Goal: Task Accomplishment & Management: Manage account settings

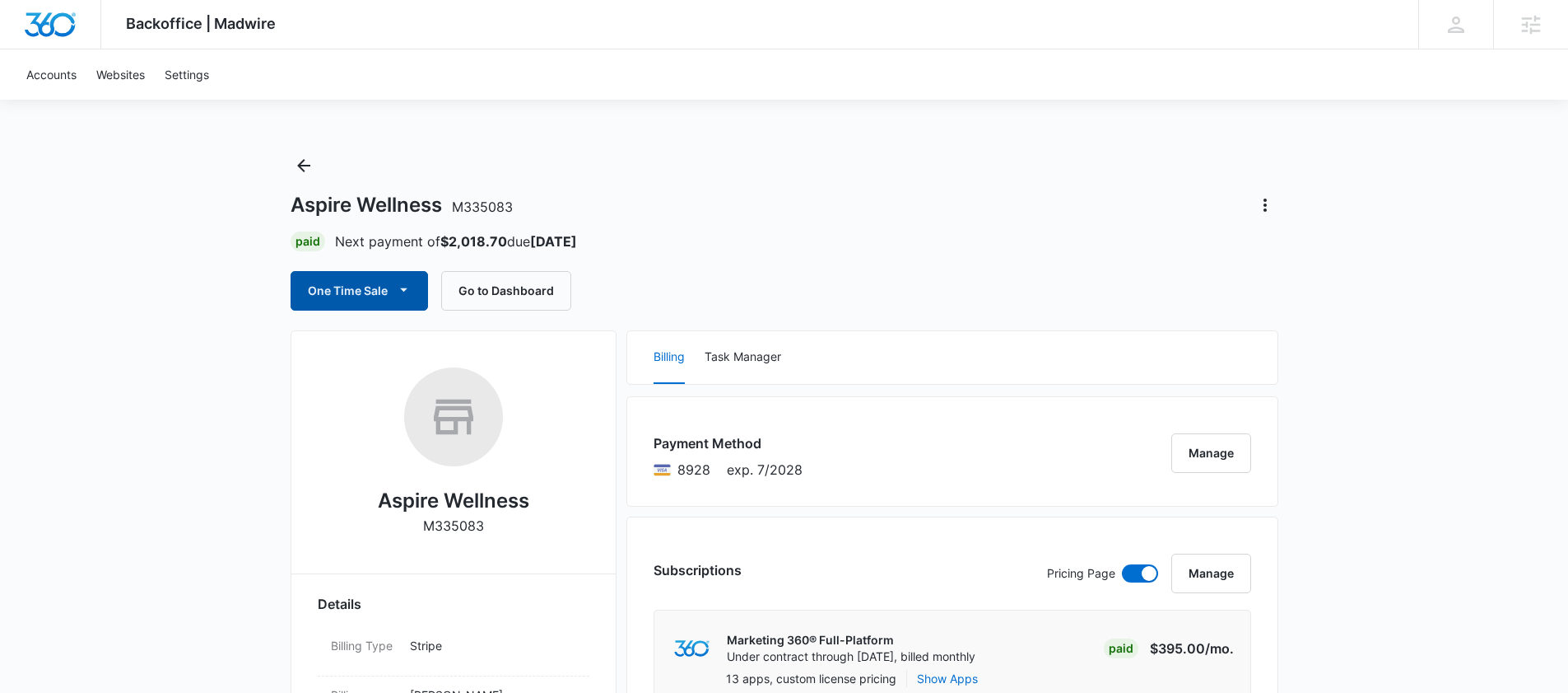
click at [351, 295] on button "One Time Sale" at bounding box center [359, 291] width 138 height 39
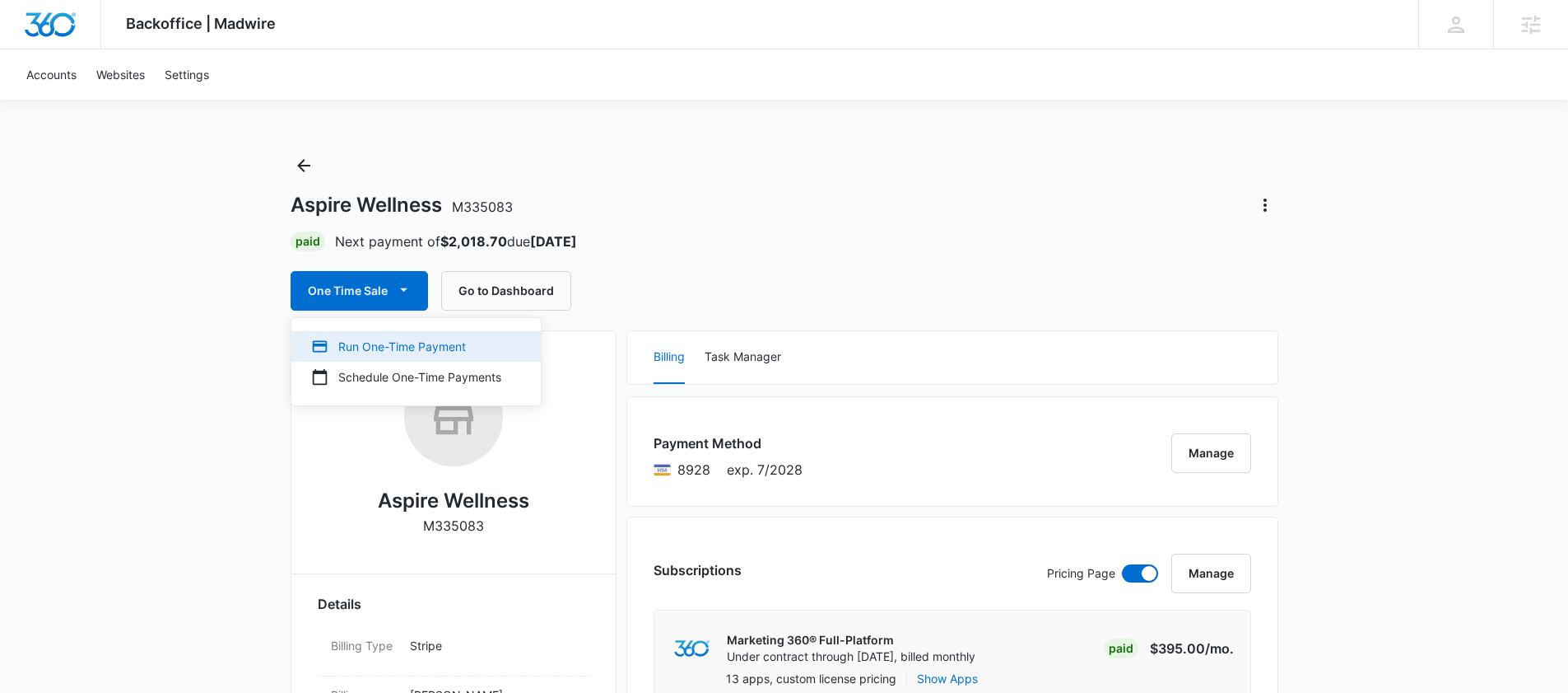
click at [431, 338] on div "Run One-Time Payment" at bounding box center [406, 346] width 190 height 18
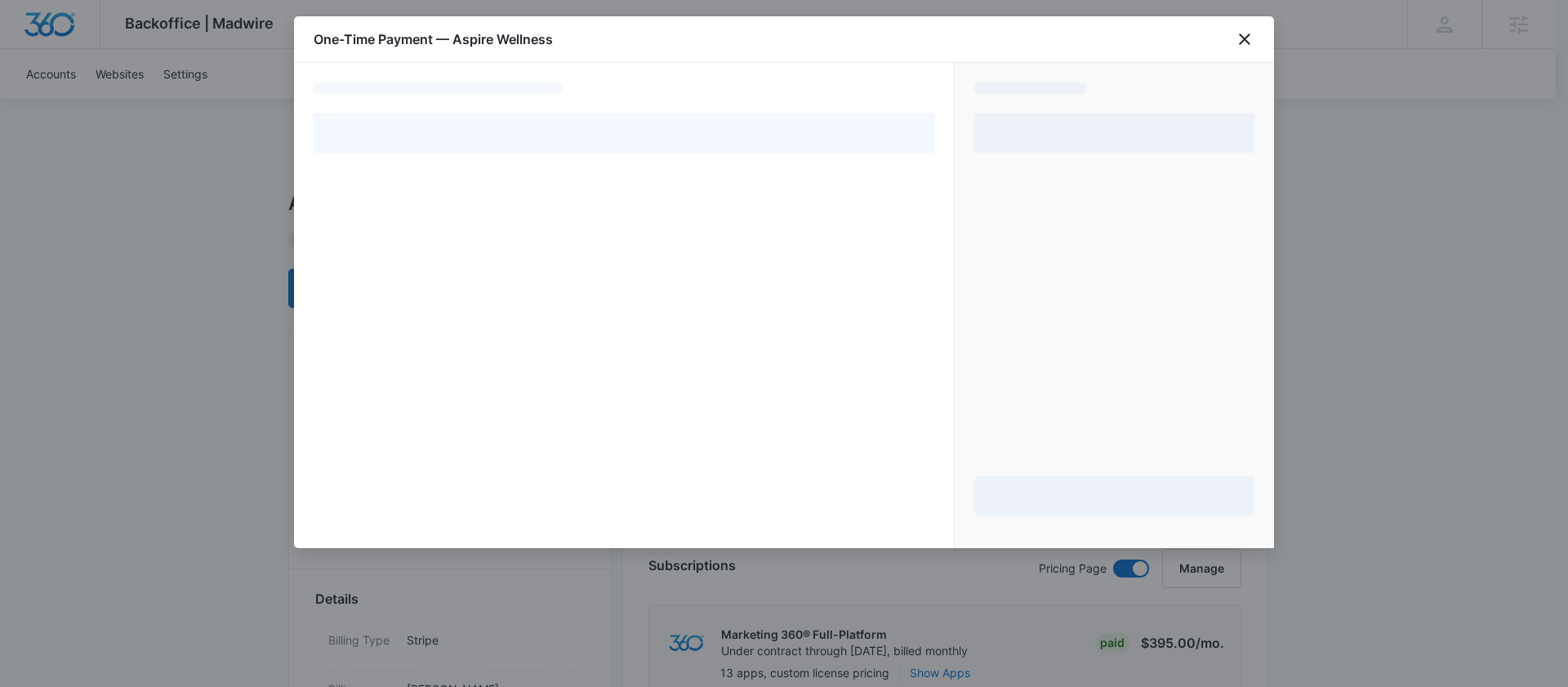
select select "pm_1Rpx0hA4n8RTgNjUvLFtZWtV"
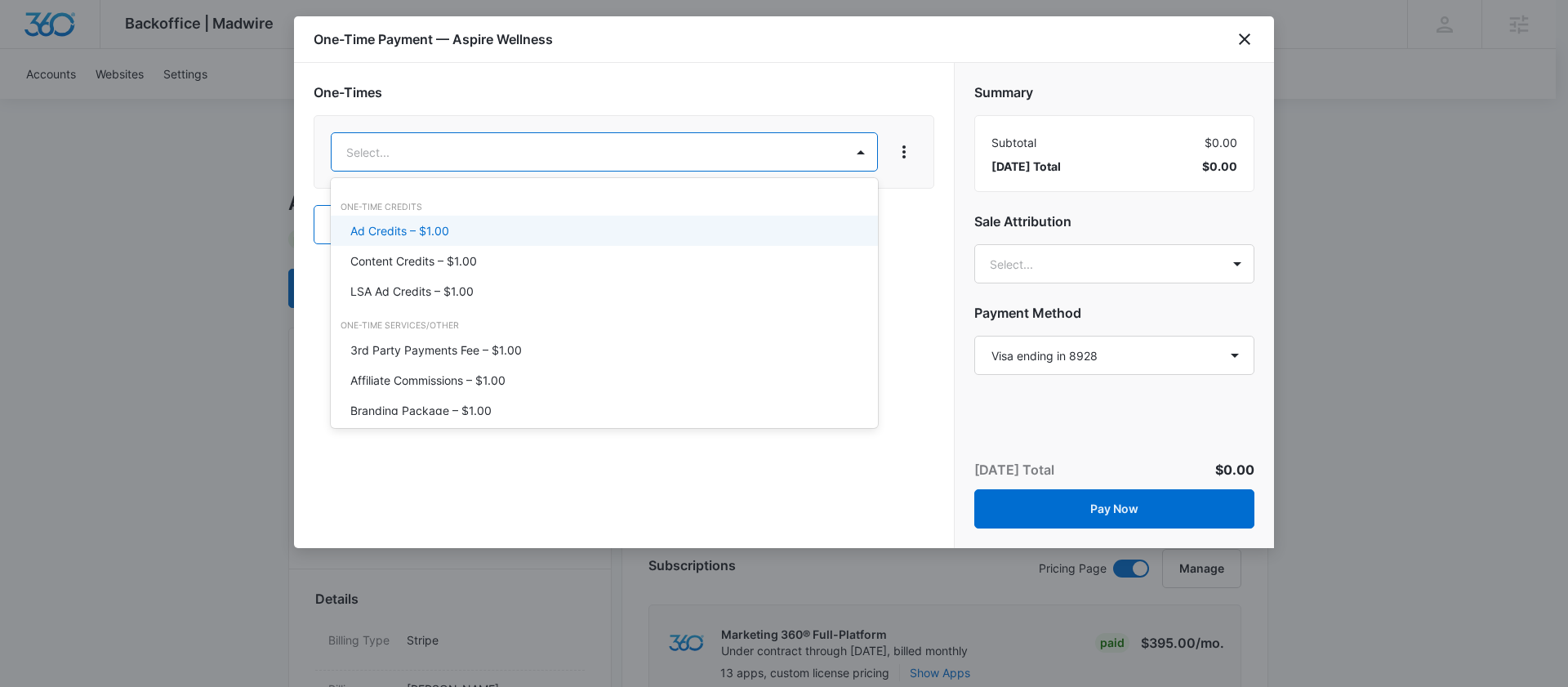
click at [400, 232] on p "Ad Credits – $1.00" at bounding box center [399, 230] width 99 height 17
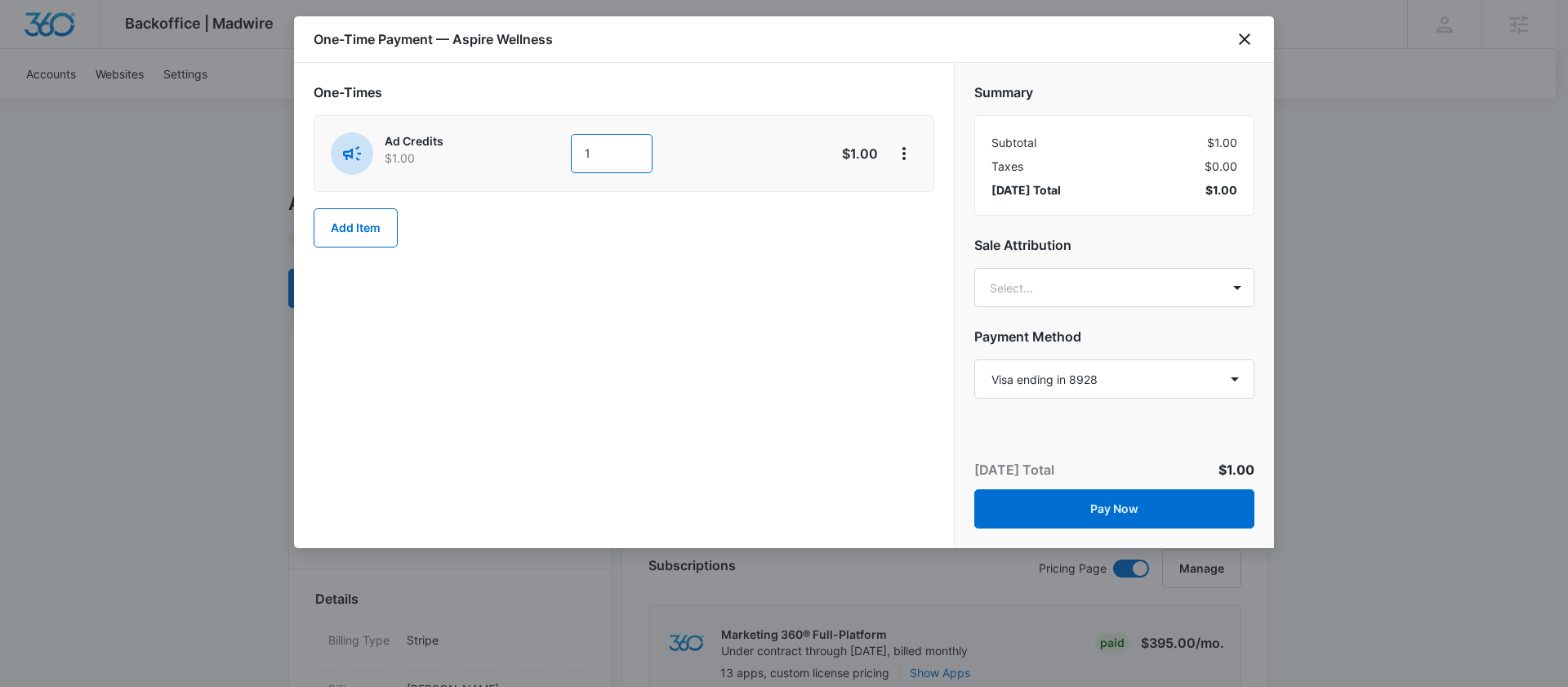
click at [605, 150] on input "1" at bounding box center [612, 153] width 82 height 39
type input "1000"
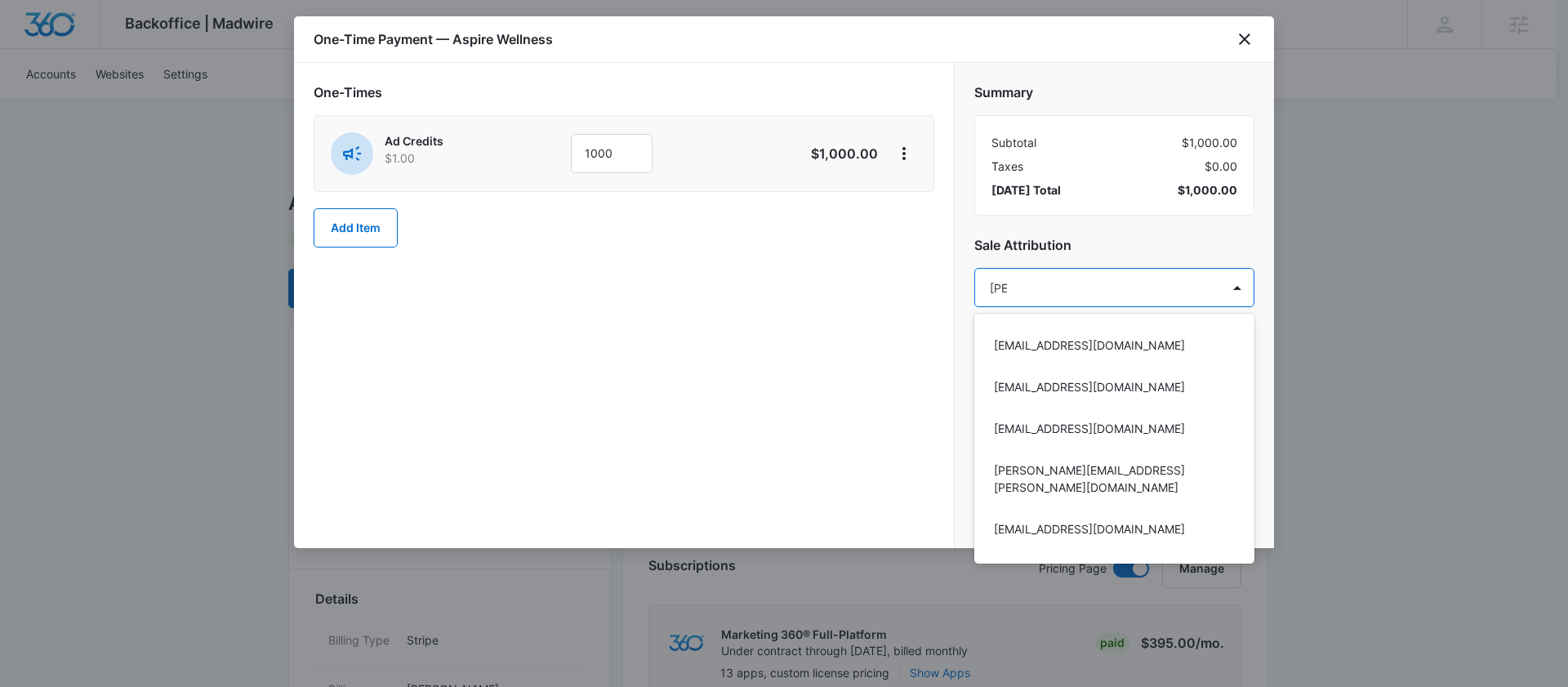
type input "dani"
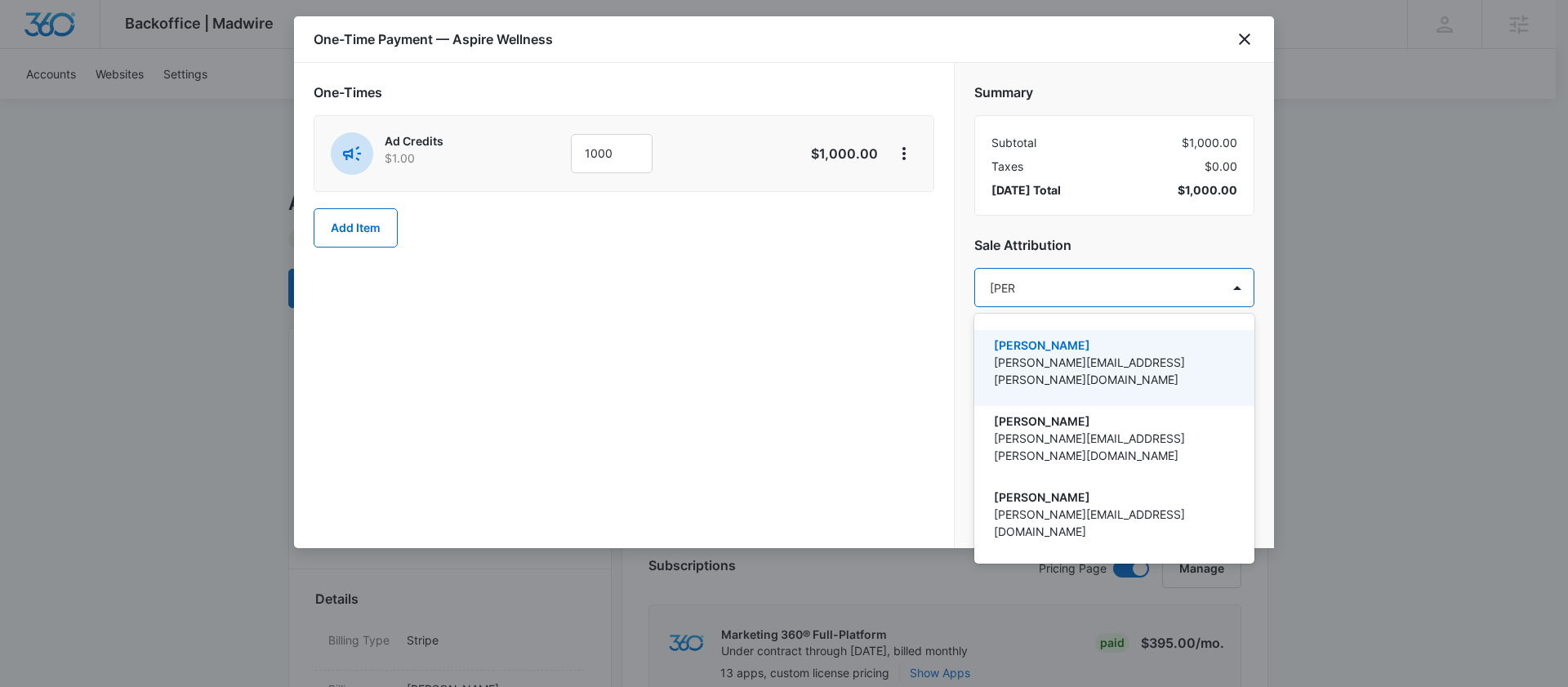
click at [1032, 364] on p "danielle.billington@madwire.com" at bounding box center [1113, 370] width 238 height 34
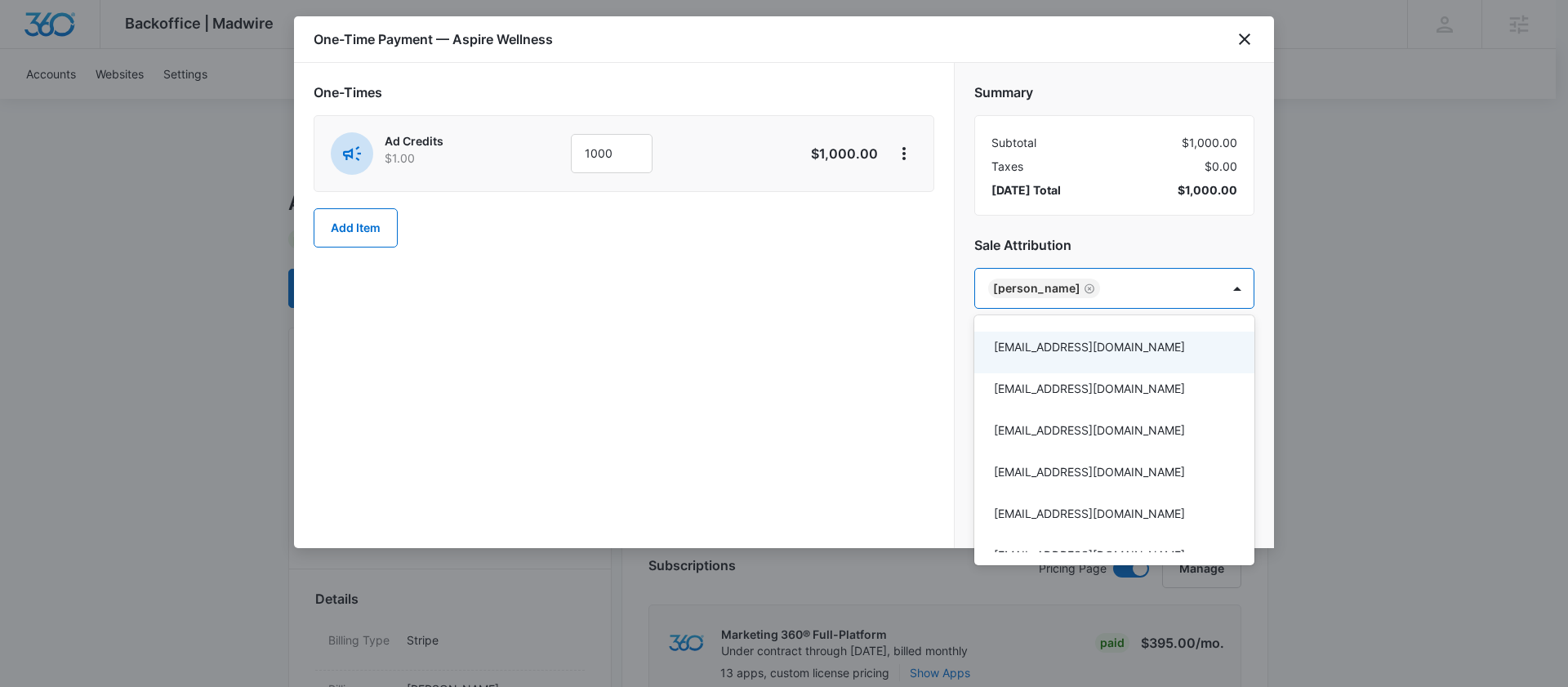
click at [858, 425] on div at bounding box center [784, 344] width 1568 height 687
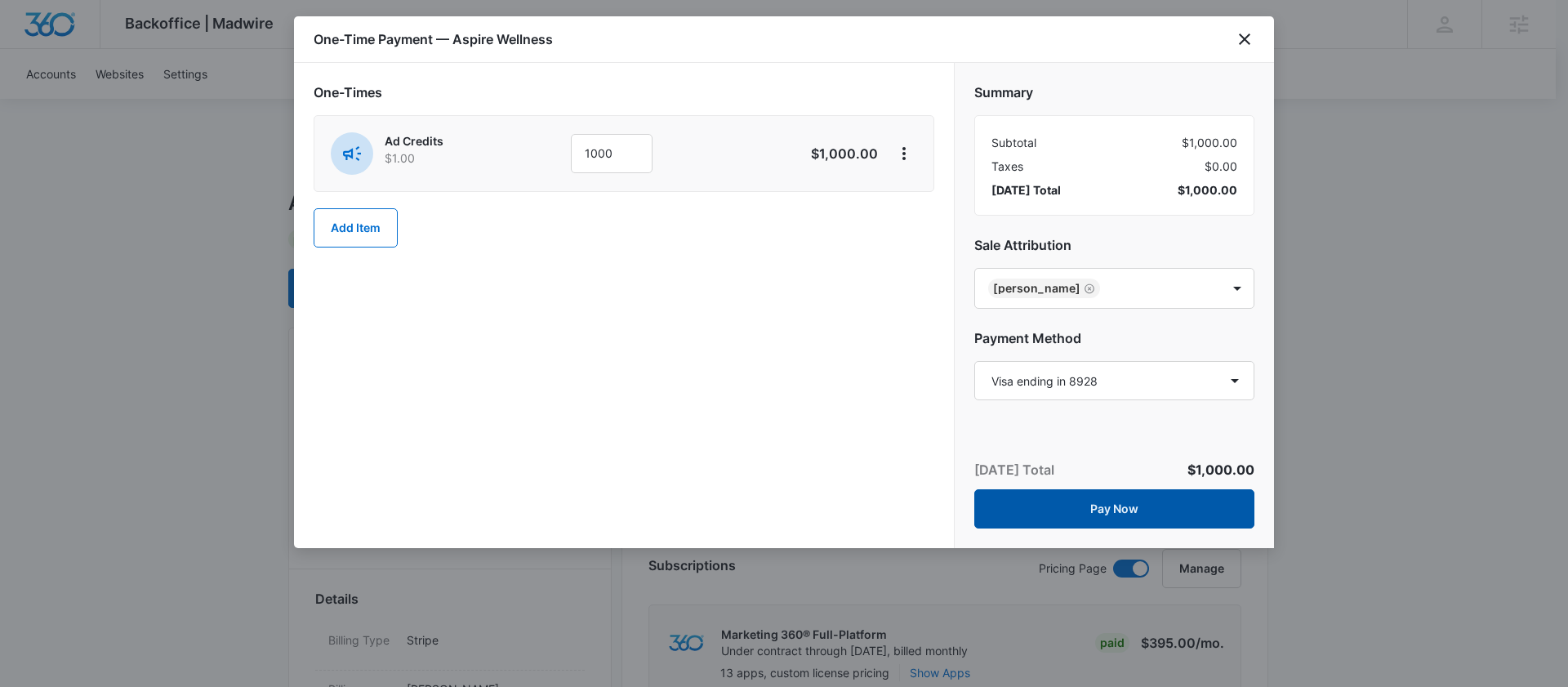
click at [1067, 508] on button "Pay Now" at bounding box center [1114, 508] width 280 height 39
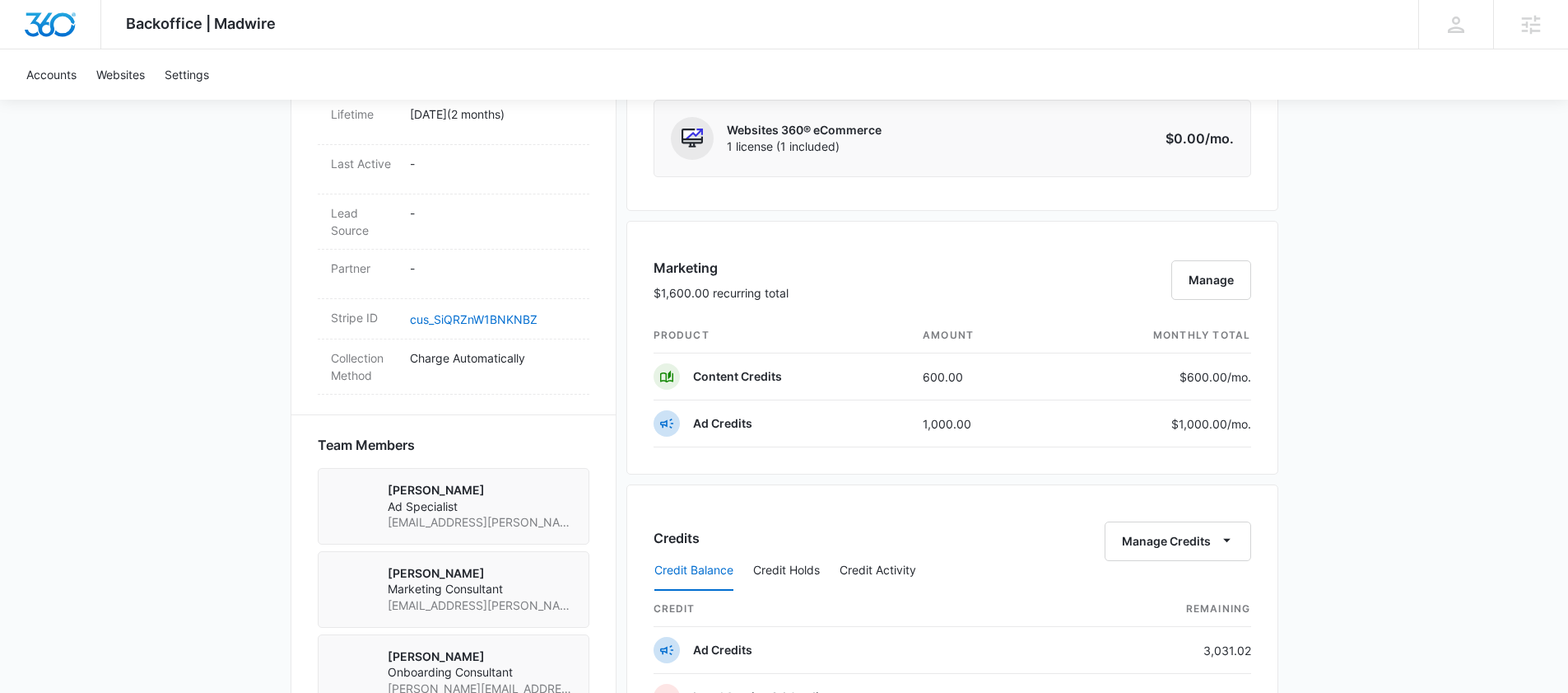
scroll to position [821, 0]
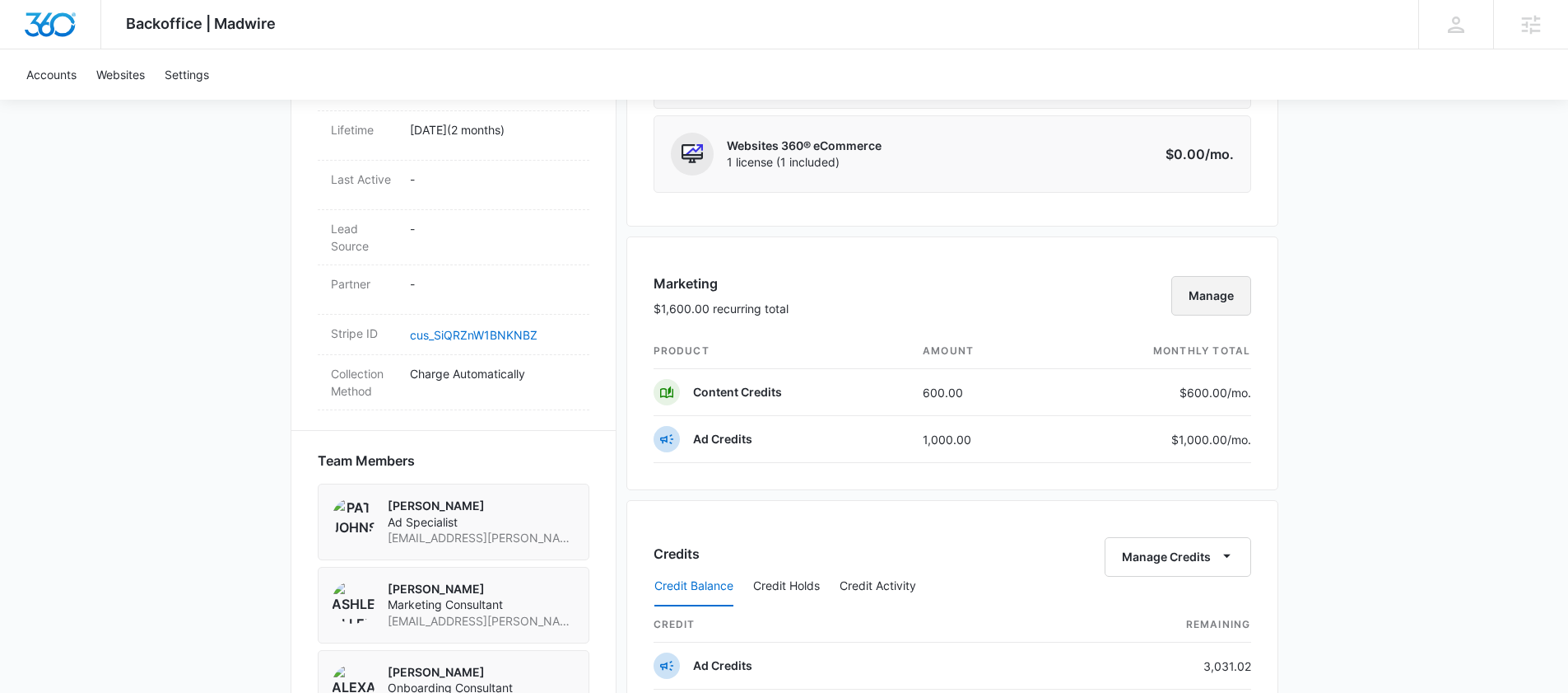
click at [1206, 306] on button "Manage" at bounding box center [1212, 296] width 80 height 39
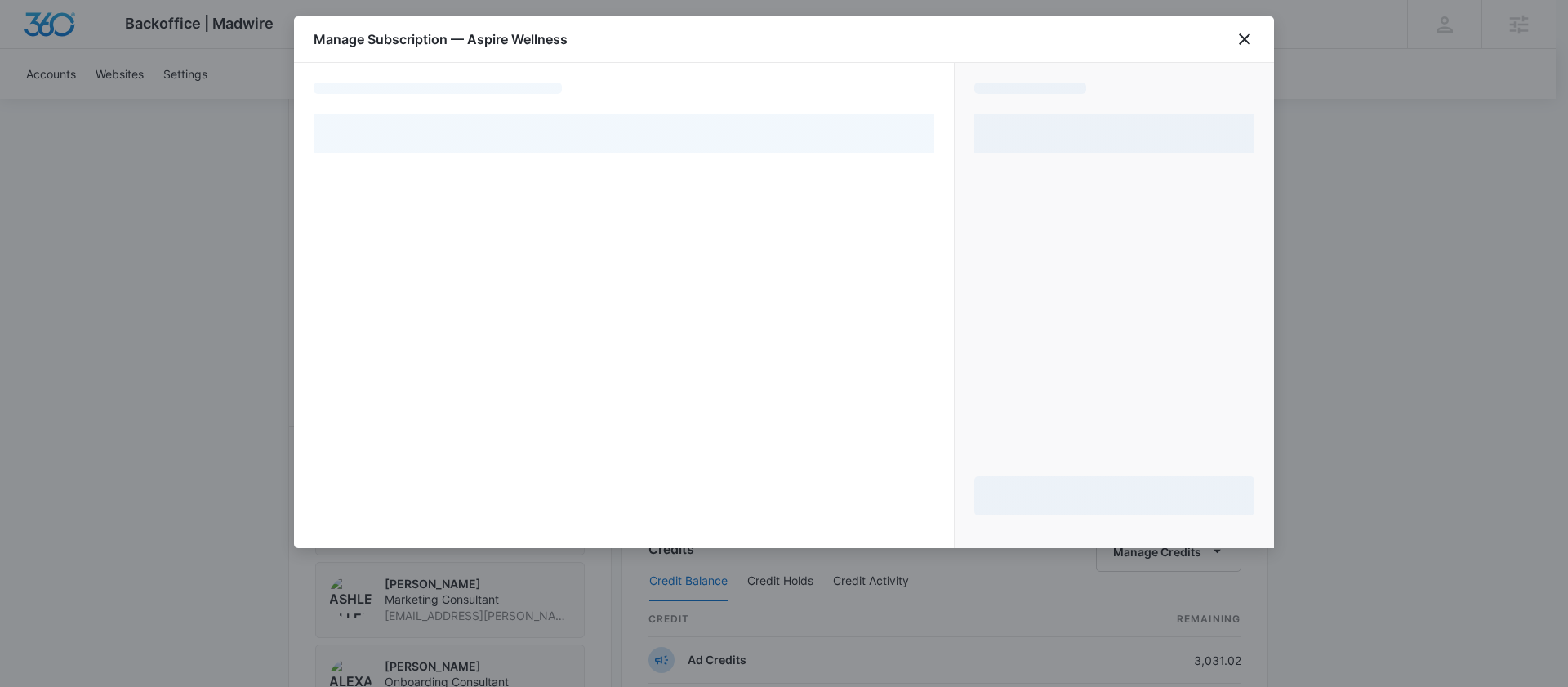
select select "pm_1Rpx0hA4n8RTgNjUvLFtZWtV"
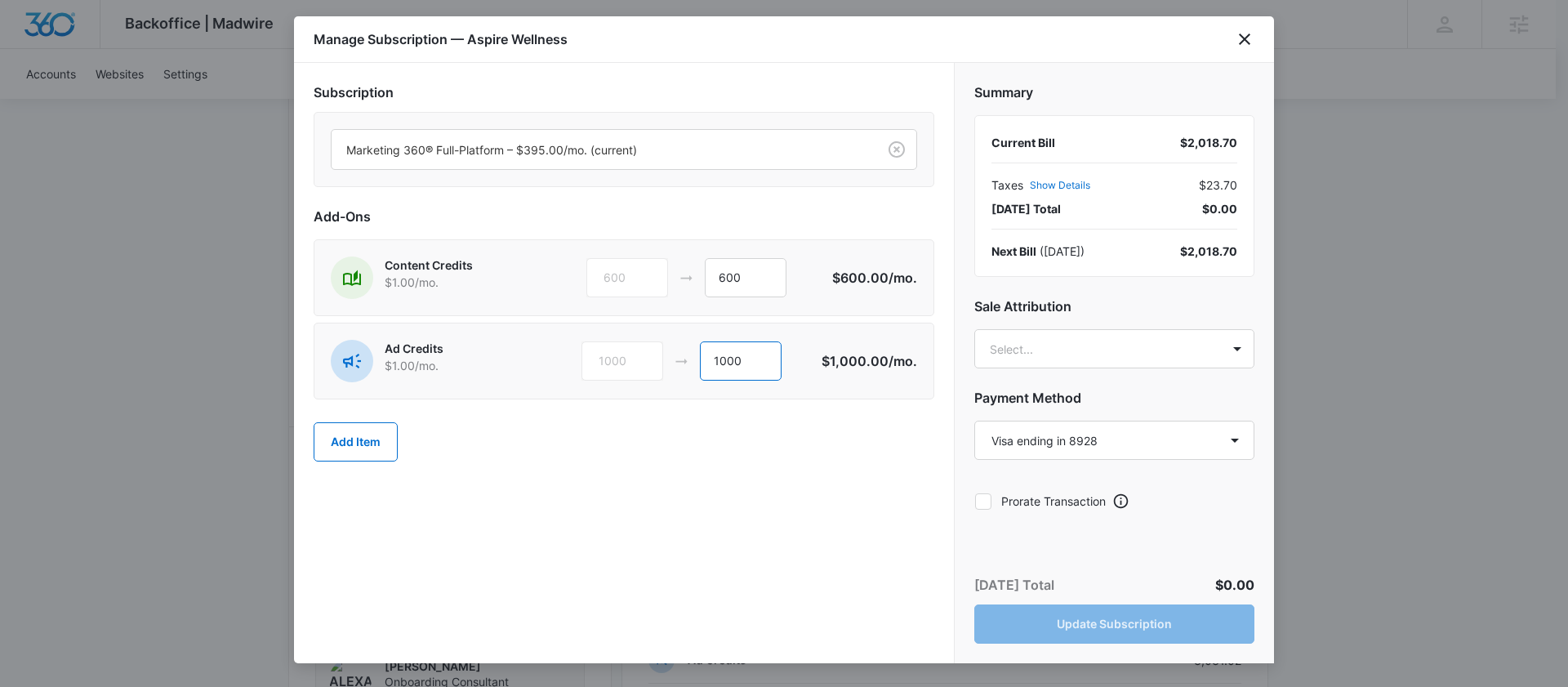
drag, startPoint x: 754, startPoint y: 371, endPoint x: 681, endPoint y: 353, distance: 75.2
click at [681, 355] on div "1000 1000" at bounding box center [701, 360] width 241 height 39
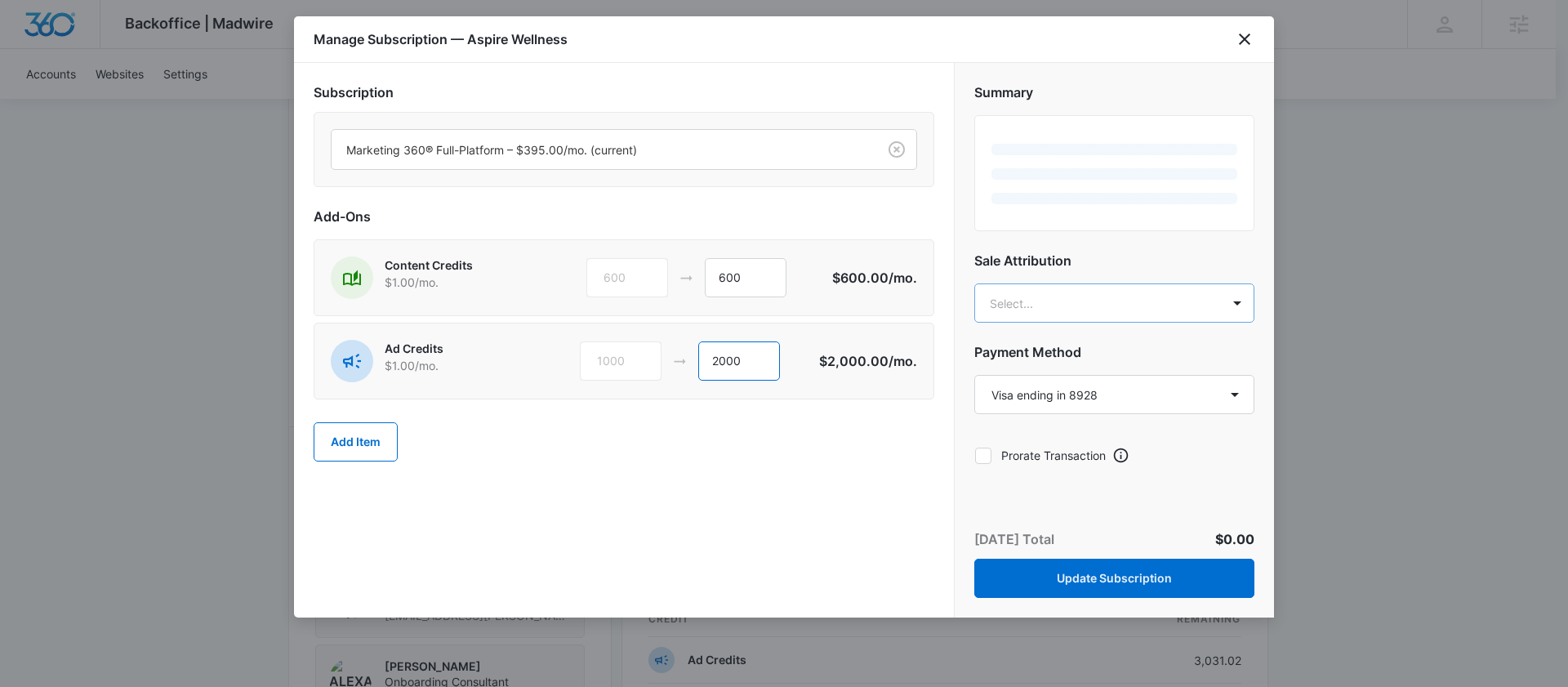
type input "2000"
click at [1026, 300] on body "Backoffice | Madwire Apps Settings DB Danielle Billington danielle.billington@m…" at bounding box center [784, 416] width 1568 height 2459
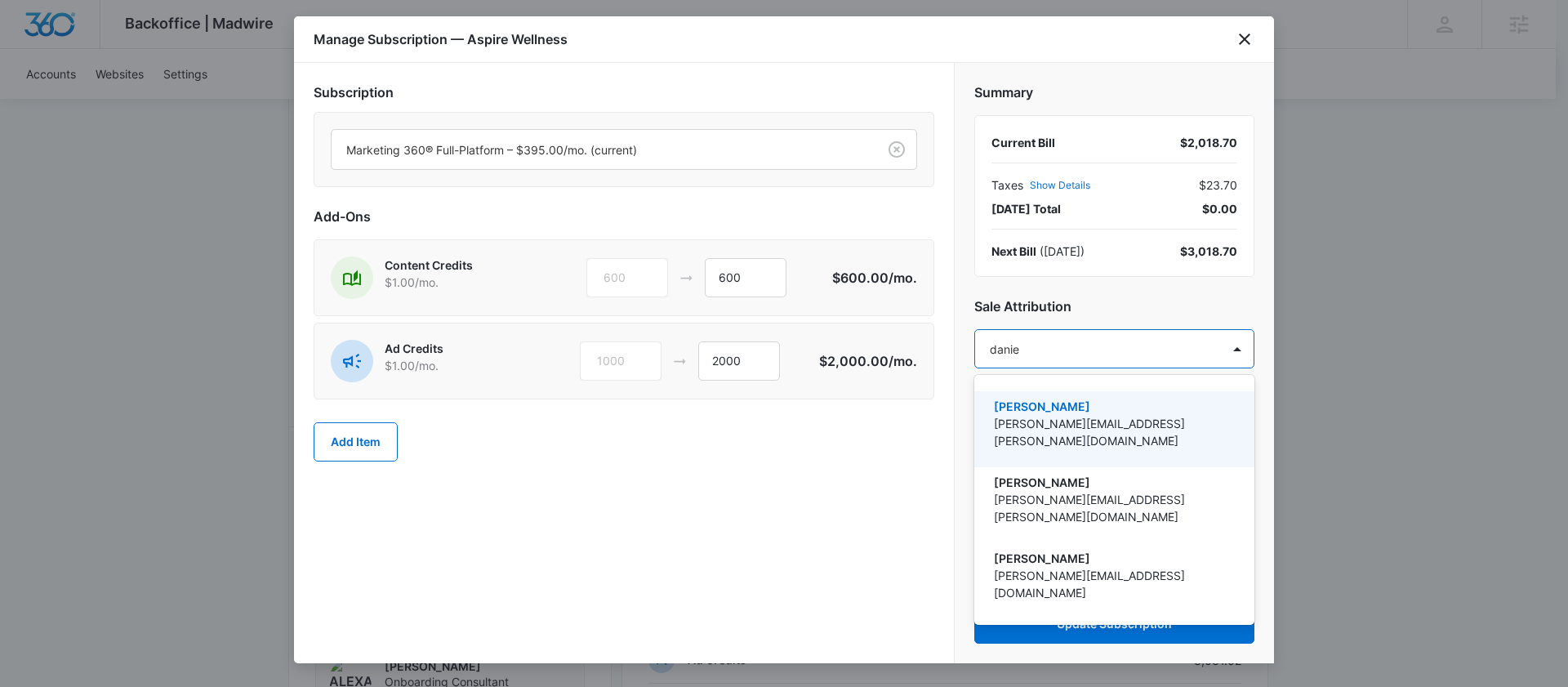
type input "daniel"
click at [1024, 418] on p "[PERSON_NAME][EMAIL_ADDRESS][PERSON_NAME][DOMAIN_NAME]" at bounding box center [1113, 431] width 238 height 34
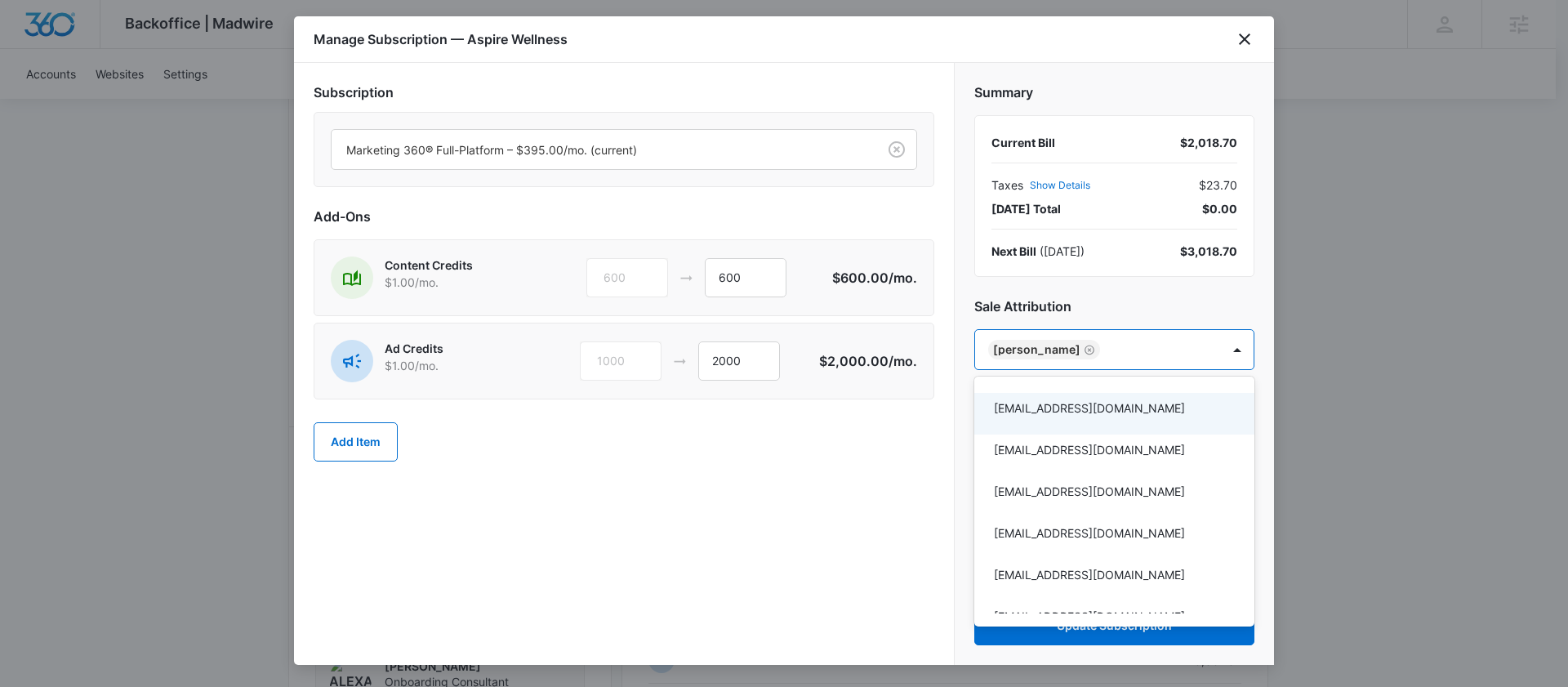
click at [798, 488] on div at bounding box center [784, 344] width 1568 height 687
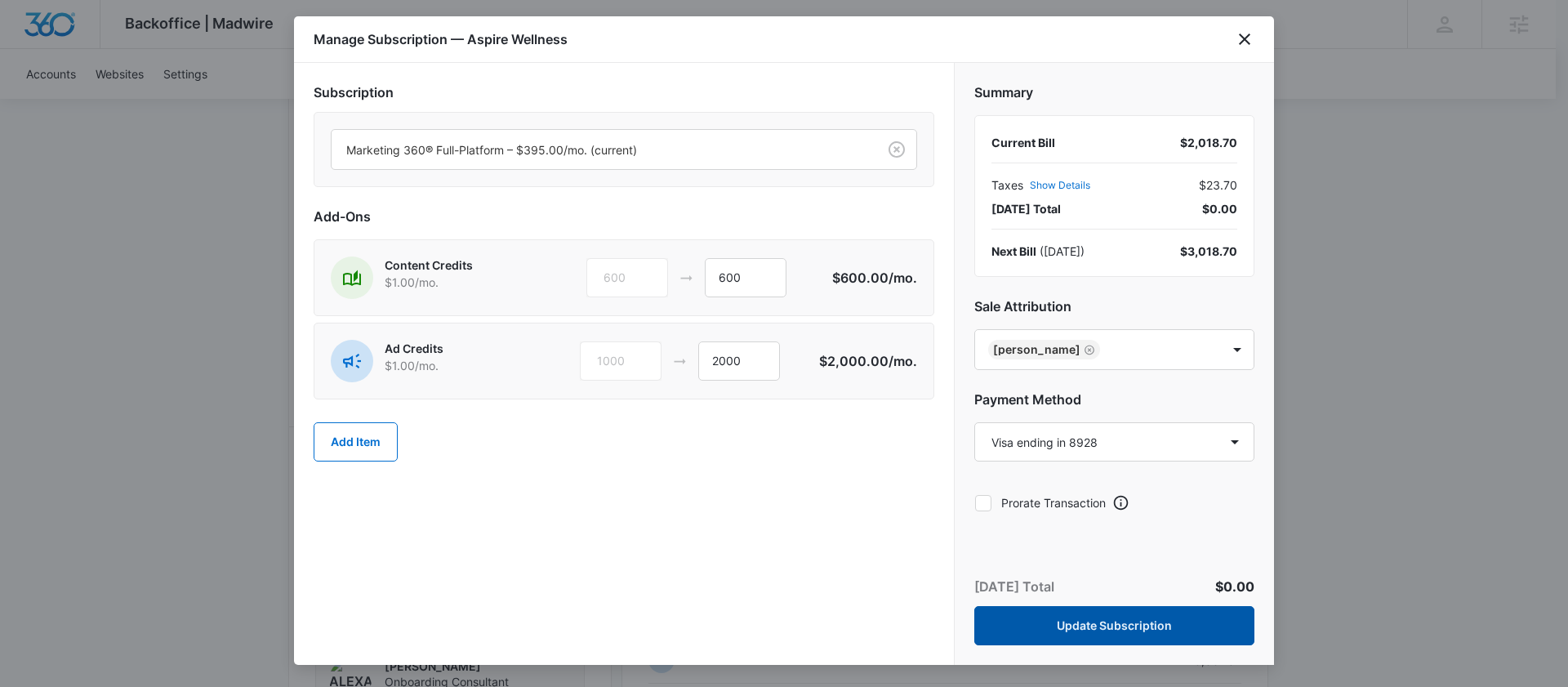
click at [1029, 624] on button "Update Subscription" at bounding box center [1114, 625] width 280 height 39
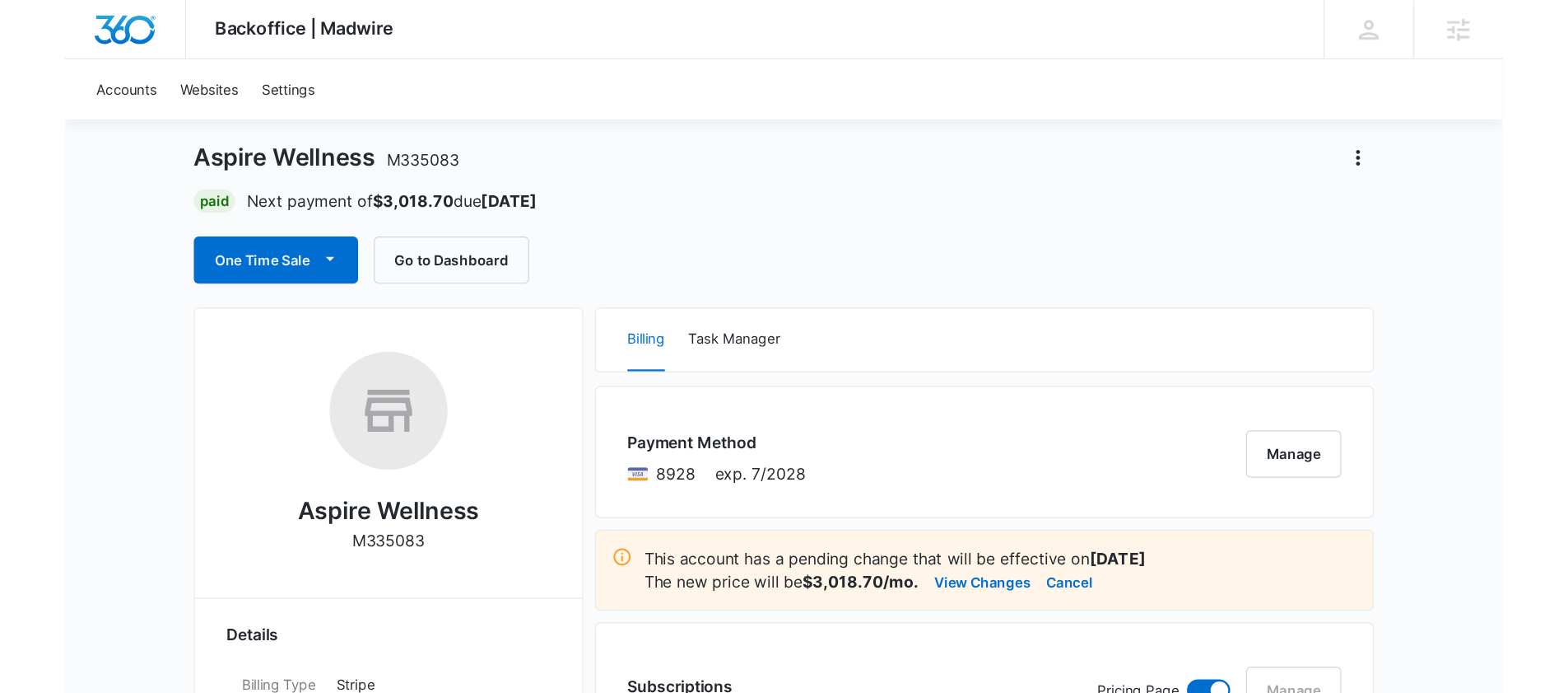
scroll to position [98, 0]
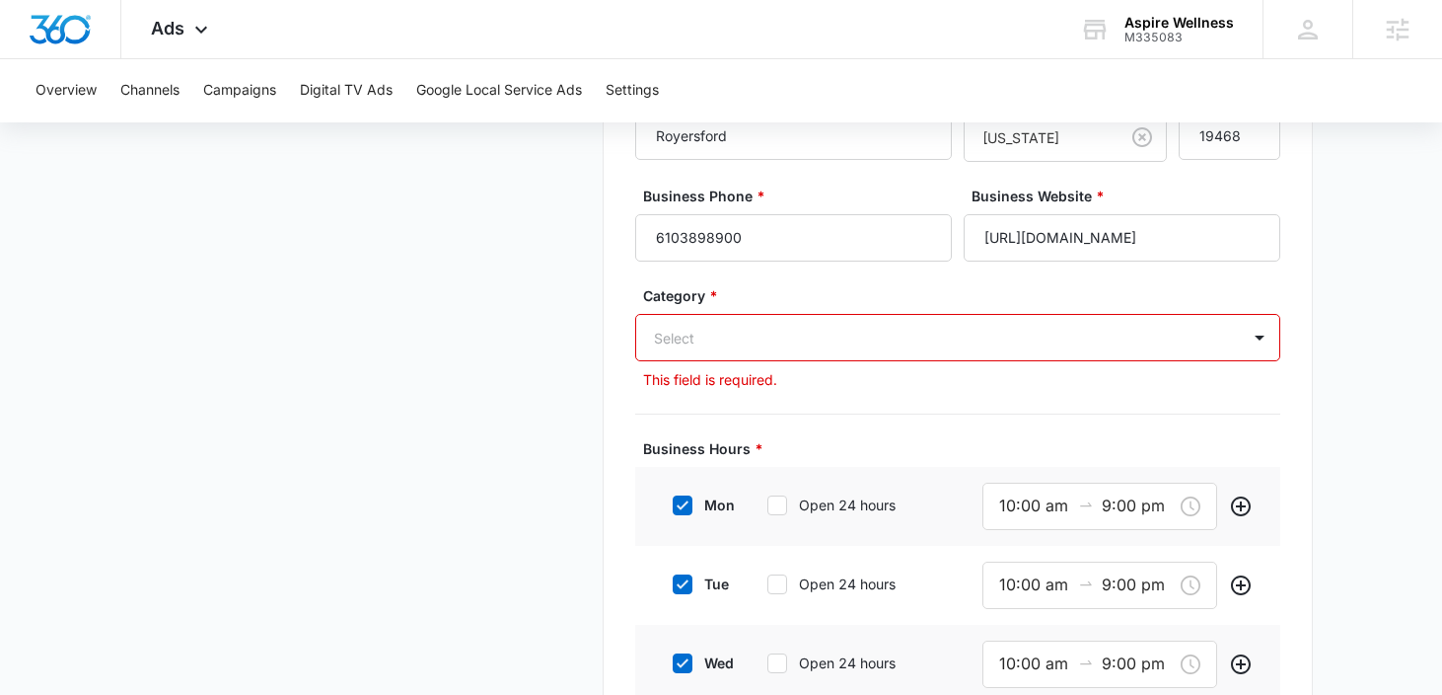
scroll to position [728, 0]
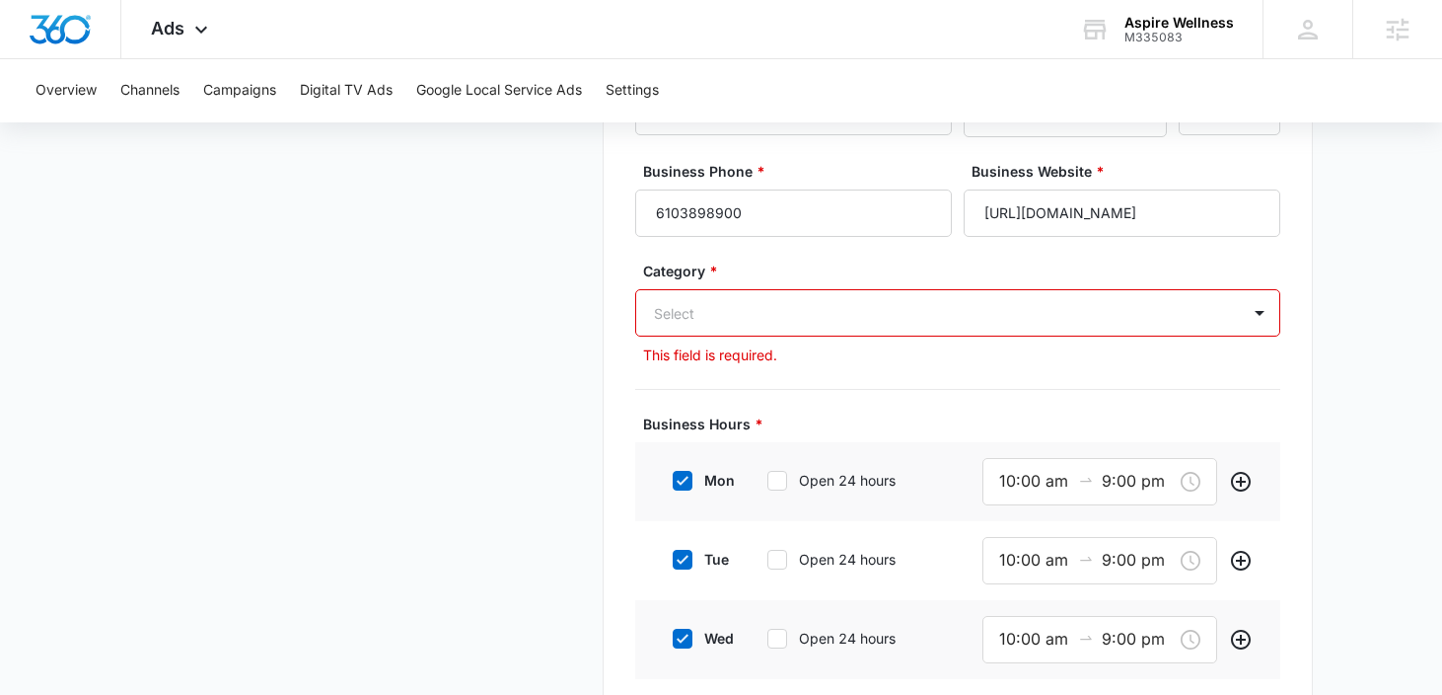
click at [737, 333] on div "Select" at bounding box center [938, 313] width 604 height 44
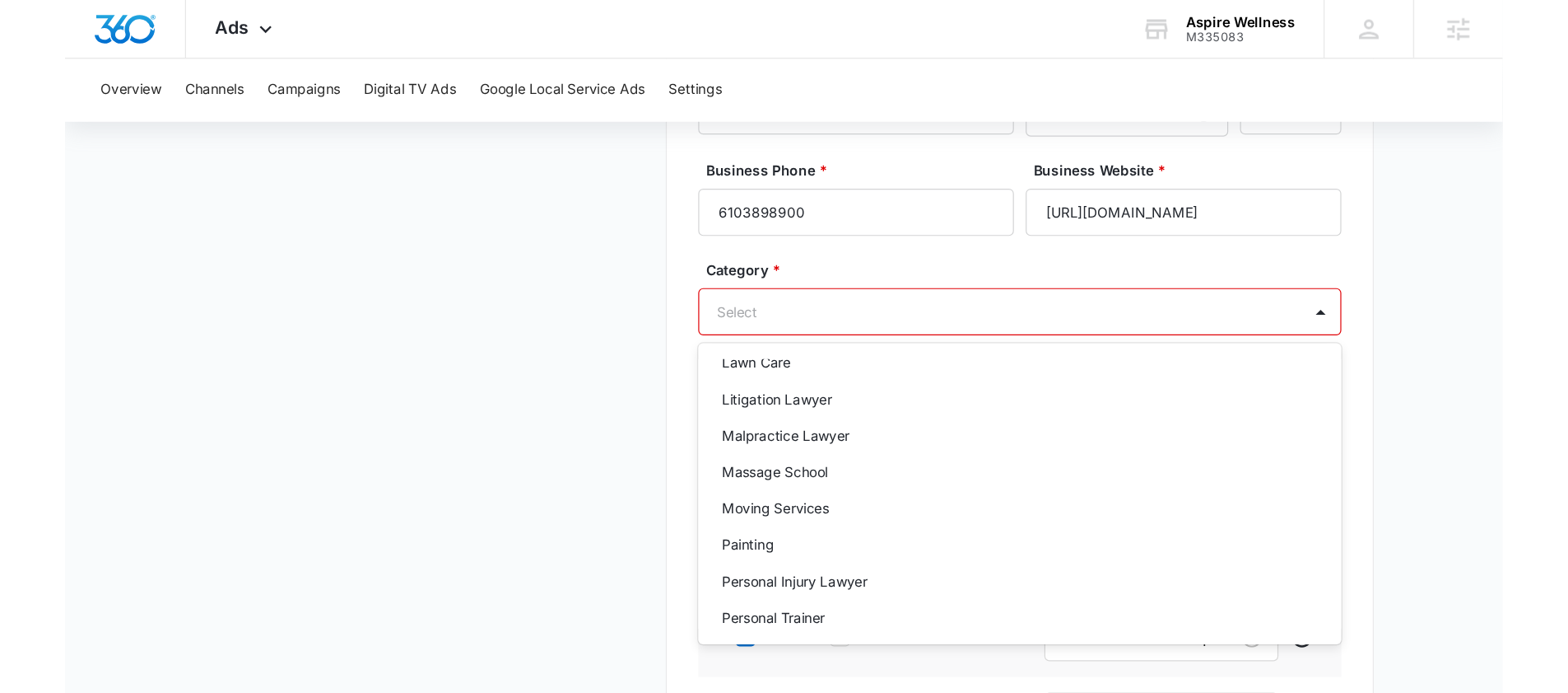
scroll to position [1304, 0]
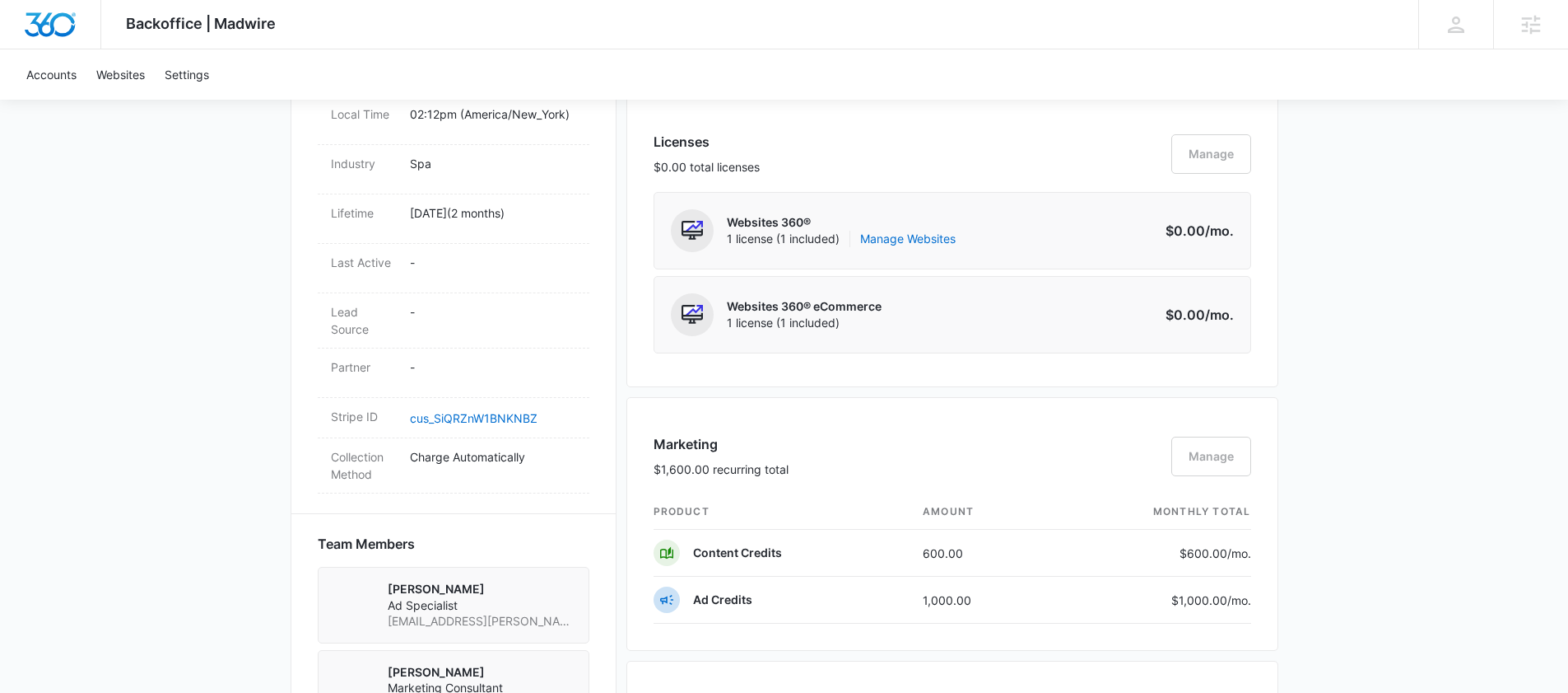
scroll to position [653, 0]
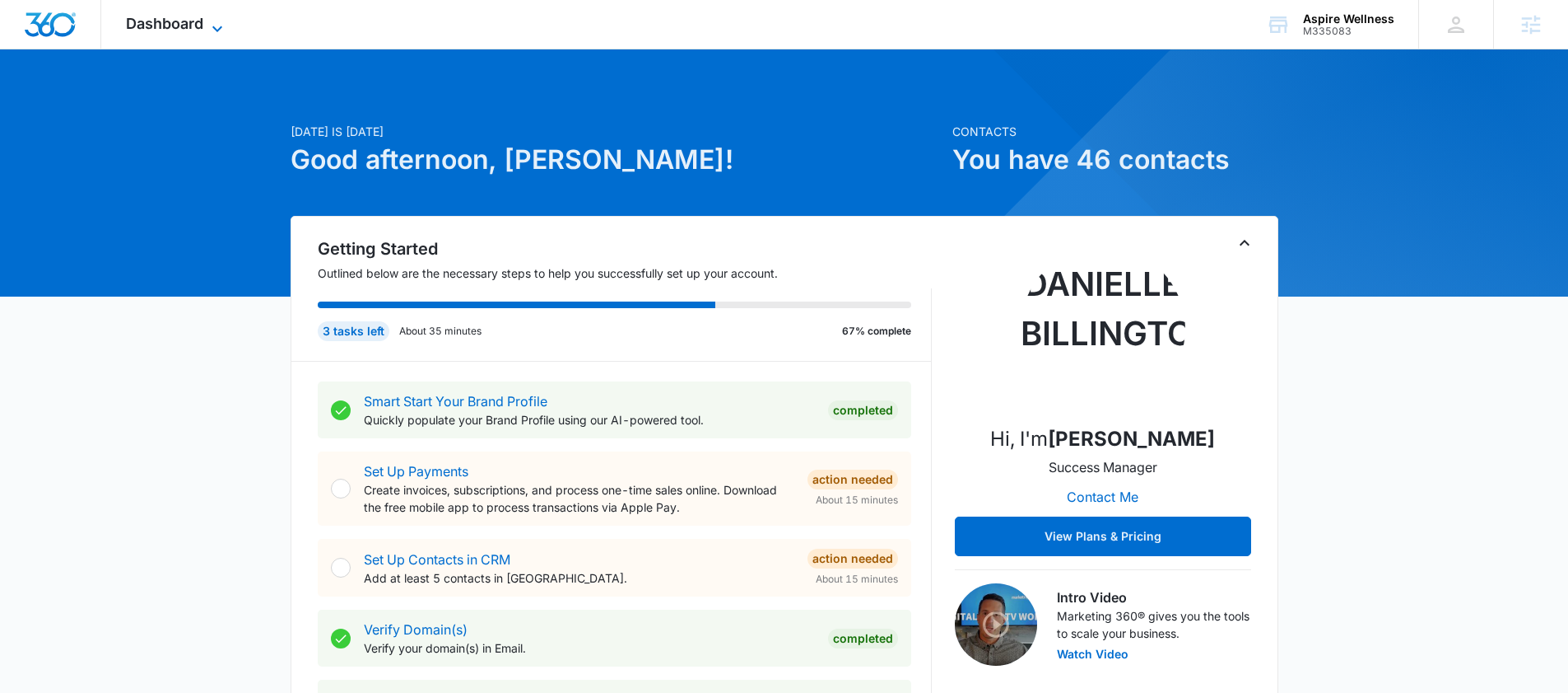
click at [192, 18] on span "Dashboard" at bounding box center [164, 23] width 78 height 18
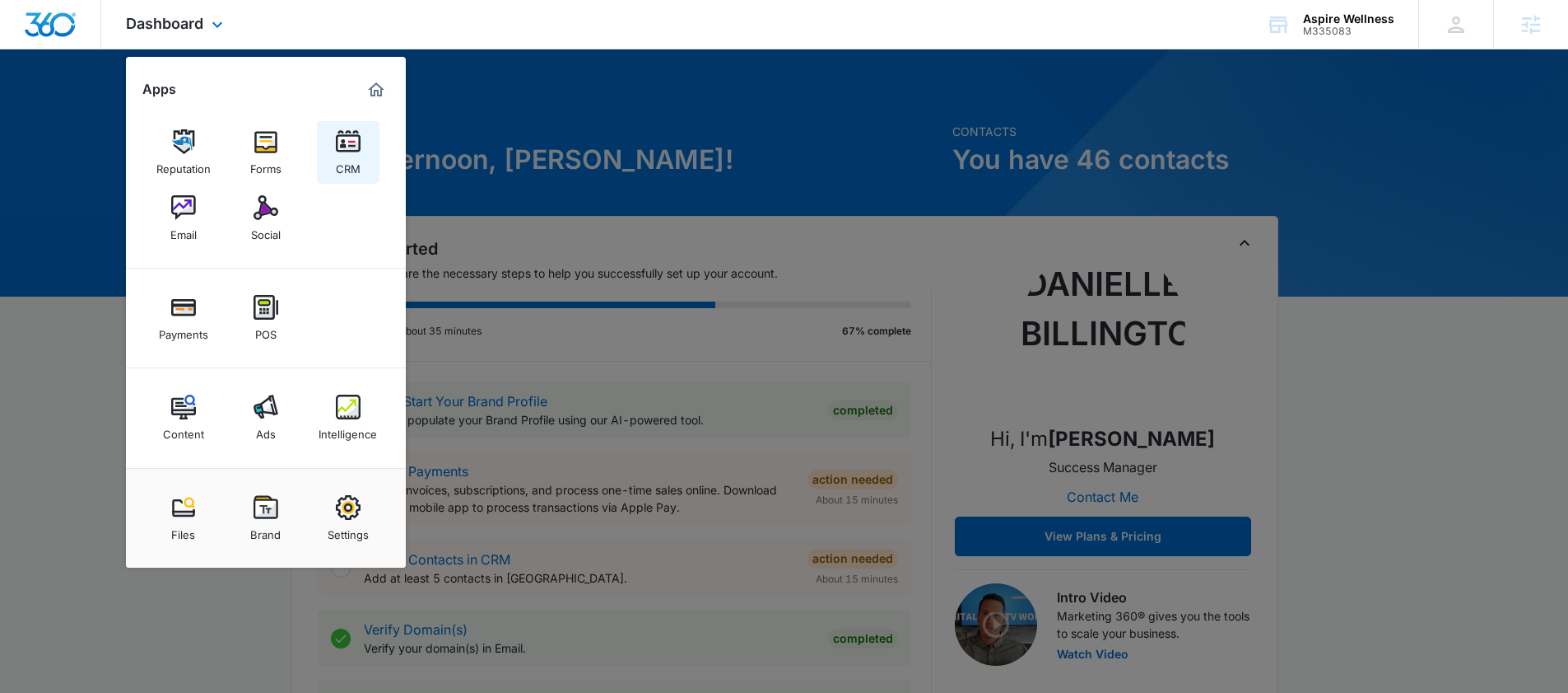
click at [350, 159] on div "CRM" at bounding box center [349, 164] width 25 height 22
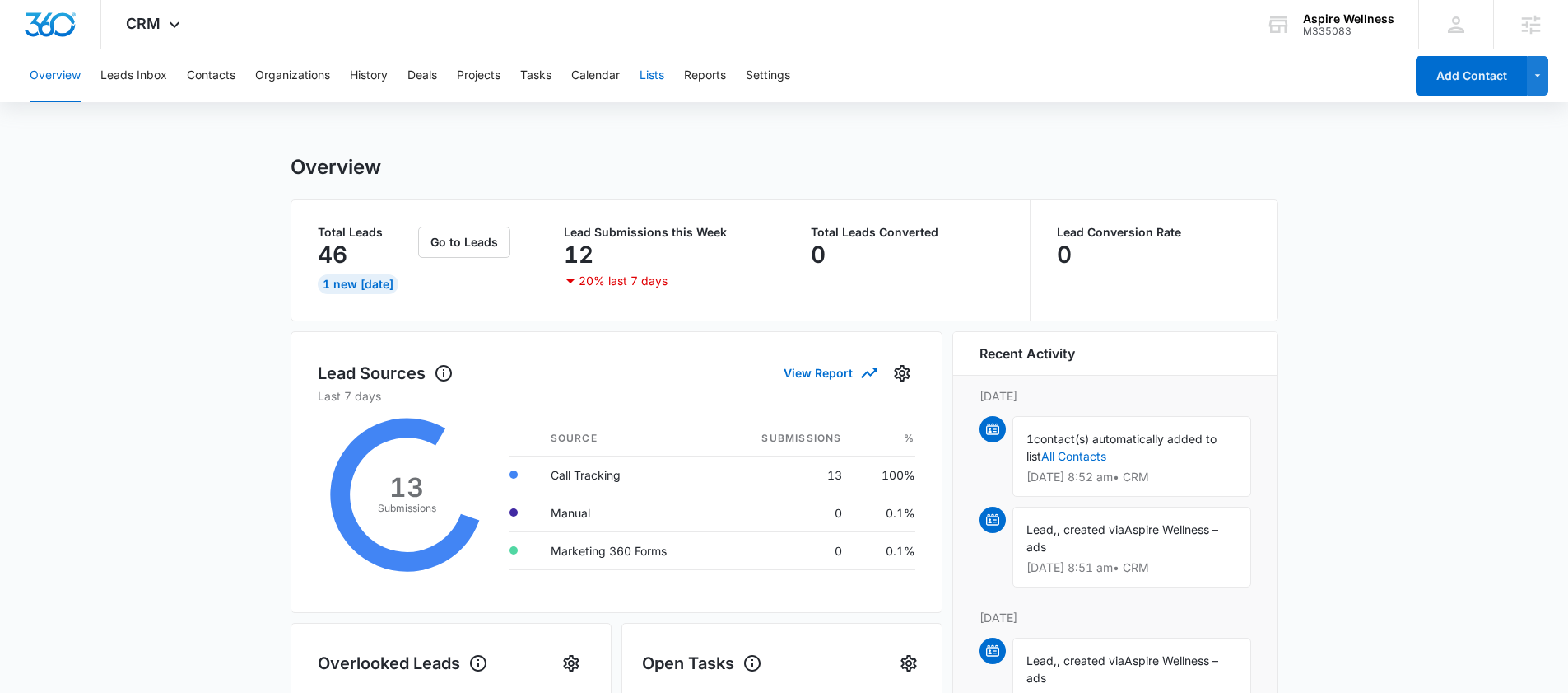
click at [663, 73] on button "Lists" at bounding box center [653, 75] width 25 height 53
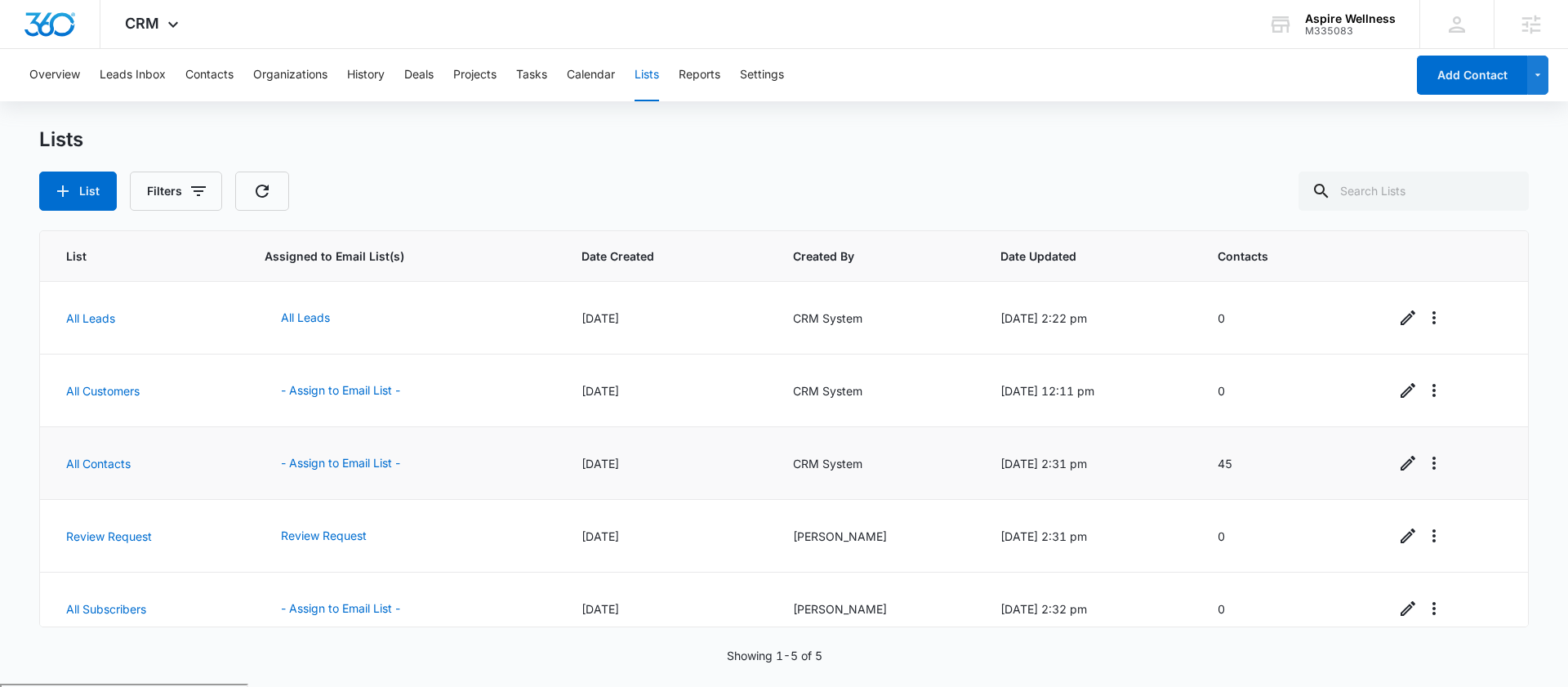
scroll to position [18, 0]
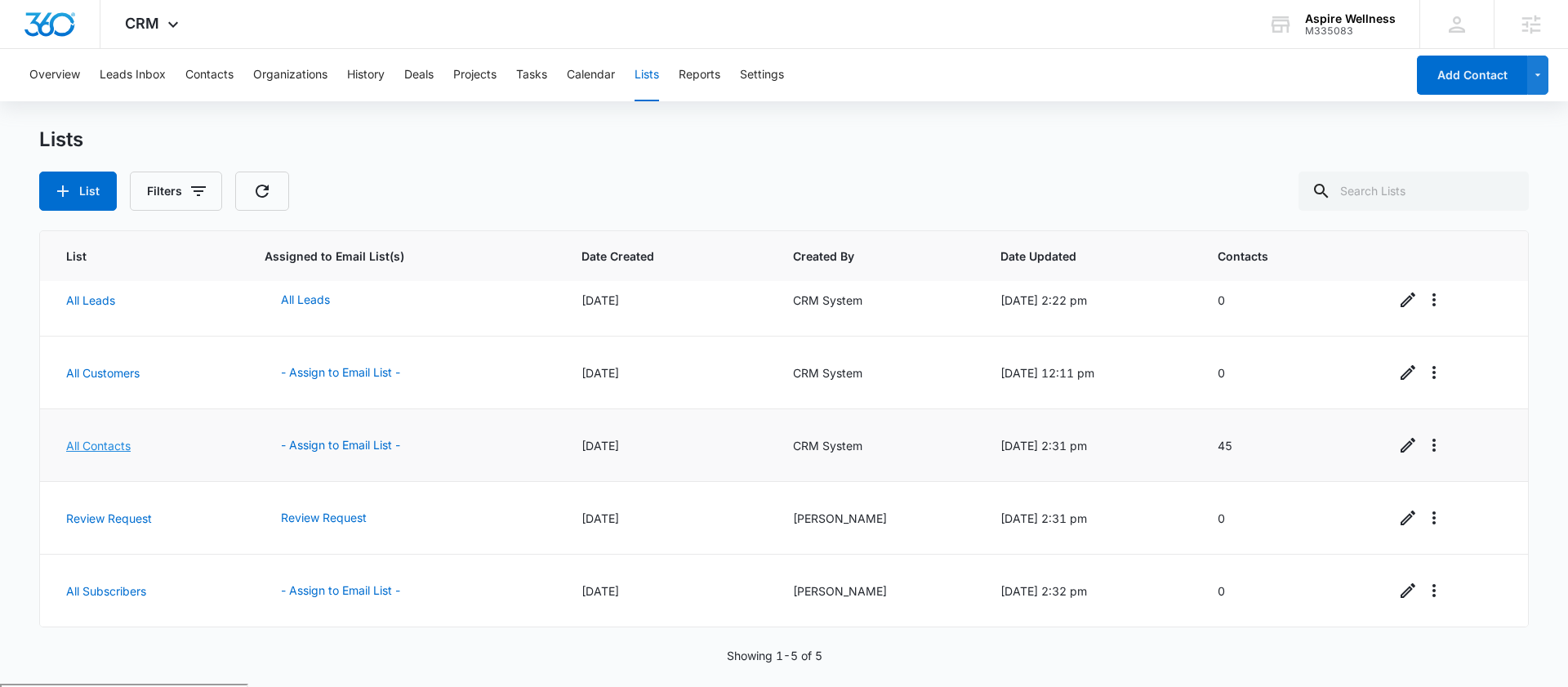
click at [111, 449] on link "All Contacts" at bounding box center [99, 445] width 65 height 14
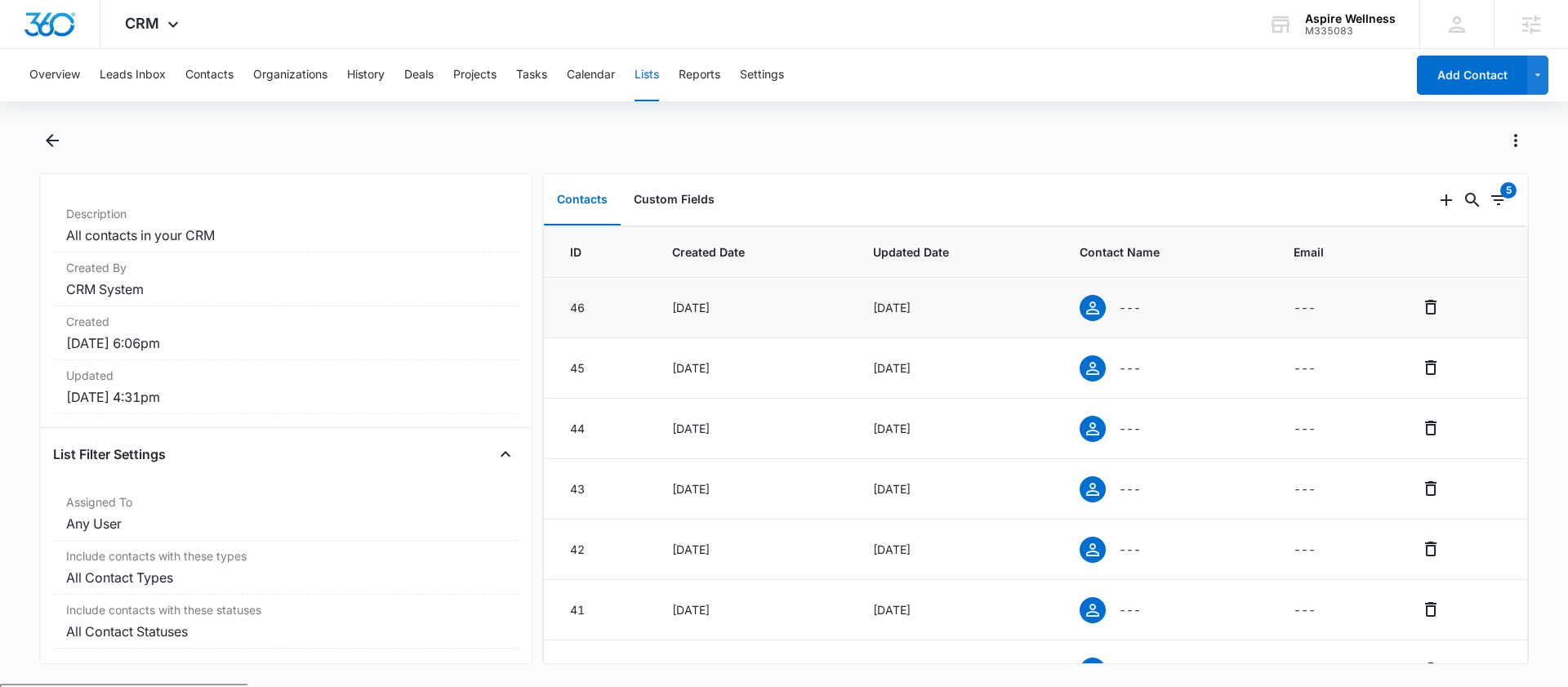
click at [710, 300] on div "[DATE]" at bounding box center [753, 307] width 161 height 17
click at [214, 79] on button "Contacts" at bounding box center [209, 74] width 48 height 52
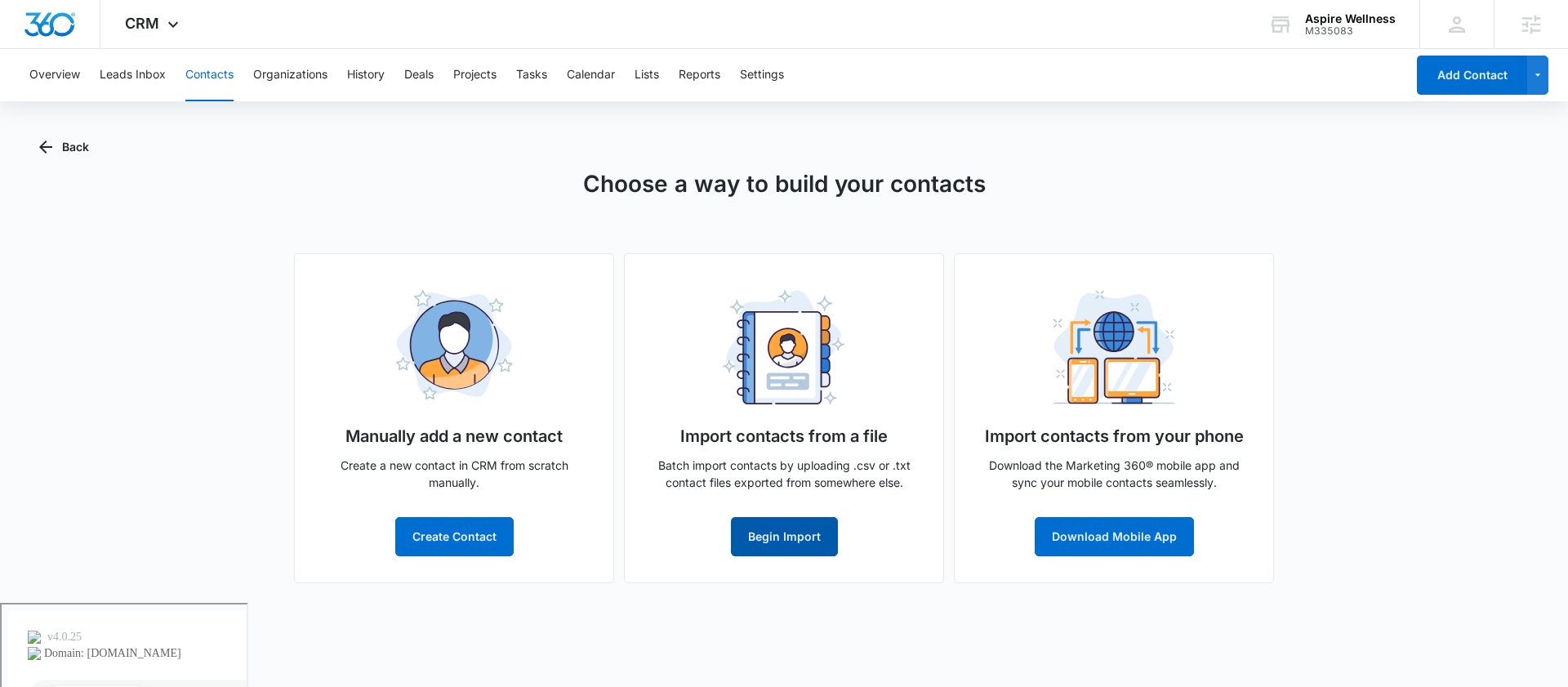
click at [786, 533] on button "Begin Import" at bounding box center [784, 536] width 107 height 39
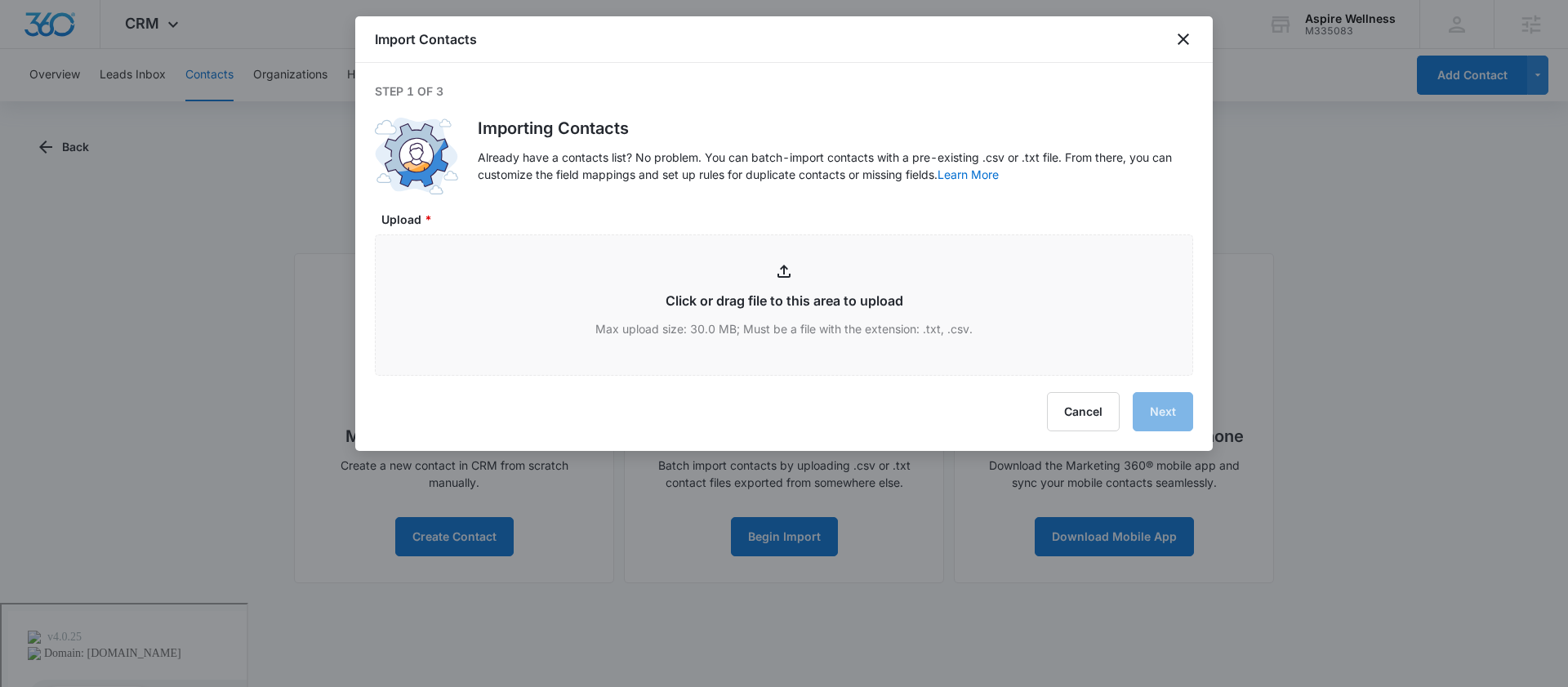
type input "C:\fakepath\Boulevard Client _ Aspire Wellness - PA.csv"
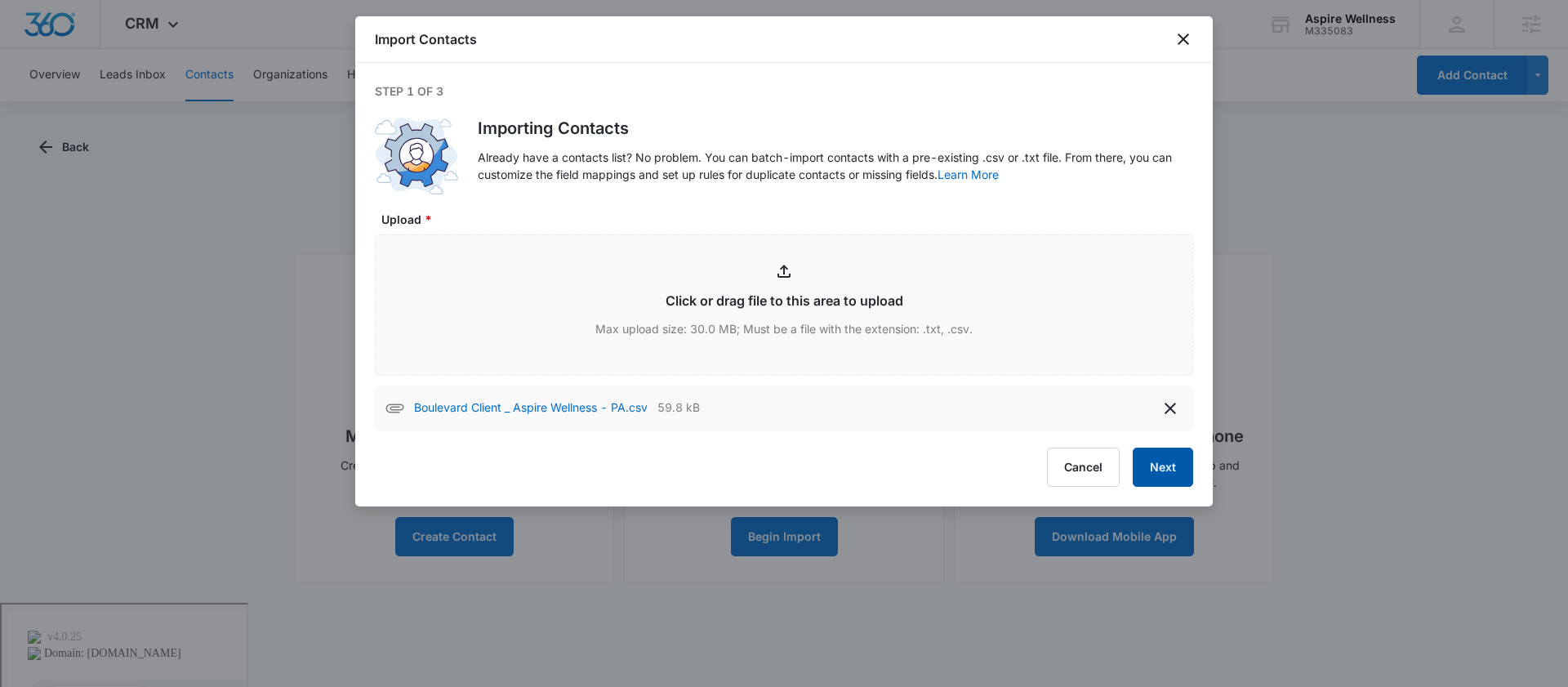
click at [1151, 473] on button "Next" at bounding box center [1162, 467] width 60 height 39
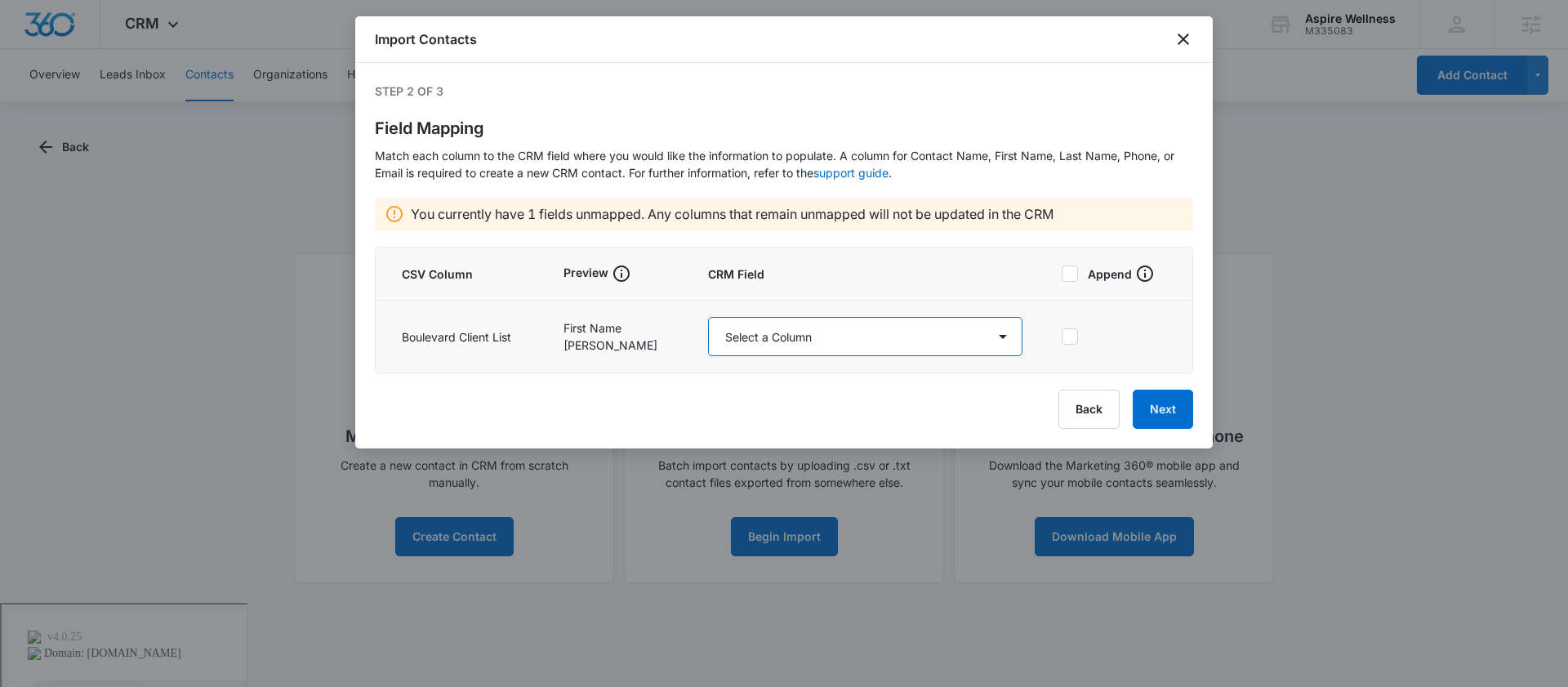
click at [777, 349] on select "Select a Column Address/City Address/Country Address/State Address/Street Addre…" at bounding box center [865, 336] width 315 height 39
click at [1174, 30] on icon "close" at bounding box center [1184, 40] width 20 height 20
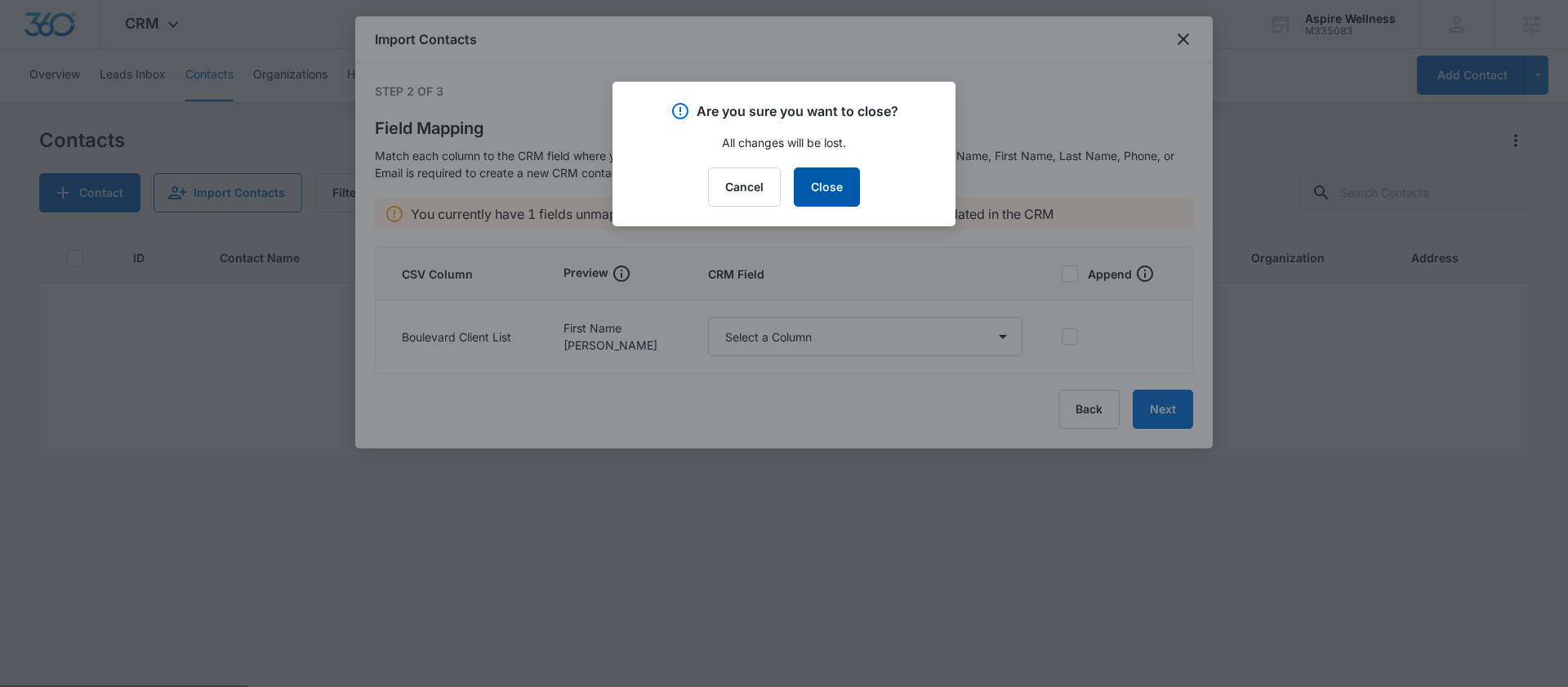
click at [823, 190] on button "Close" at bounding box center [827, 186] width 66 height 39
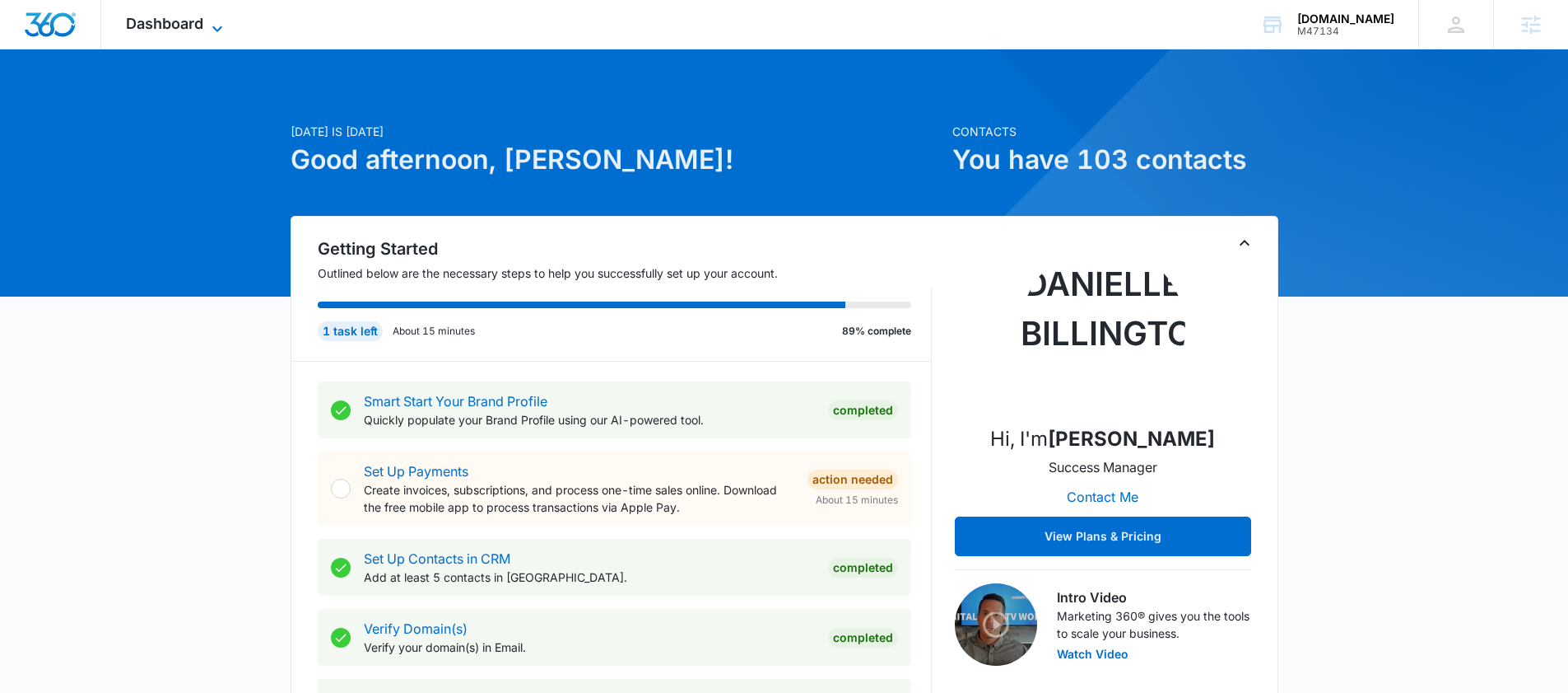
click at [203, 22] on span "Dashboard" at bounding box center [164, 23] width 78 height 18
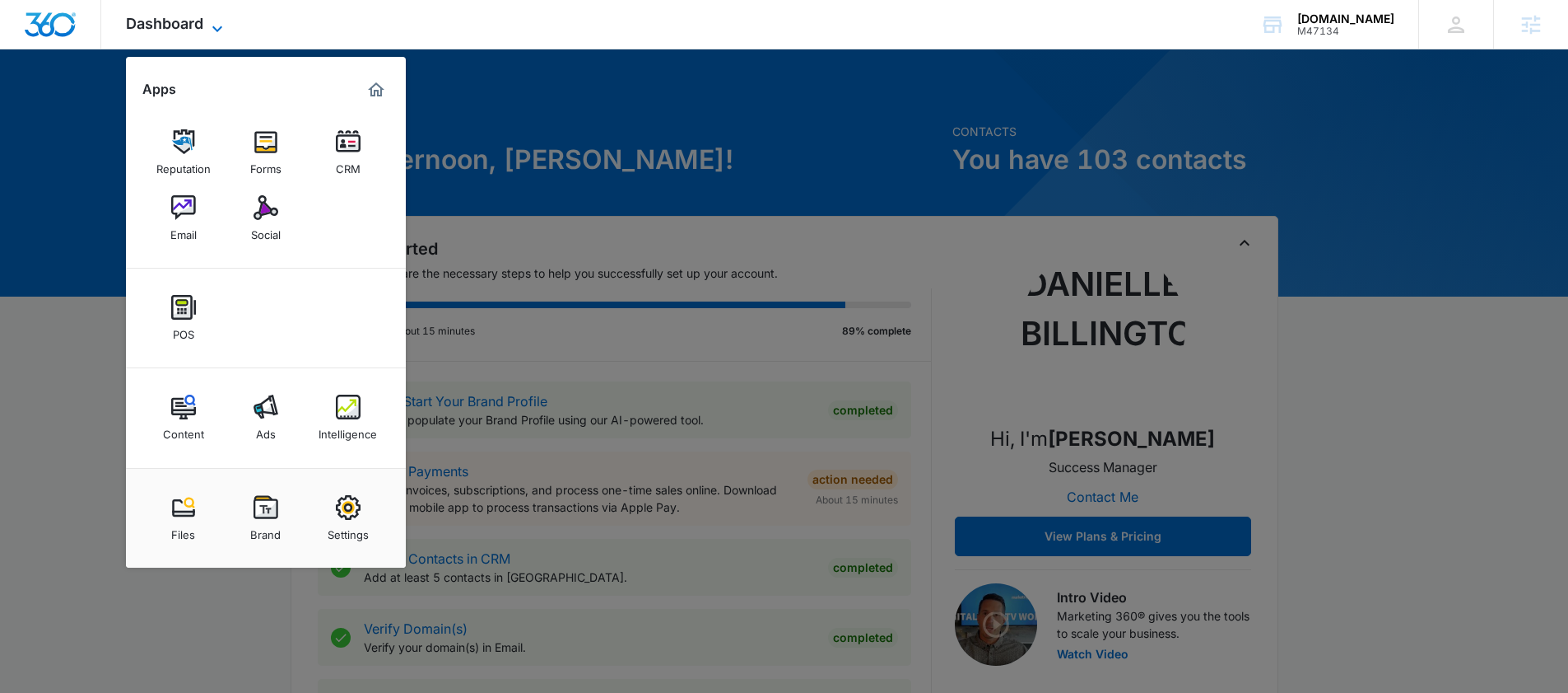
click at [203, 22] on span "Dashboard" at bounding box center [164, 23] width 78 height 18
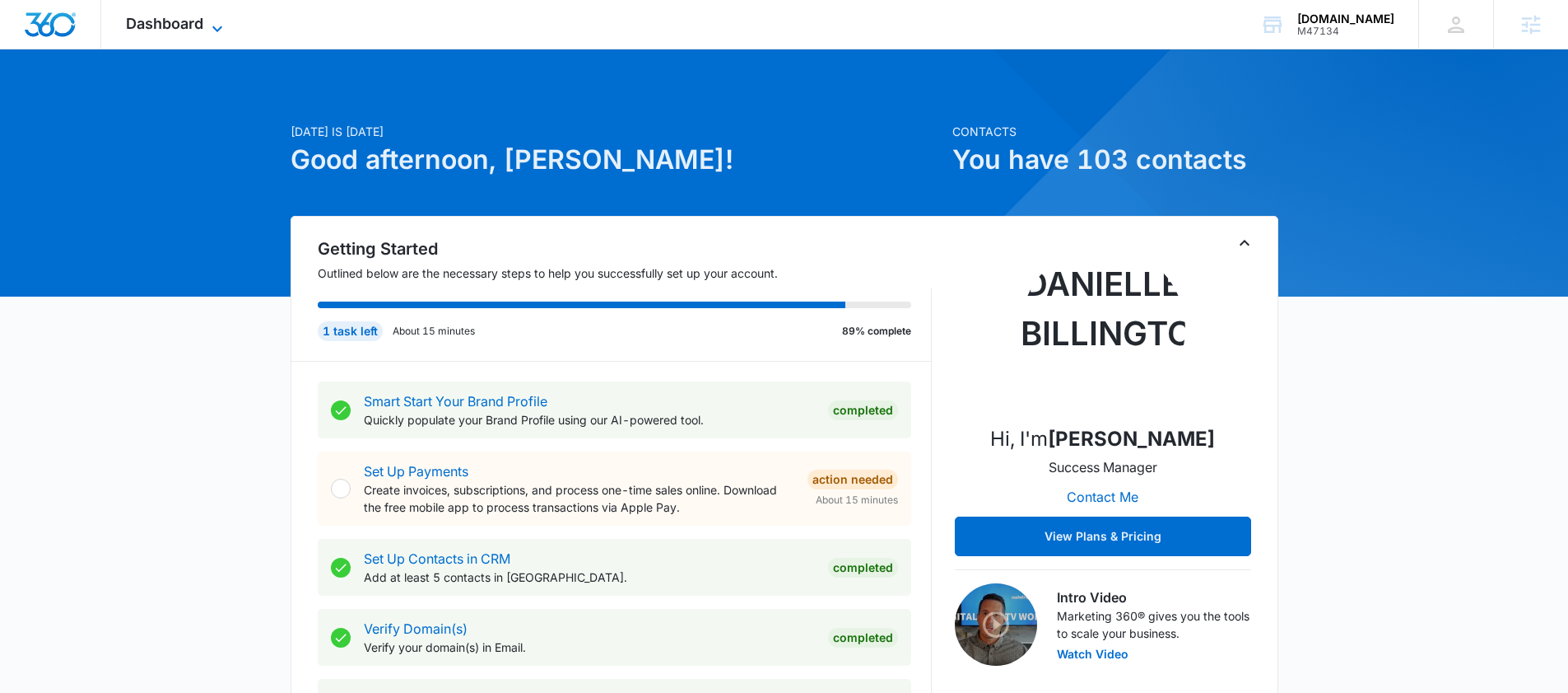
click at [203, 22] on span "Dashboard" at bounding box center [164, 23] width 78 height 18
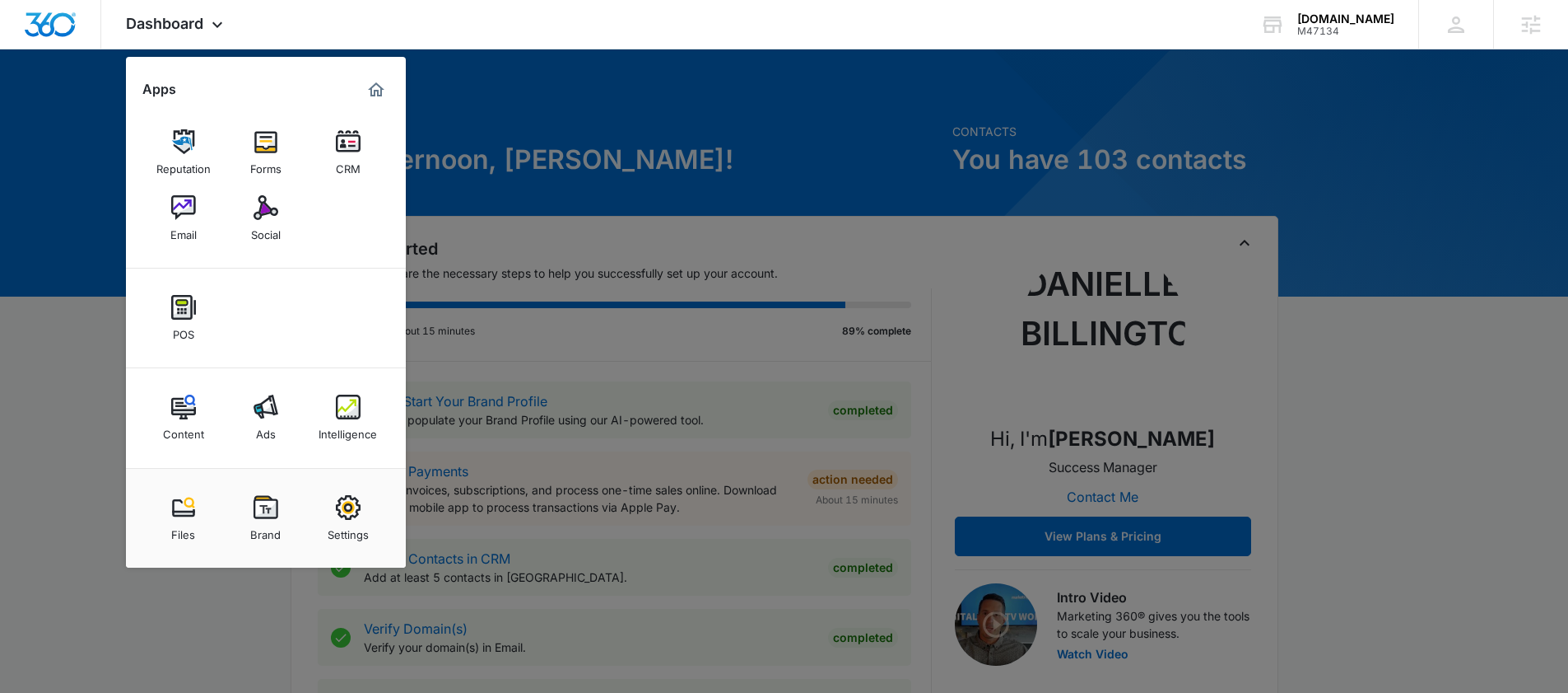
click at [337, 416] on img at bounding box center [349, 407] width 25 height 25
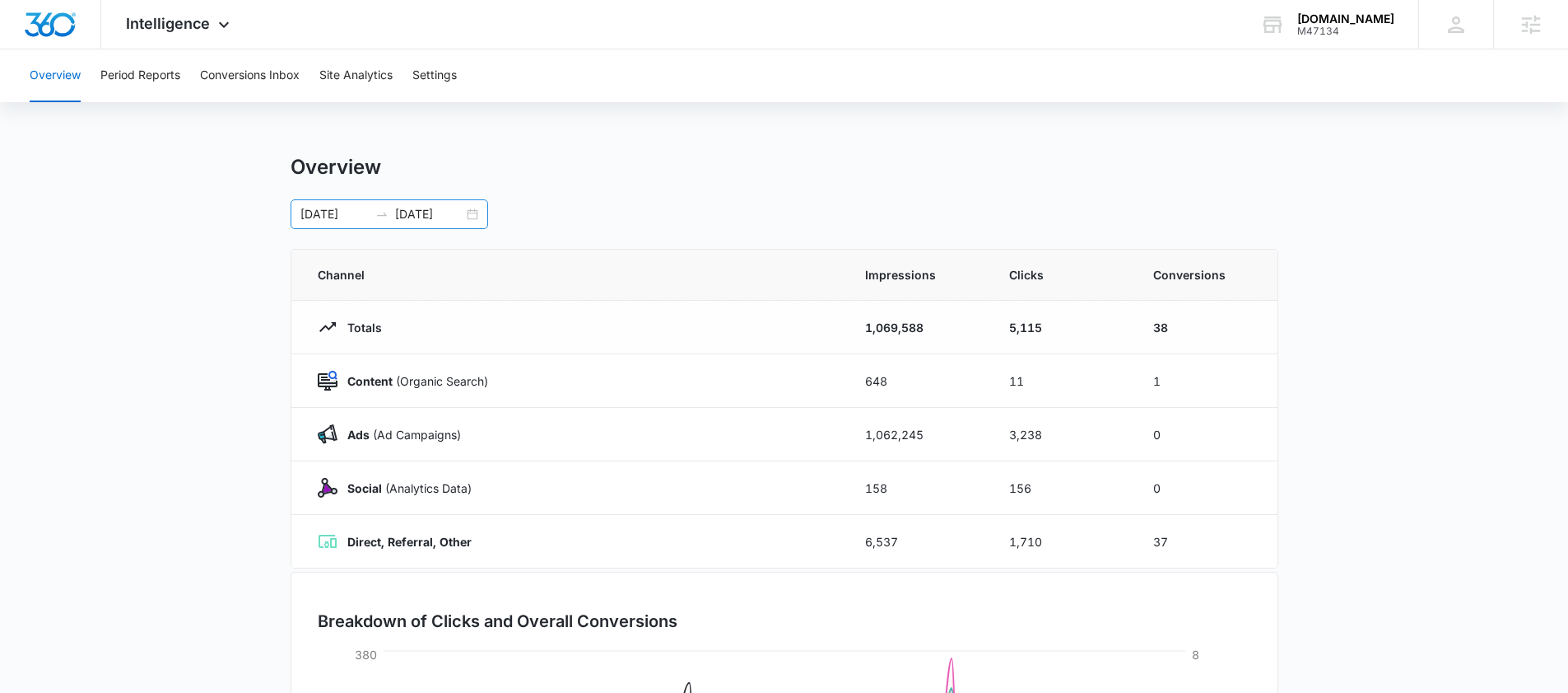
click at [474, 216] on div "07/01/2025 09/24/2025" at bounding box center [389, 215] width 198 height 30
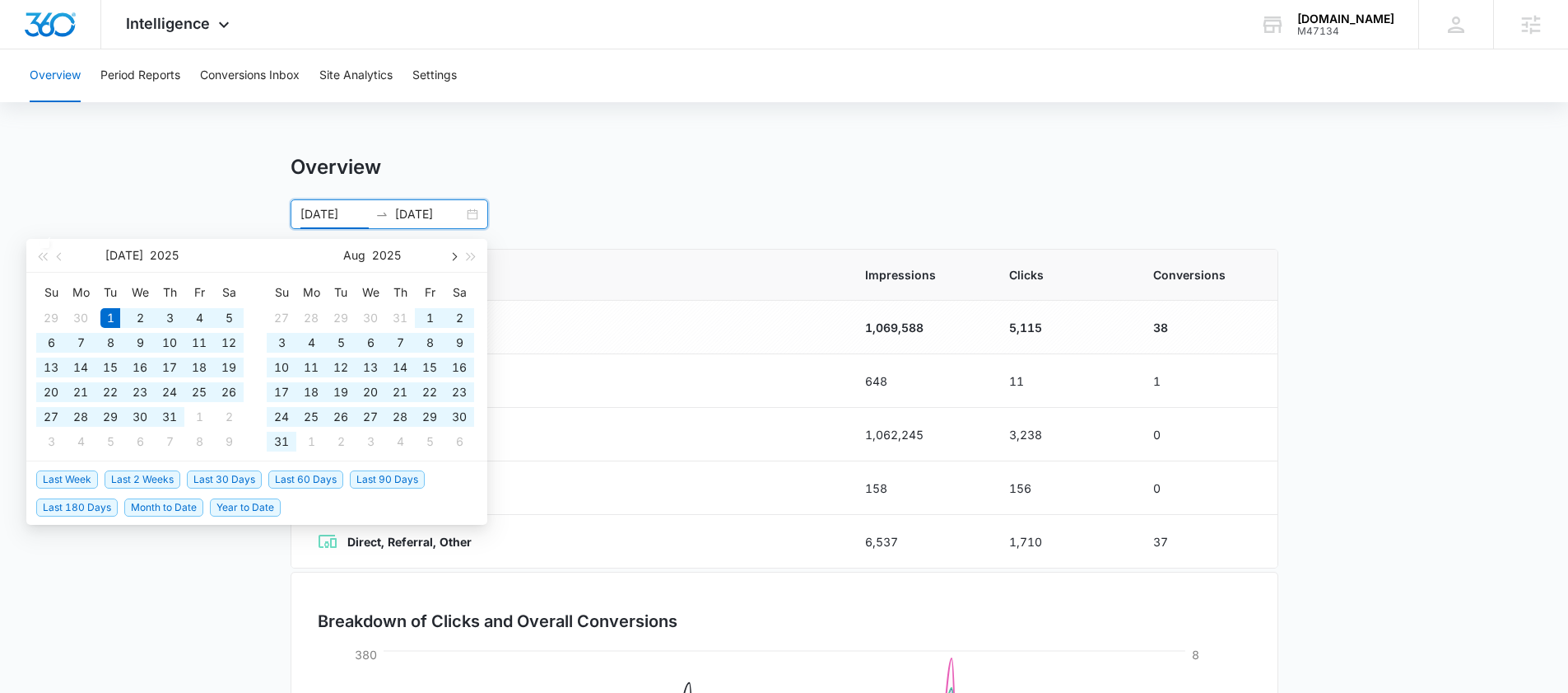
click at [451, 263] on button "button" at bounding box center [453, 255] width 18 height 33
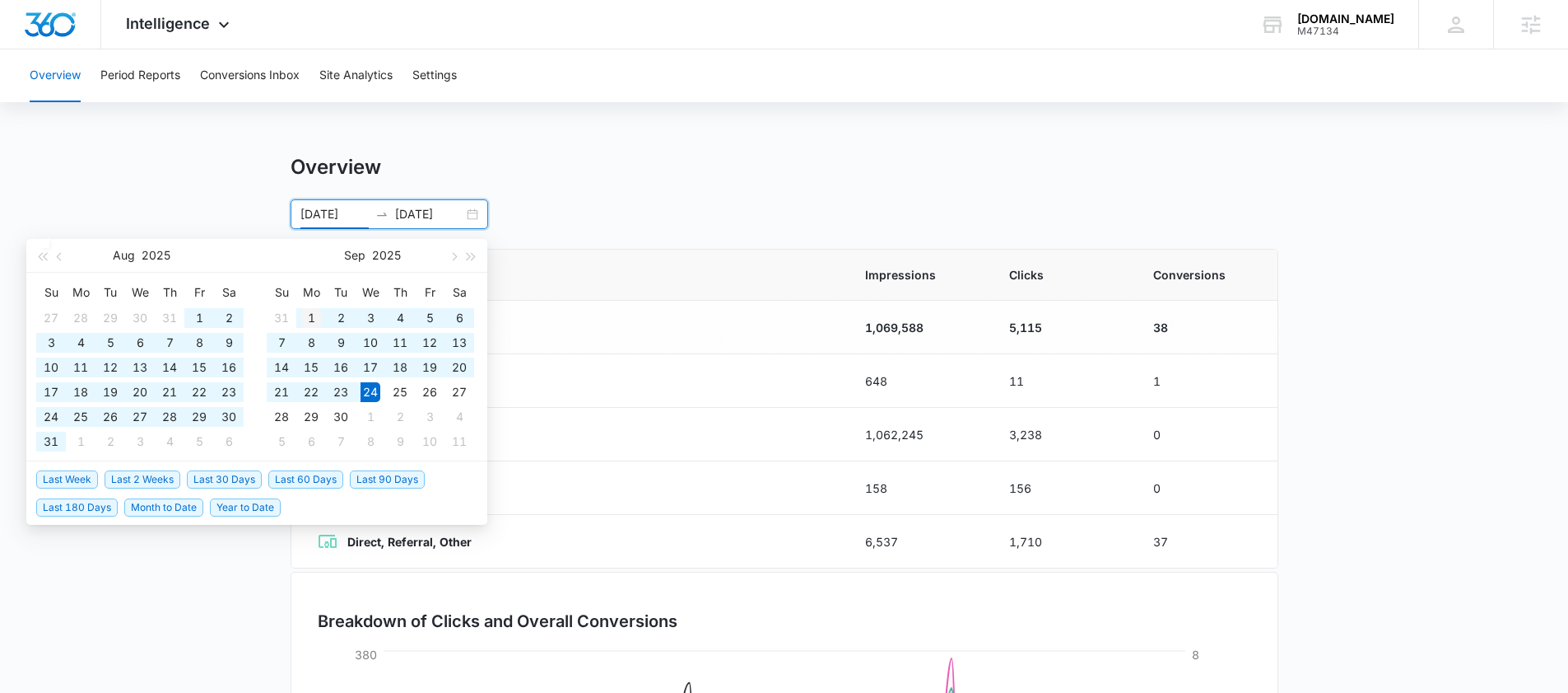
type input "09/01/2025"
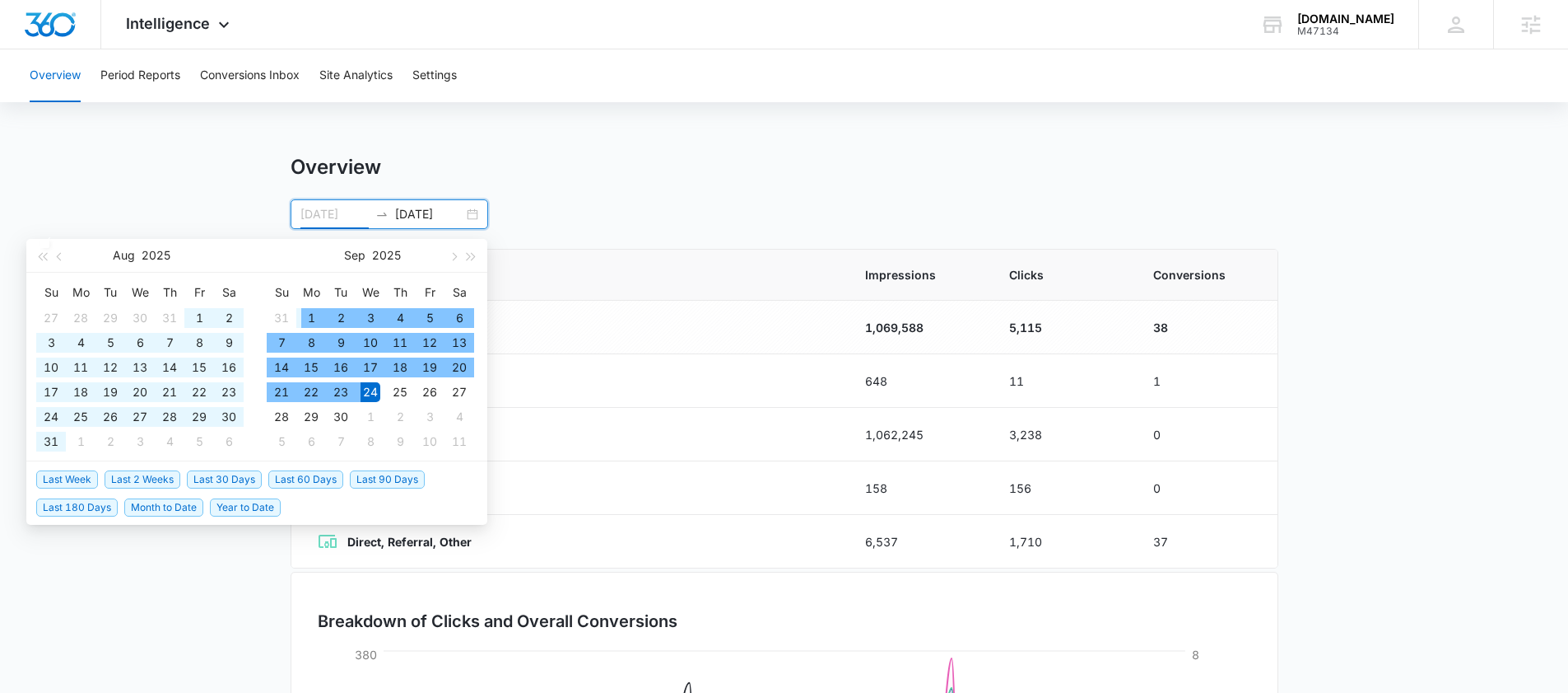
click at [305, 311] on div "1" at bounding box center [311, 318] width 20 height 20
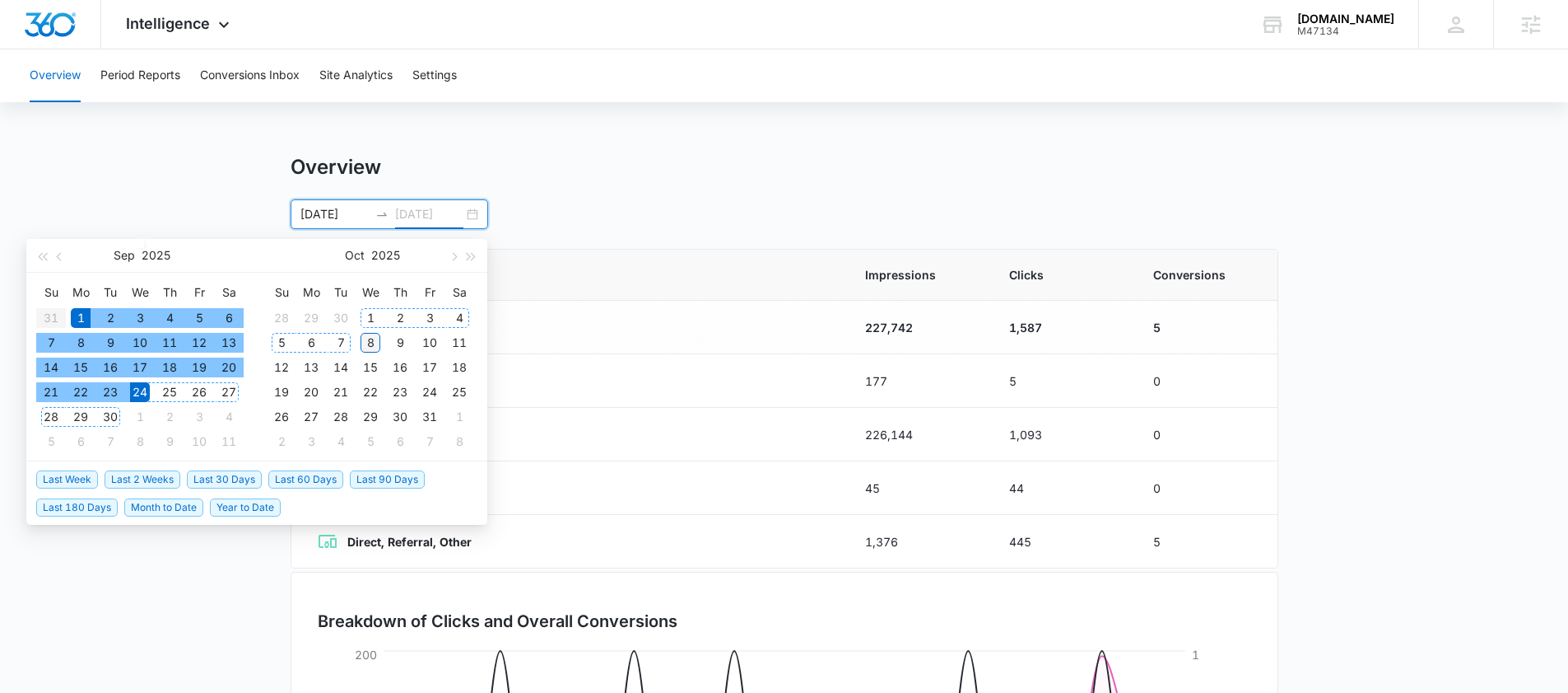
type input "10/08/2025"
click at [363, 344] on div "8" at bounding box center [371, 343] width 20 height 20
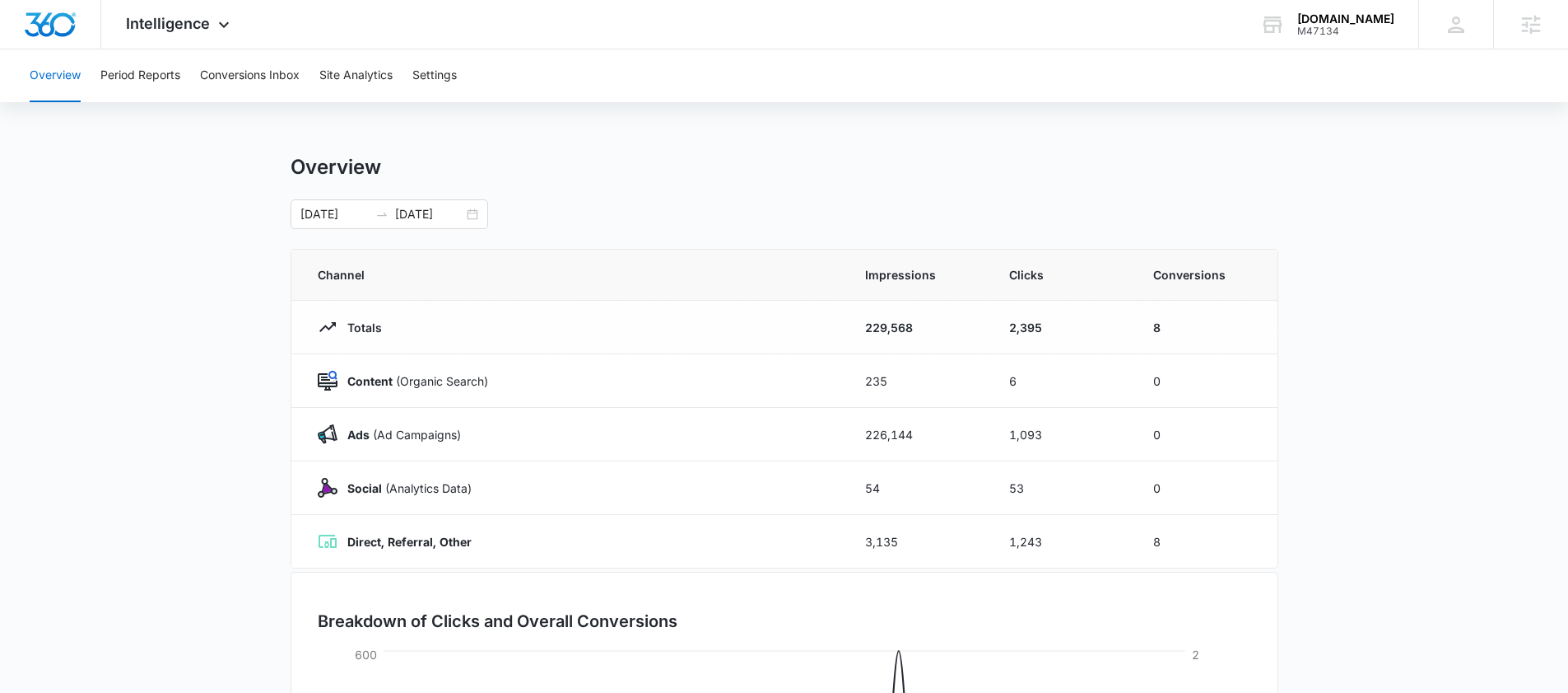
click at [1341, 435] on main "Overview 09/01/2025 10/08/2025 Sep 2025 Su Mo Tu We Th Fr Sa 31 1 2 3 4 5 6 7 8…" at bounding box center [784, 587] width 1568 height 865
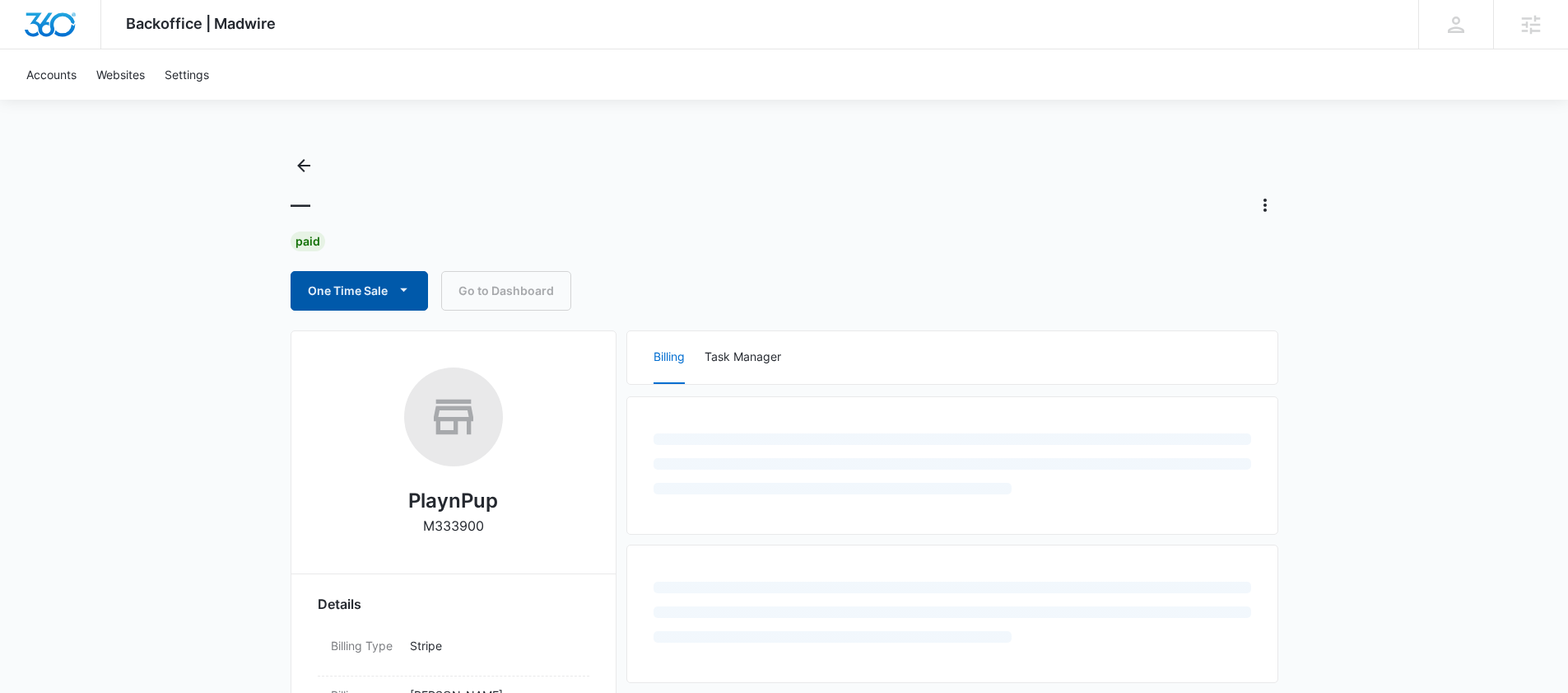
click at [311, 296] on button "One Time Sale" at bounding box center [359, 291] width 138 height 39
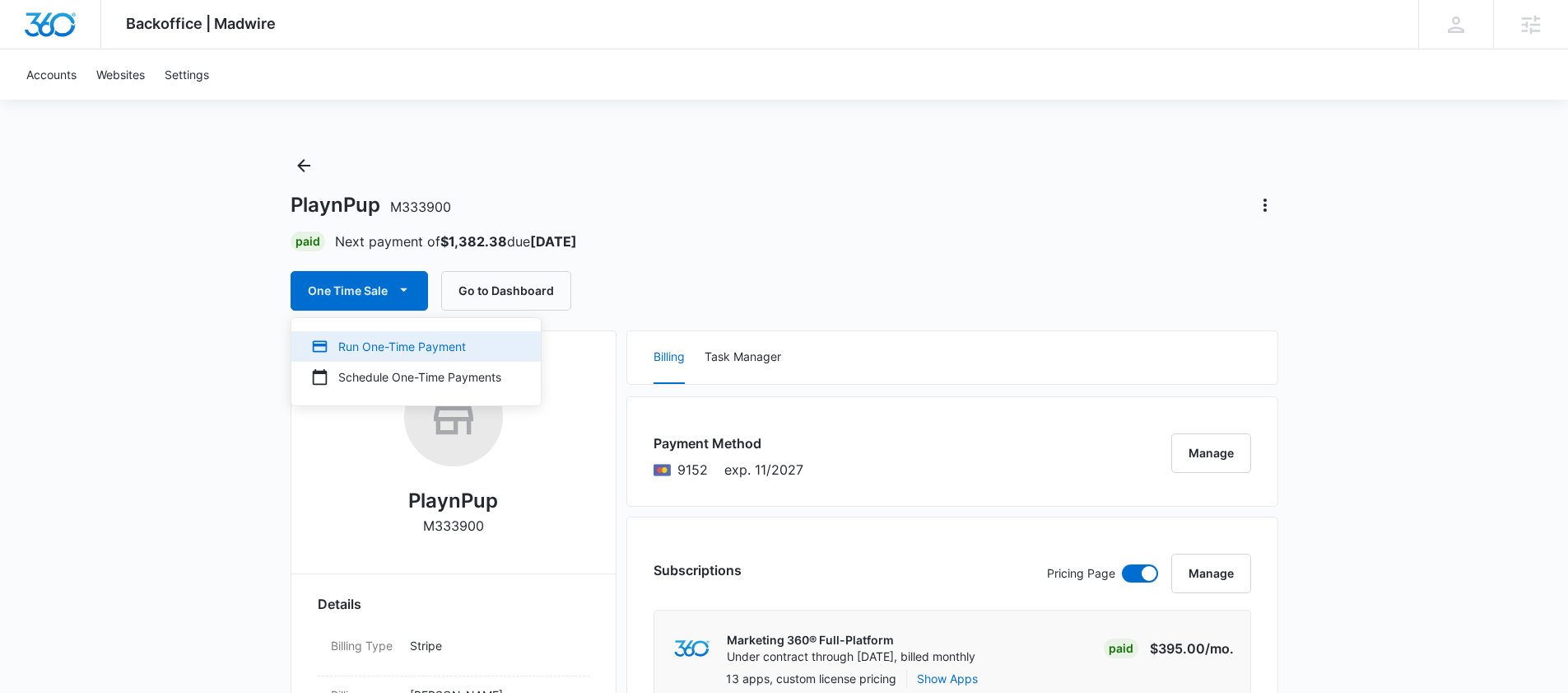
click at [386, 359] on button "Run One-Time Payment" at bounding box center [416, 346] width 250 height 31
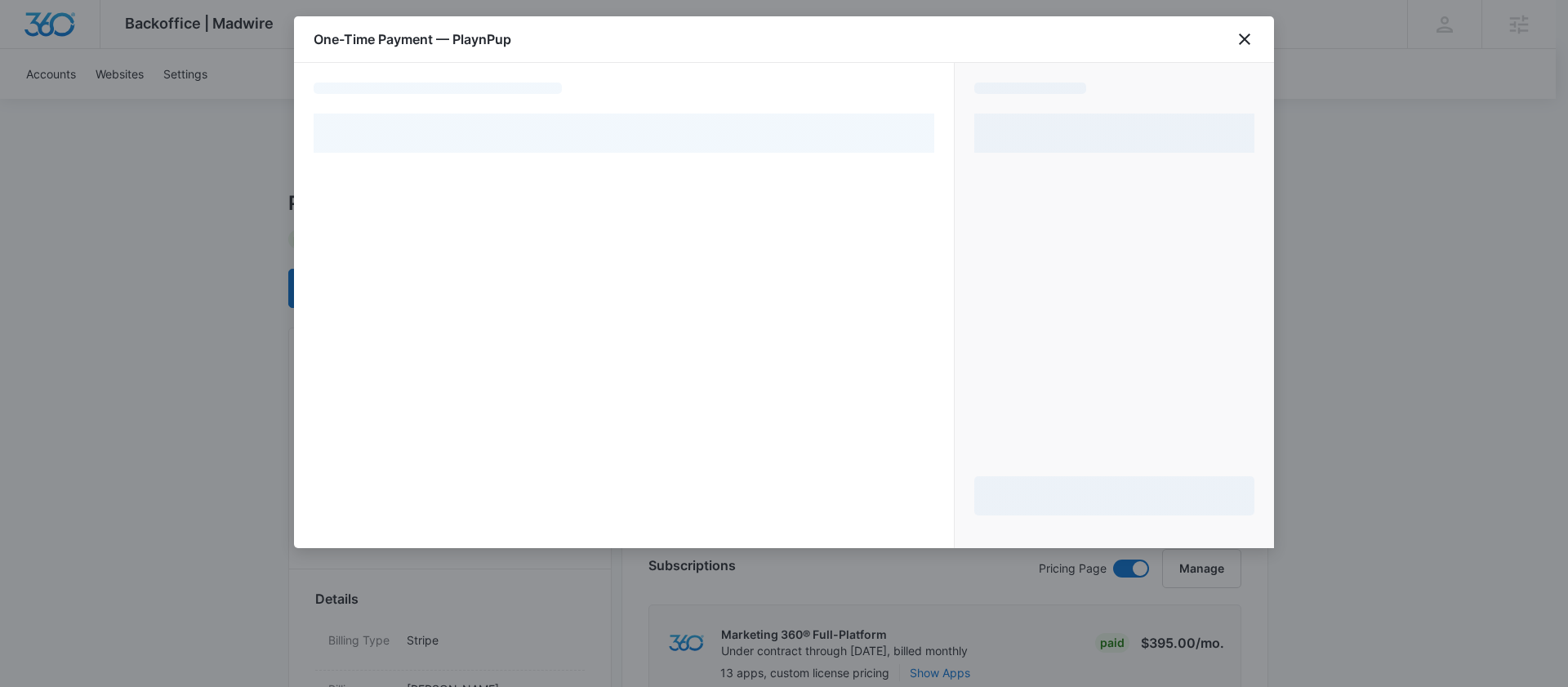
select select "pm_1Rjk4lA4n8RTgNjUrUY0z1Aj"
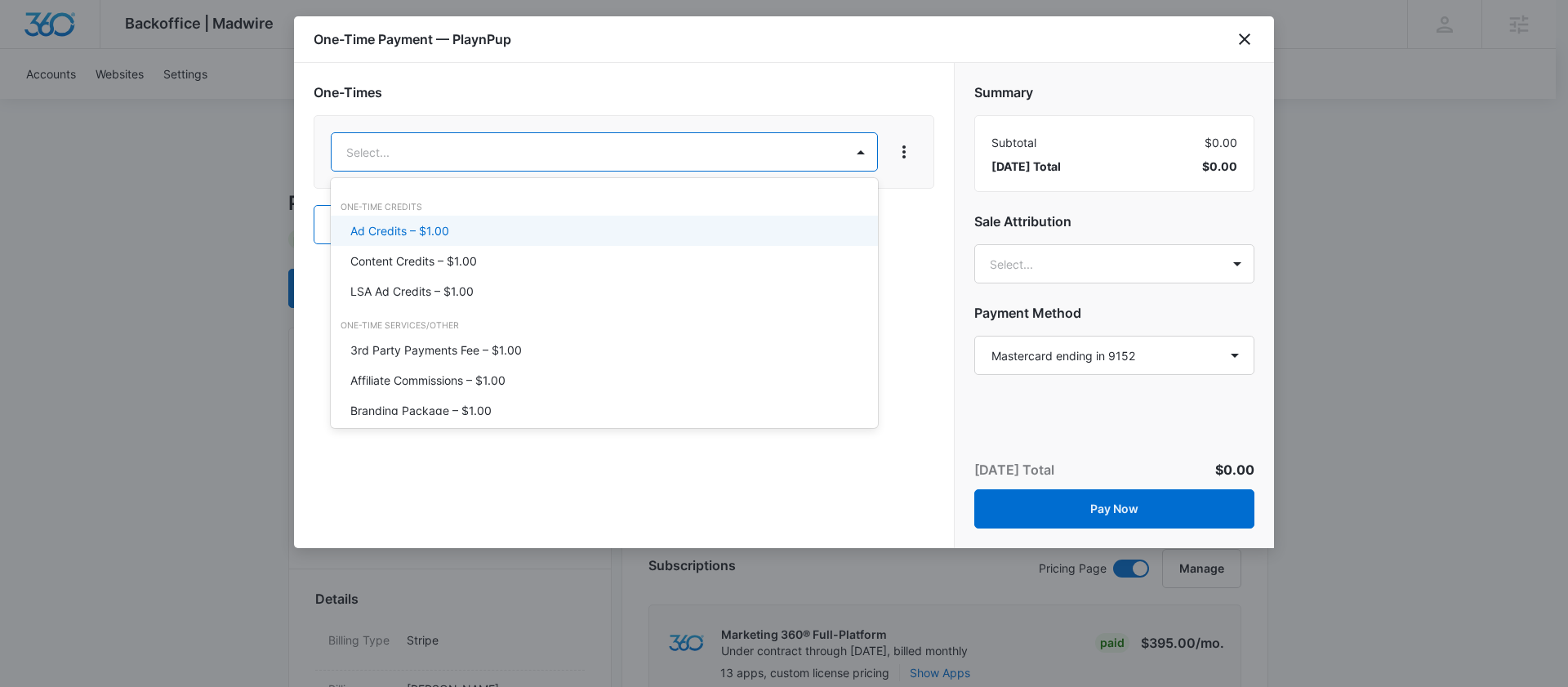
click at [1246, 36] on div at bounding box center [784, 344] width 1568 height 687
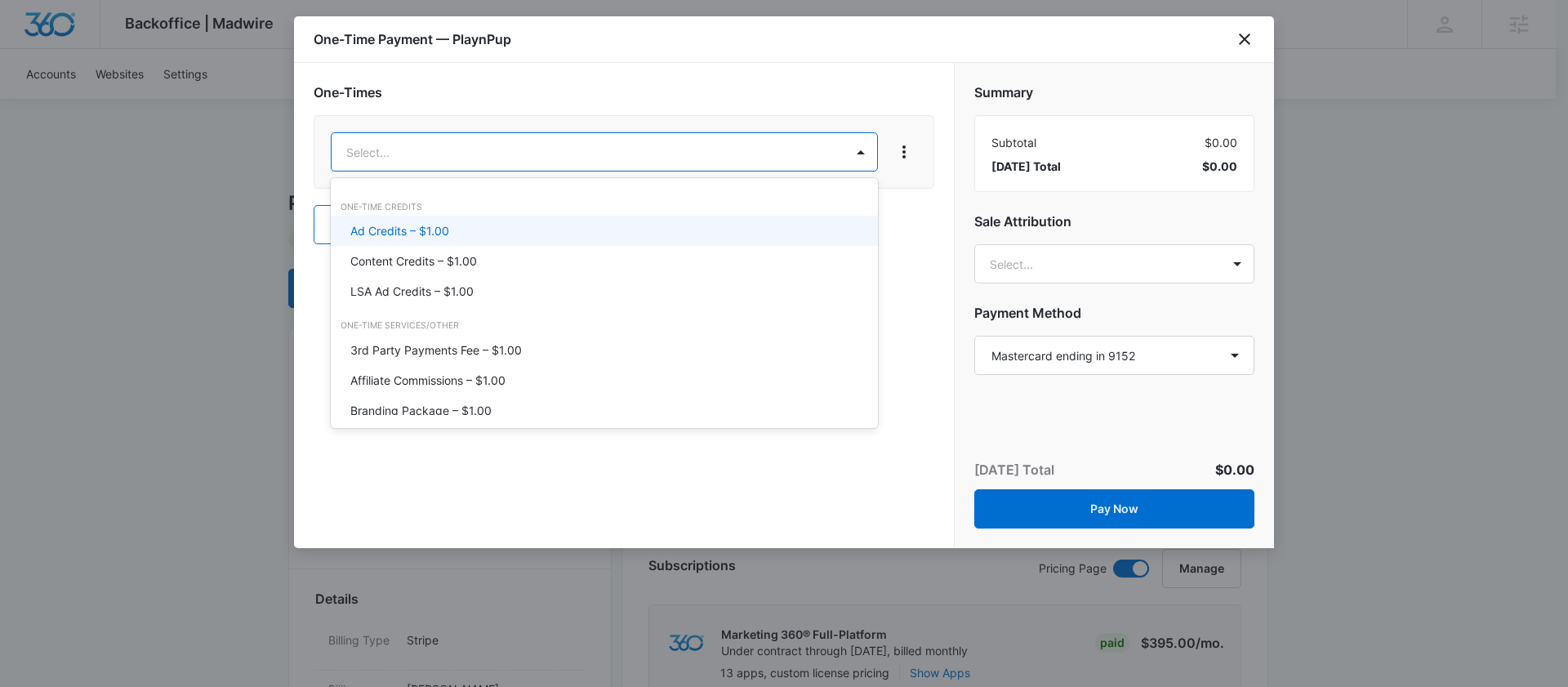
click at [412, 232] on p "Ad Credits – $1.00" at bounding box center [399, 230] width 99 height 17
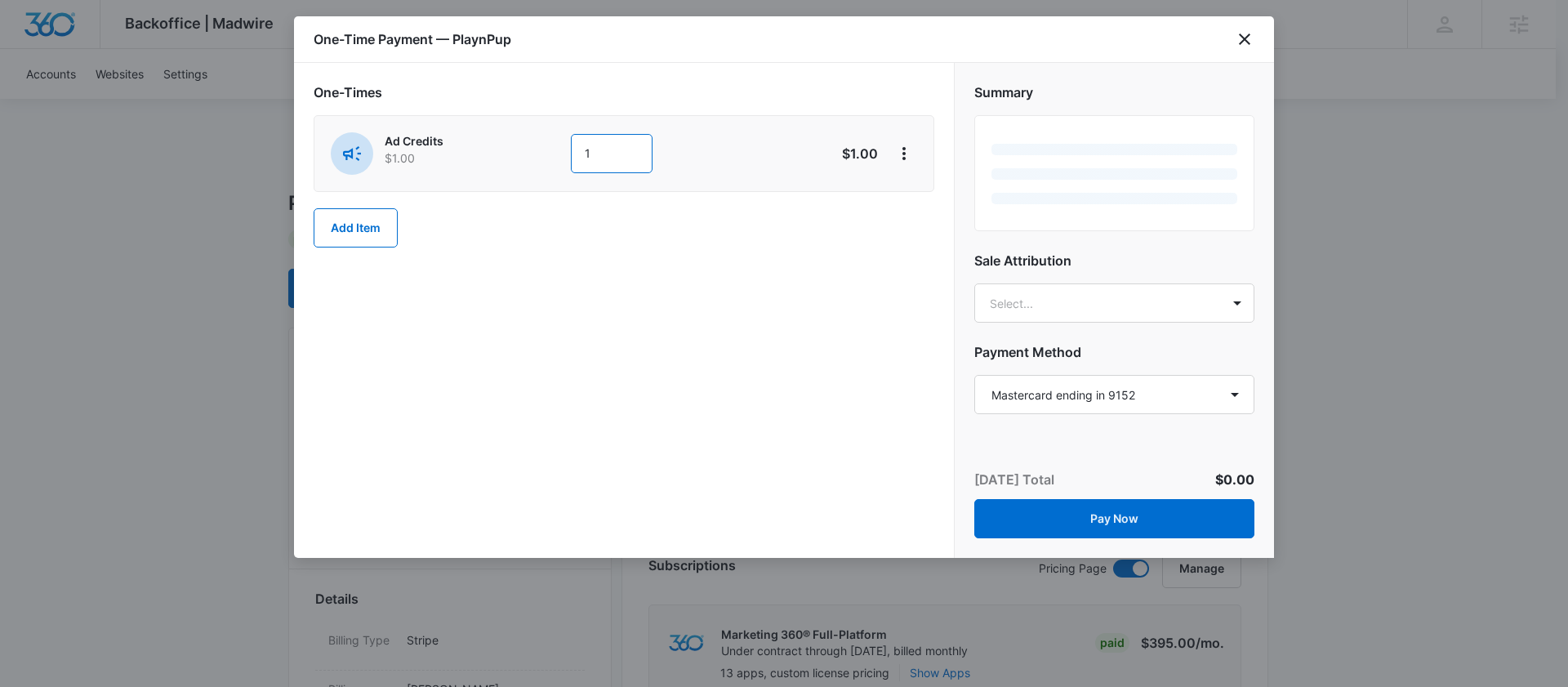
click at [618, 154] on input "1" at bounding box center [612, 153] width 82 height 39
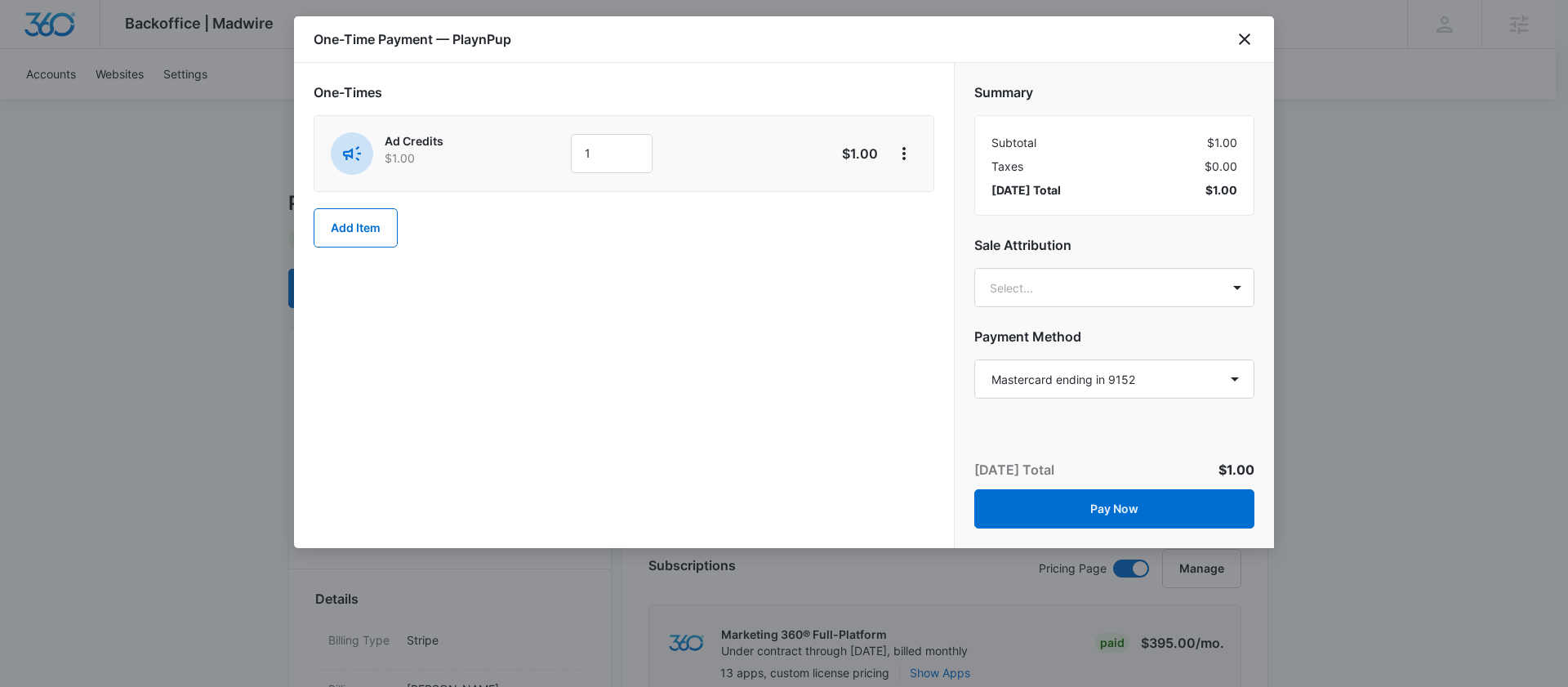
click at [1255, 46] on div "One-Time Payment — PlaynPup" at bounding box center [784, 40] width 980 height 46
click at [1246, 46] on icon "close" at bounding box center [1245, 40] width 20 height 20
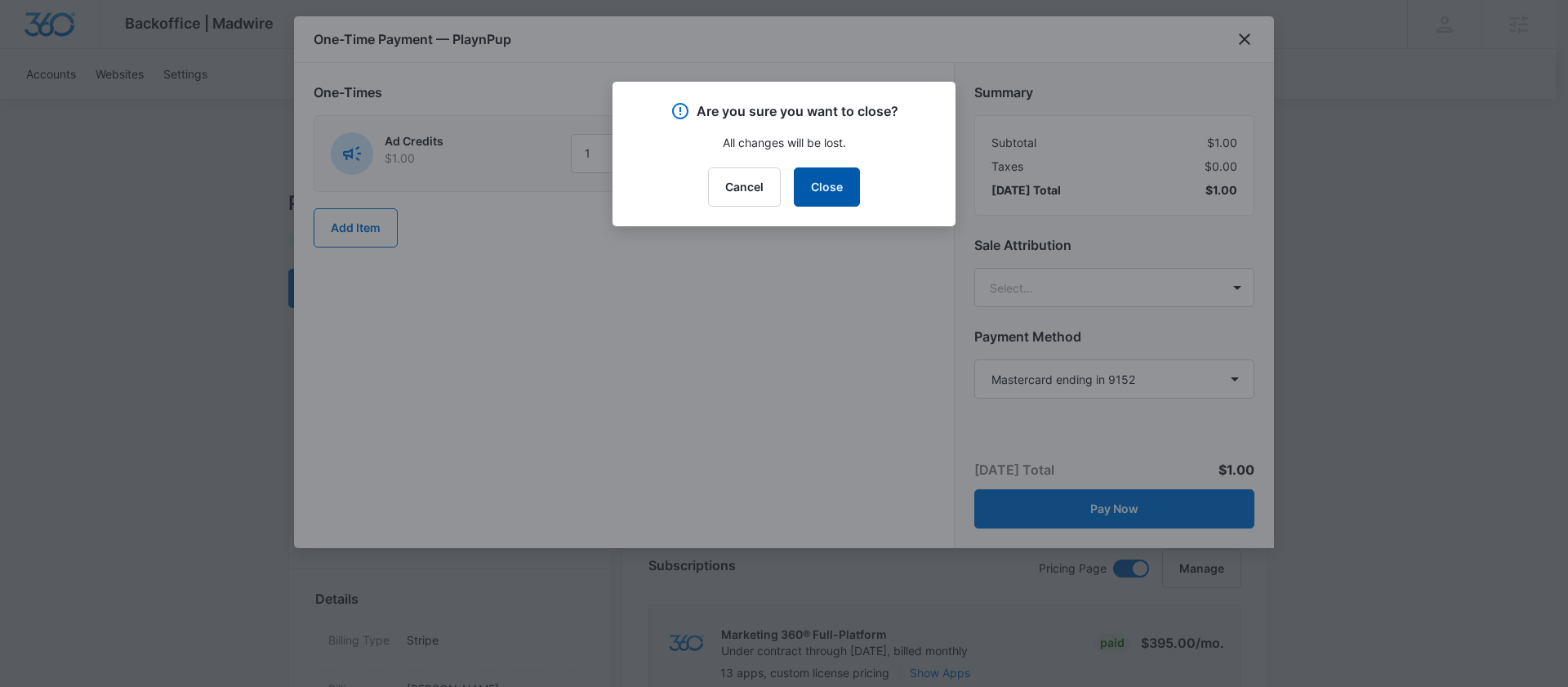
click at [801, 176] on button "Close" at bounding box center [827, 186] width 66 height 39
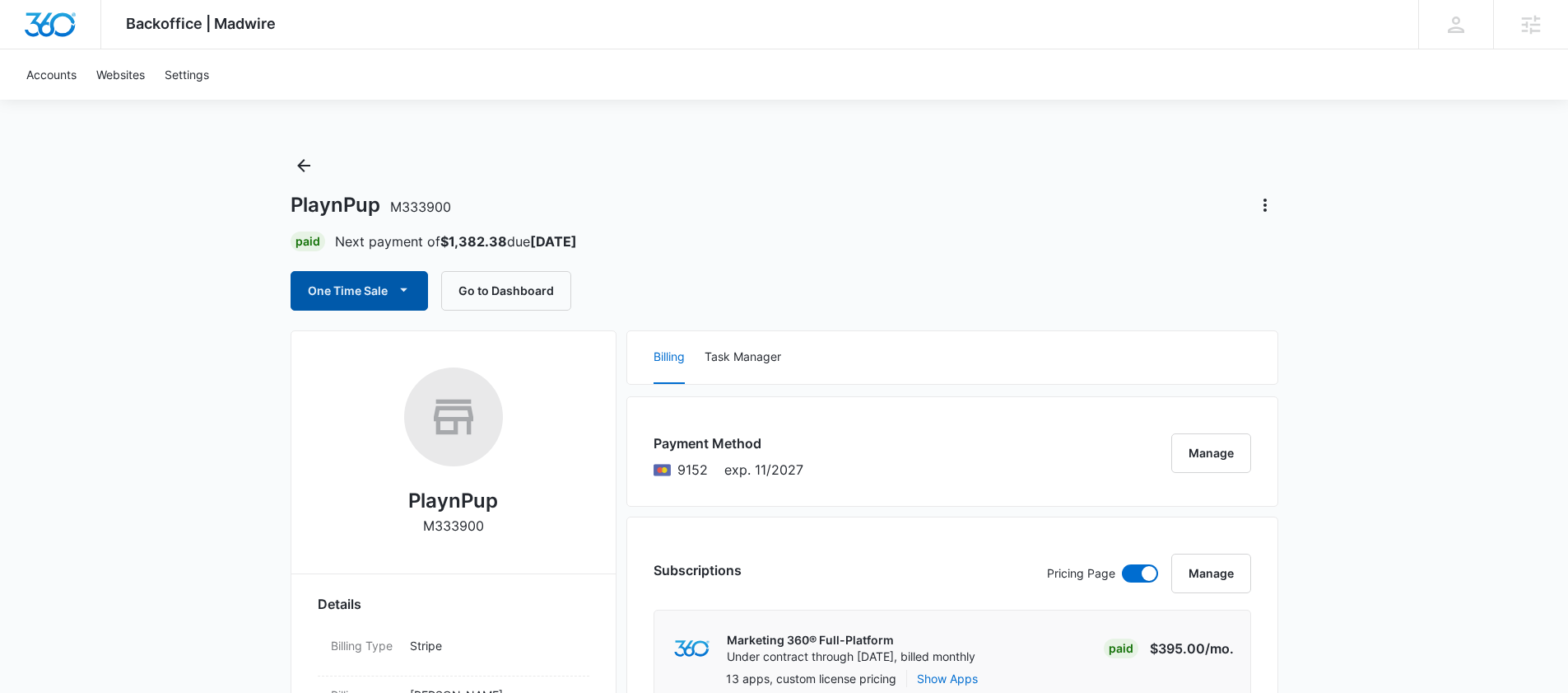
click at [339, 299] on button "One Time Sale" at bounding box center [359, 291] width 138 height 39
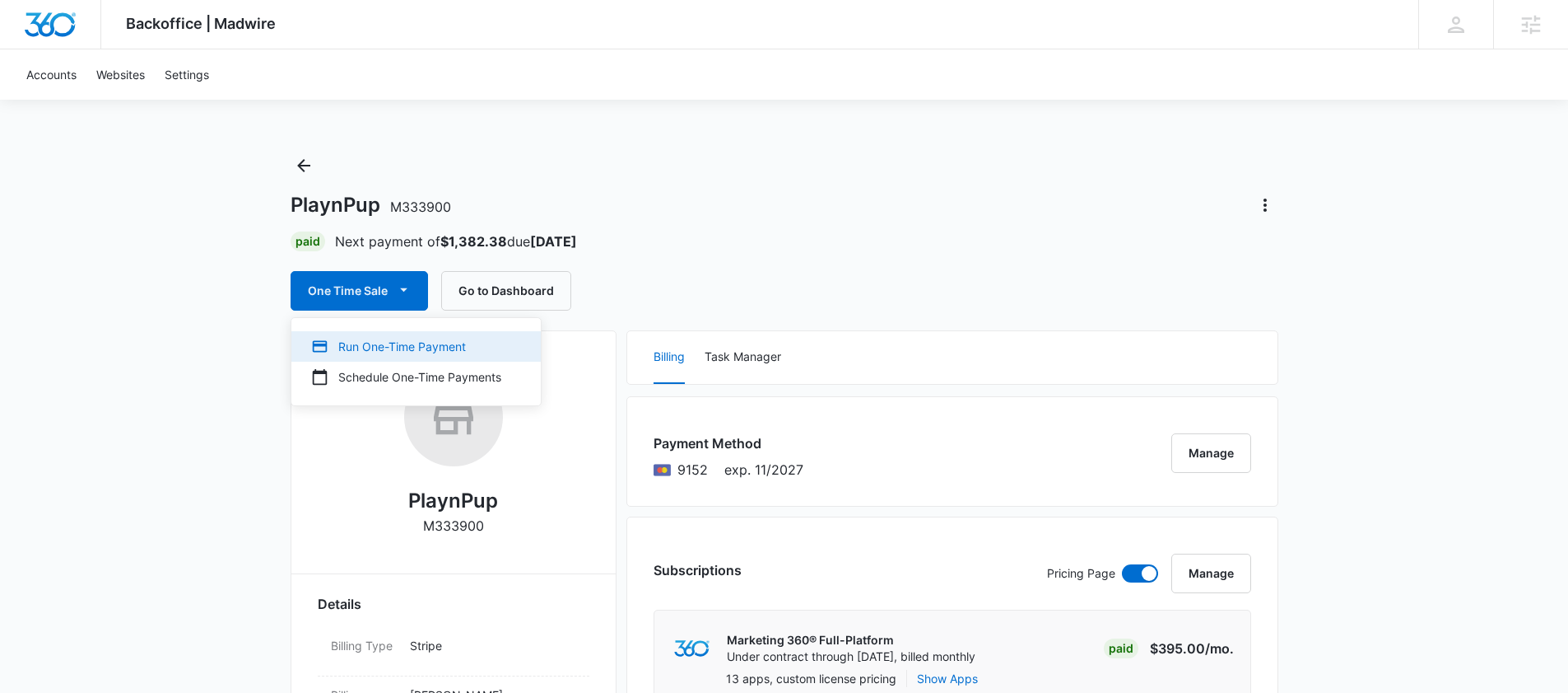
click at [439, 339] on div "Run One-Time Payment" at bounding box center [406, 346] width 190 height 18
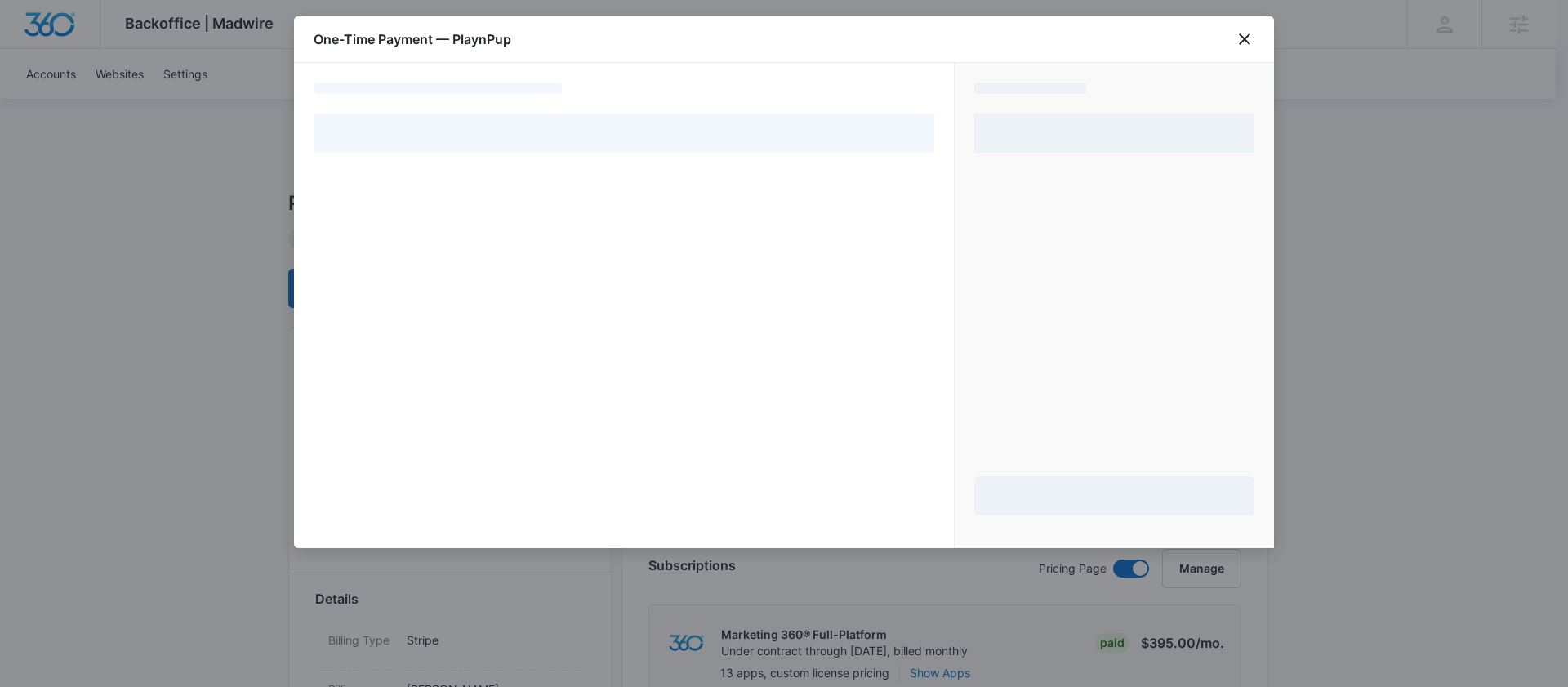
select select "pm_1Rjk4lA4n8RTgNjUrUY0z1Aj"
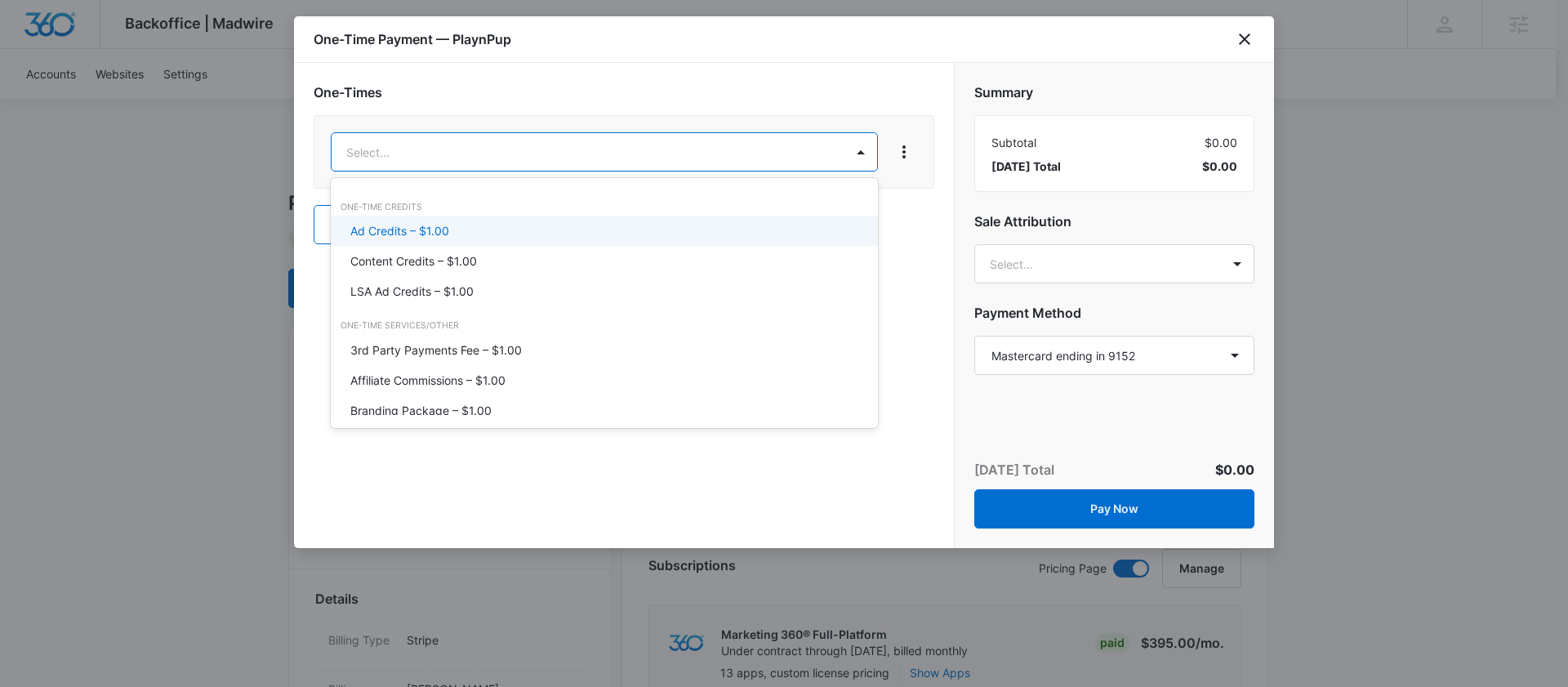
click at [413, 223] on p "Ad Credits – $1.00" at bounding box center [399, 230] width 99 height 17
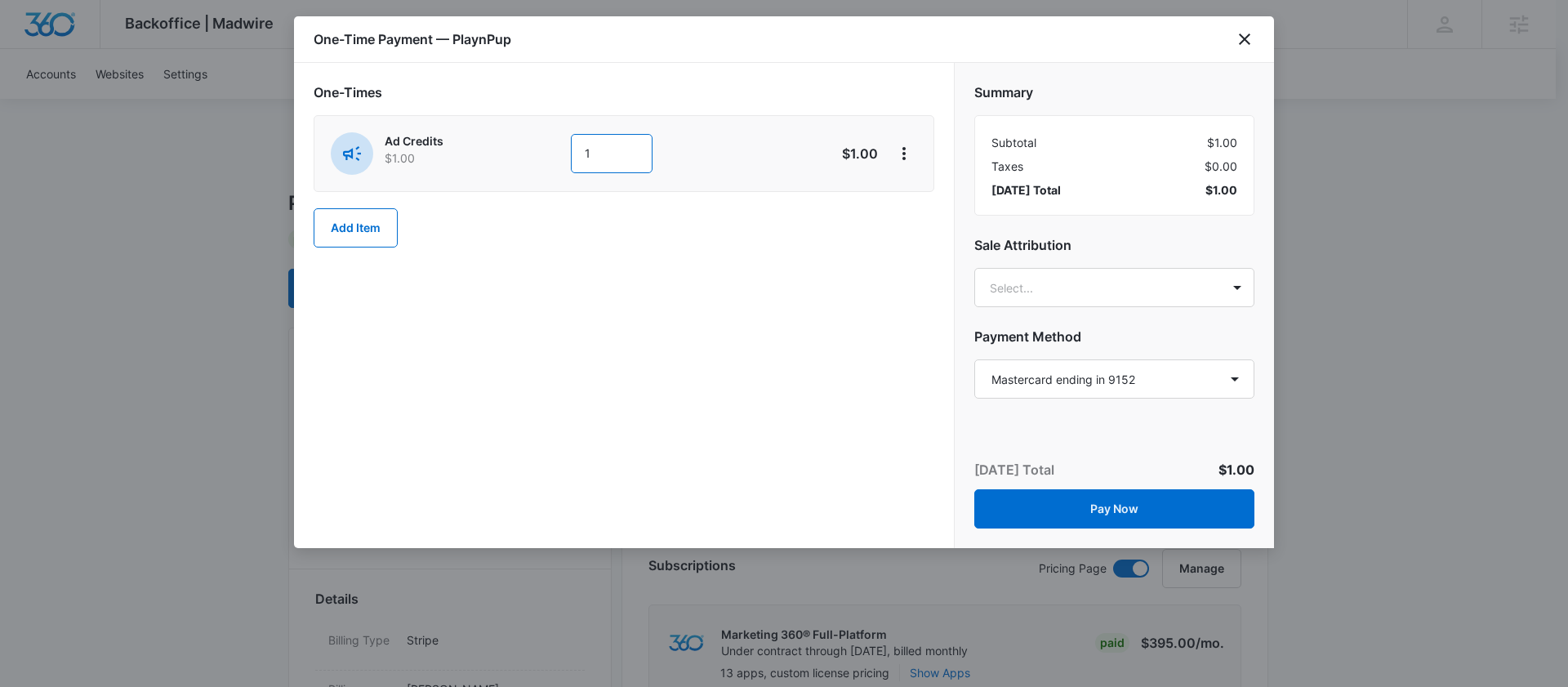
click at [592, 169] on input "1" at bounding box center [612, 153] width 82 height 39
type input "500"
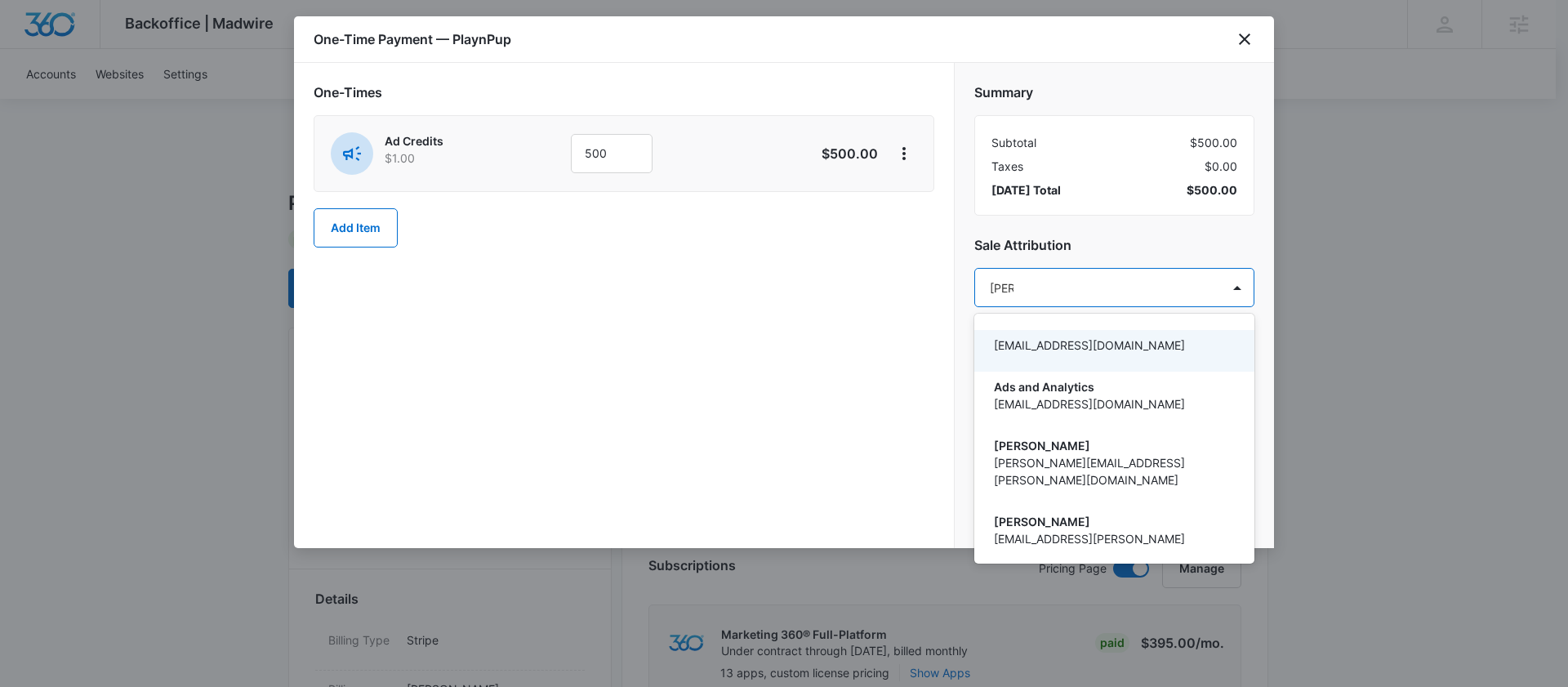
type input "dani"
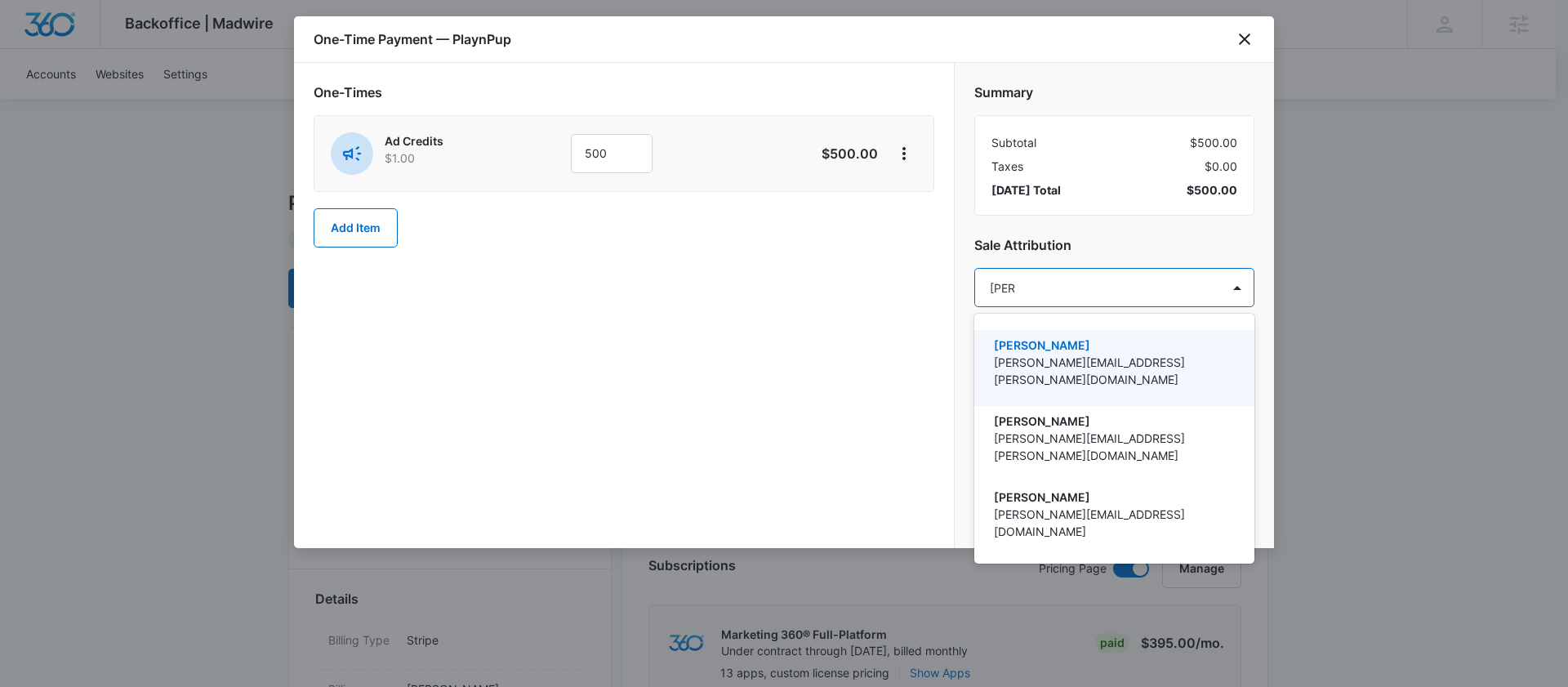
click at [1051, 353] on div "Danielle Billington danielle.billington@madwire.com" at bounding box center [1113, 368] width 238 height 63
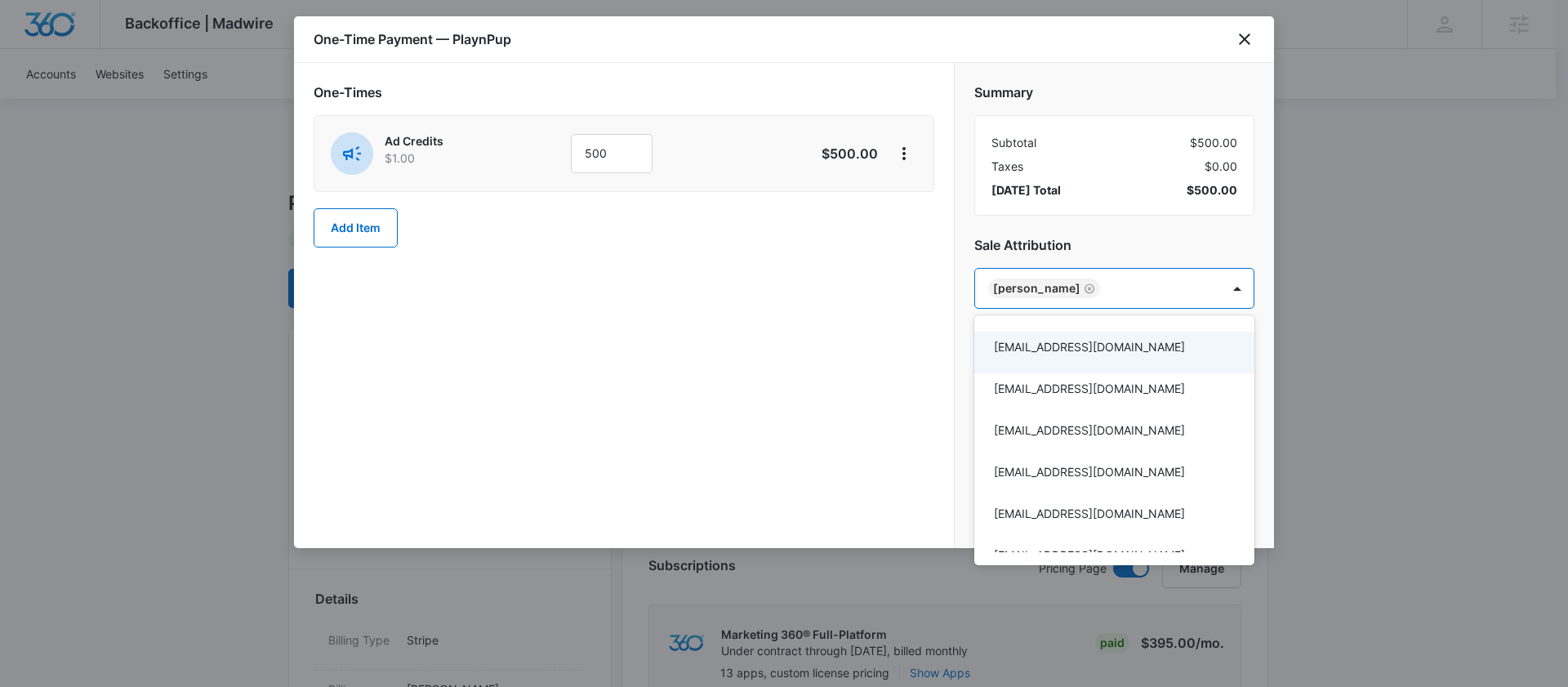
click at [910, 433] on div at bounding box center [784, 344] width 1568 height 687
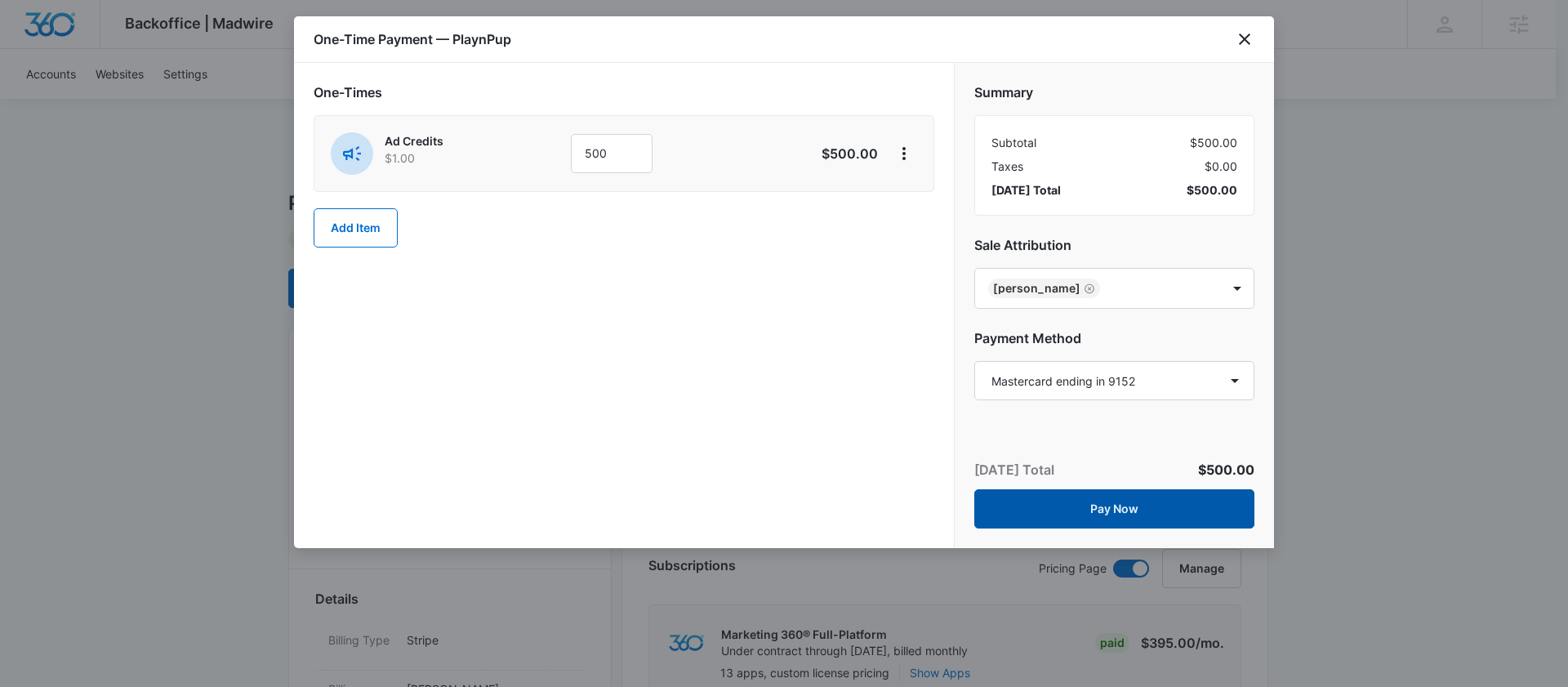
click at [1008, 507] on button "Pay Now" at bounding box center [1114, 508] width 280 height 39
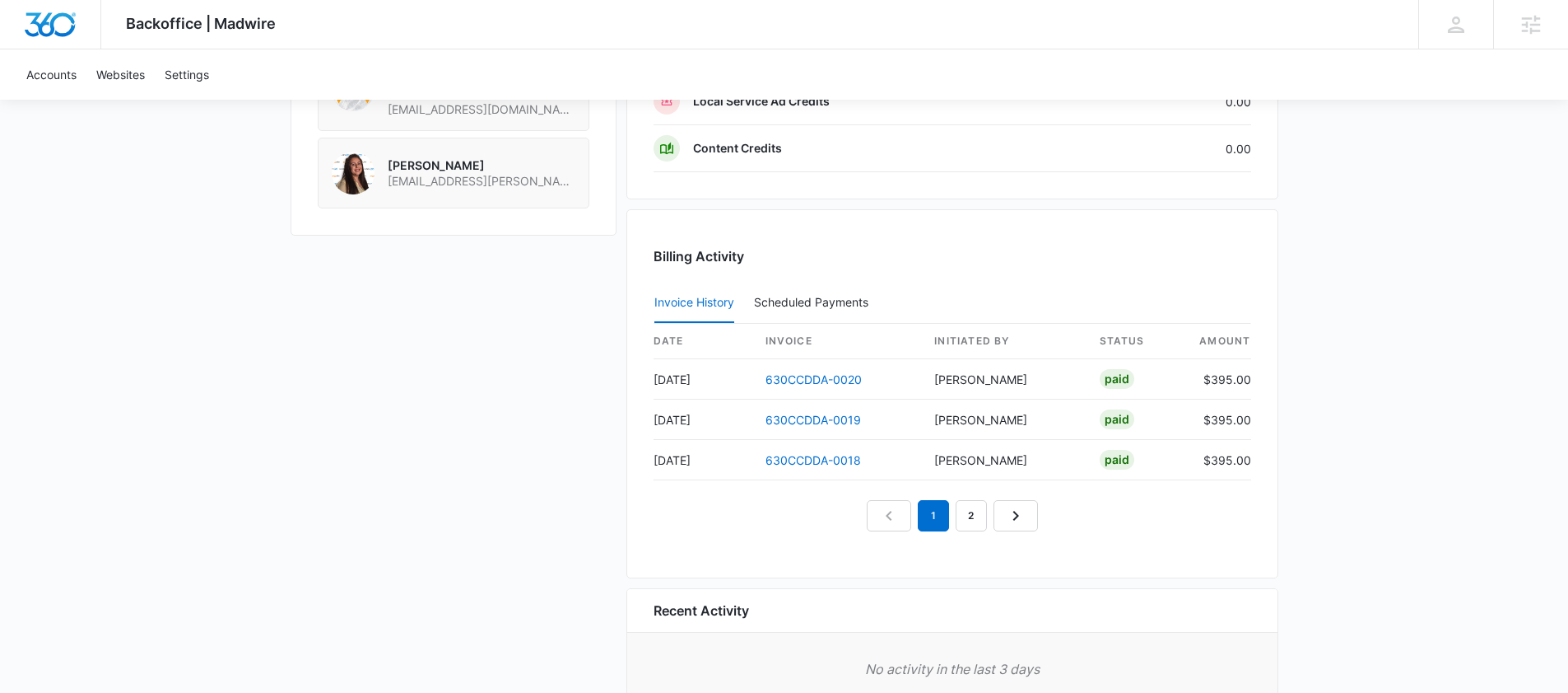
scroll to position [1611, 0]
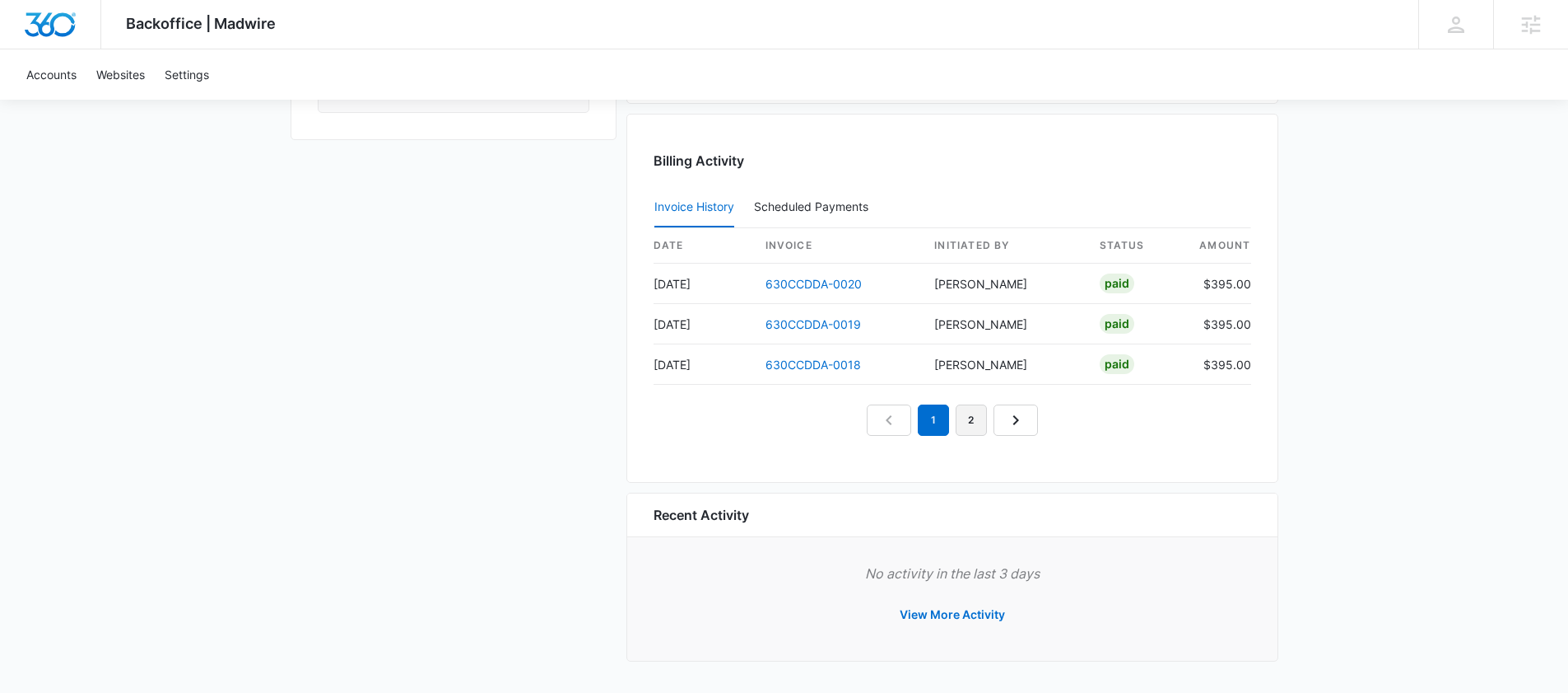
click at [970, 417] on link "2" at bounding box center [971, 419] width 31 height 31
click at [1001, 428] on link "3" at bounding box center [990, 419] width 31 height 31
click at [1011, 427] on link "4" at bounding box center [1009, 419] width 31 height 31
click at [955, 427] on link "3" at bounding box center [952, 419] width 31 height 31
click at [986, 409] on link "4" at bounding box center [990, 419] width 31 height 31
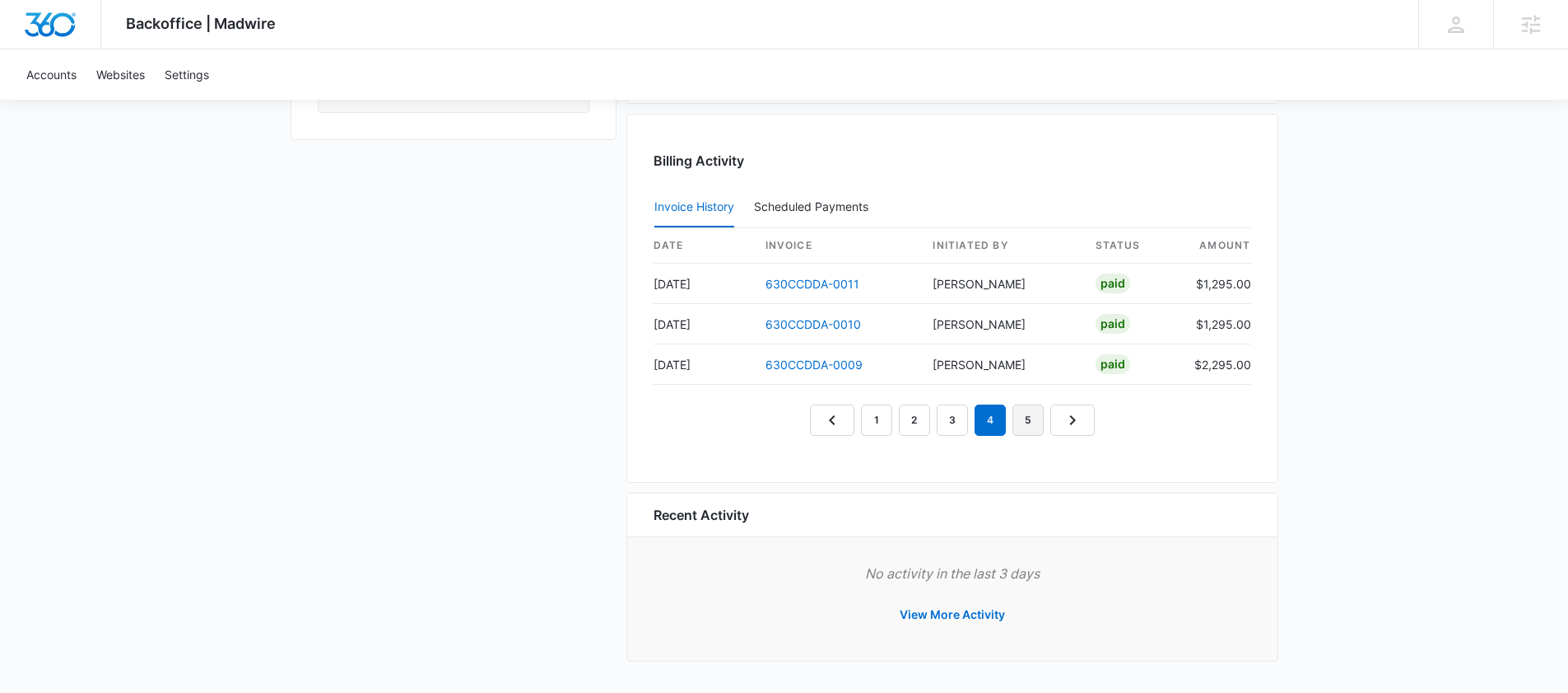
click at [1038, 424] on link "5" at bounding box center [1028, 419] width 31 height 31
click at [1041, 419] on link "6" at bounding box center [1046, 419] width 31 height 31
click at [1062, 427] on link "7" at bounding box center [1066, 419] width 31 height 31
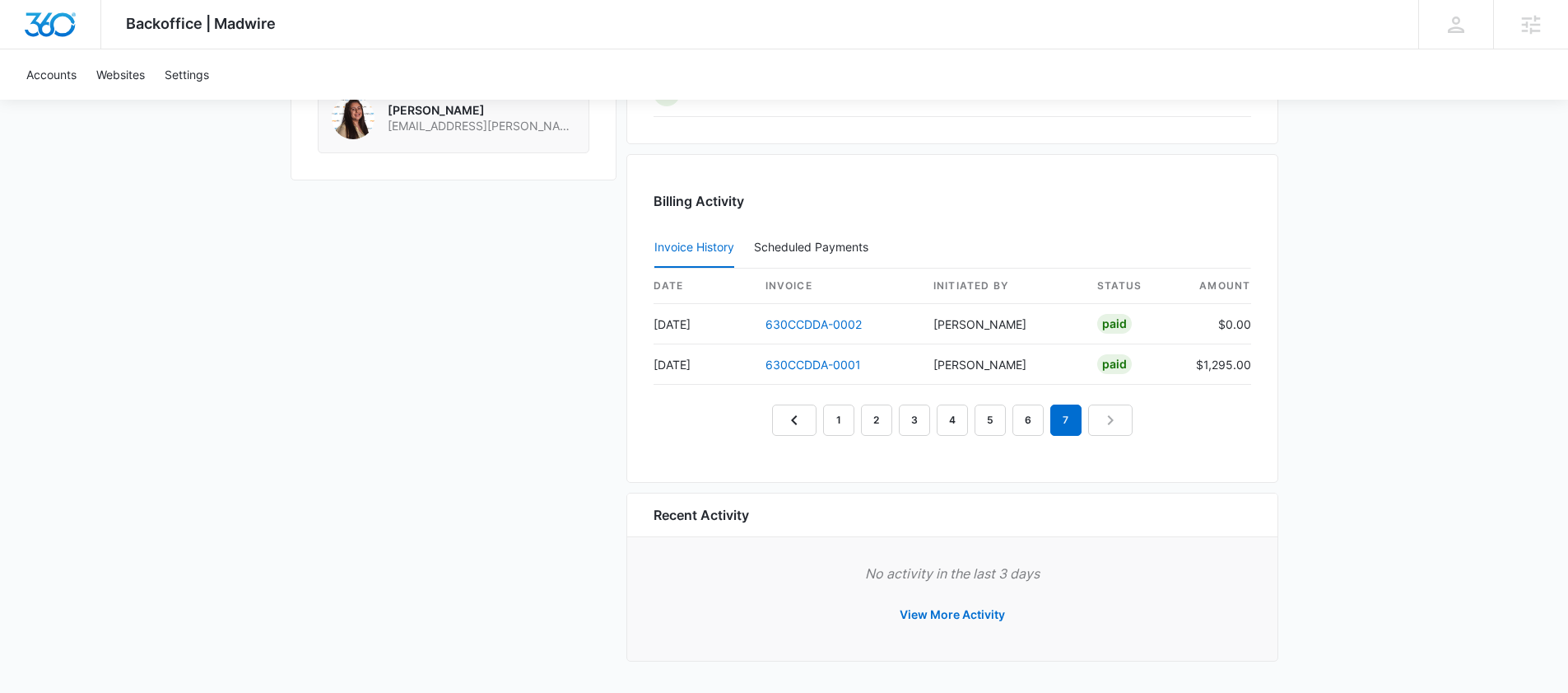
scroll to position [1565, 0]
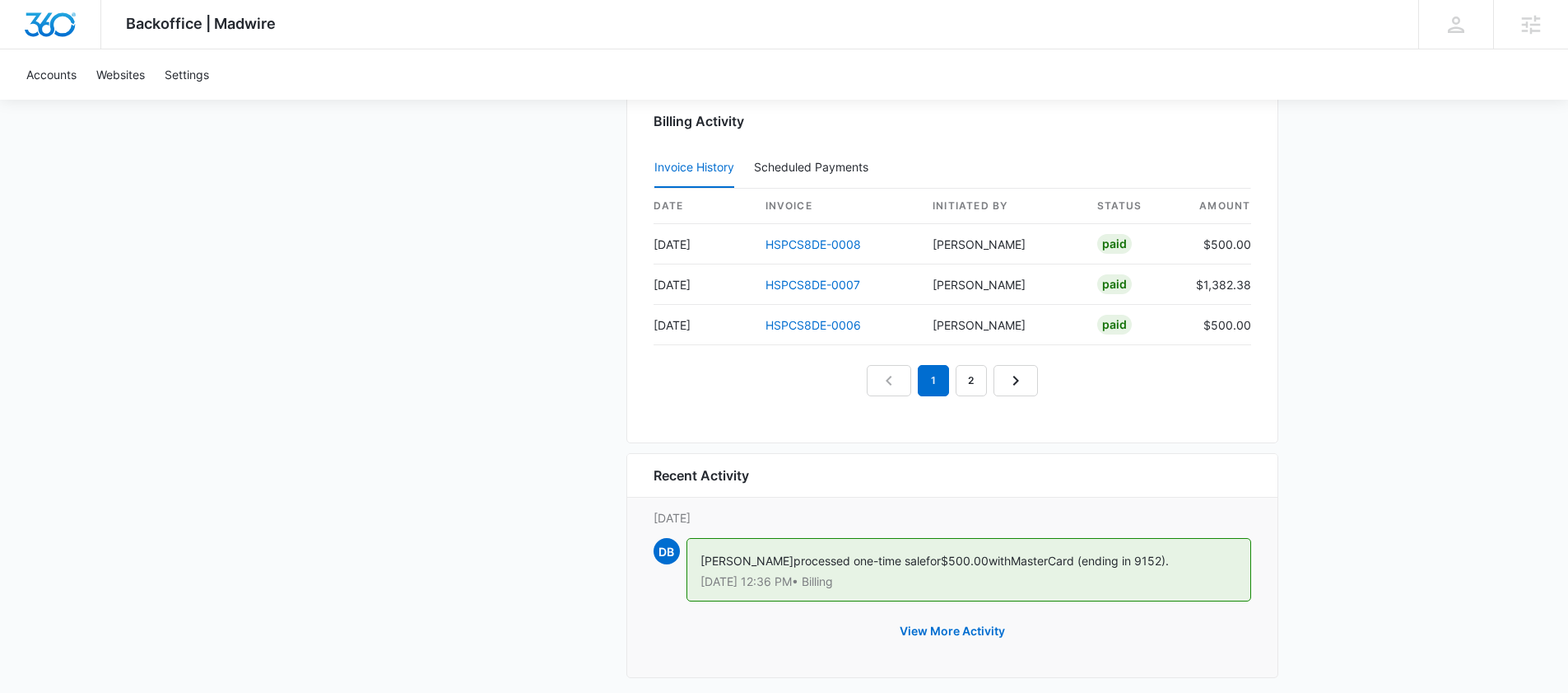
scroll to position [1650, 0]
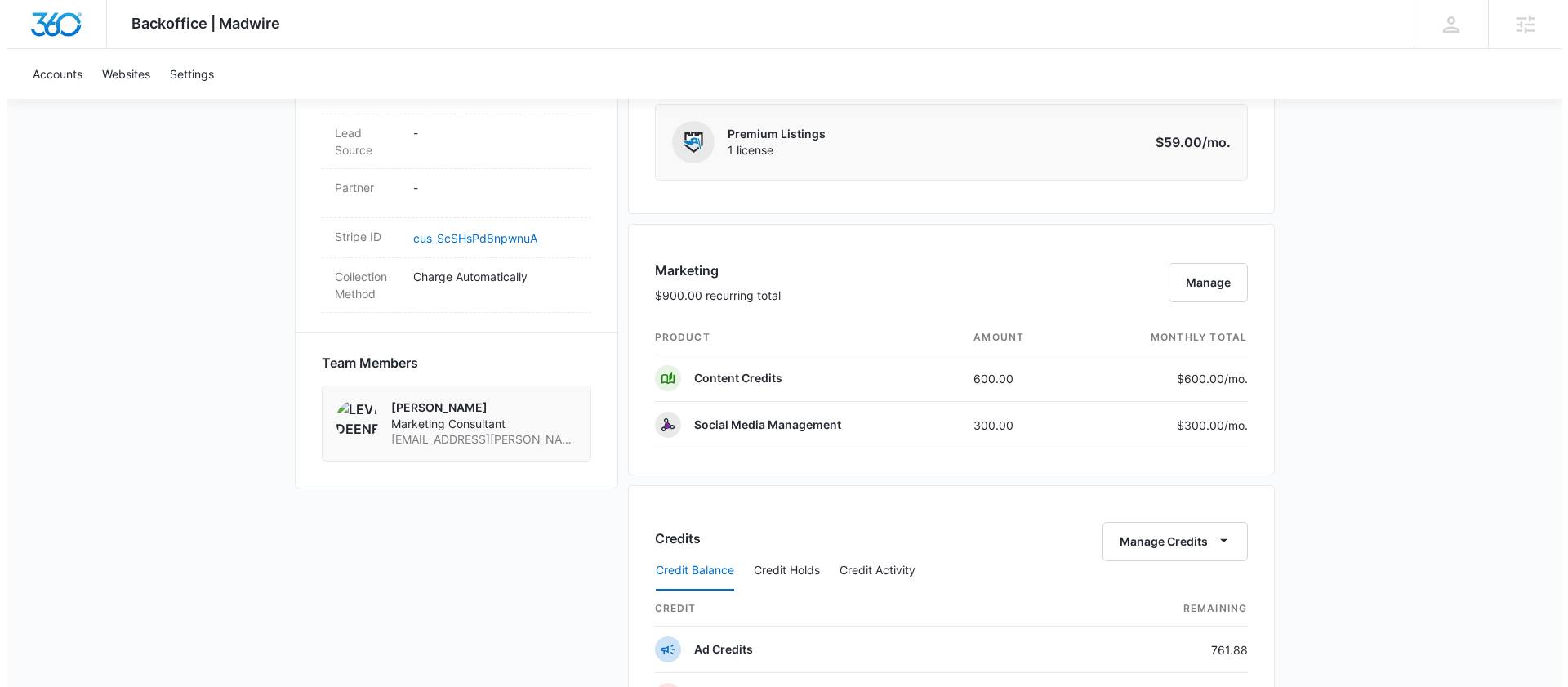
scroll to position [889, 0]
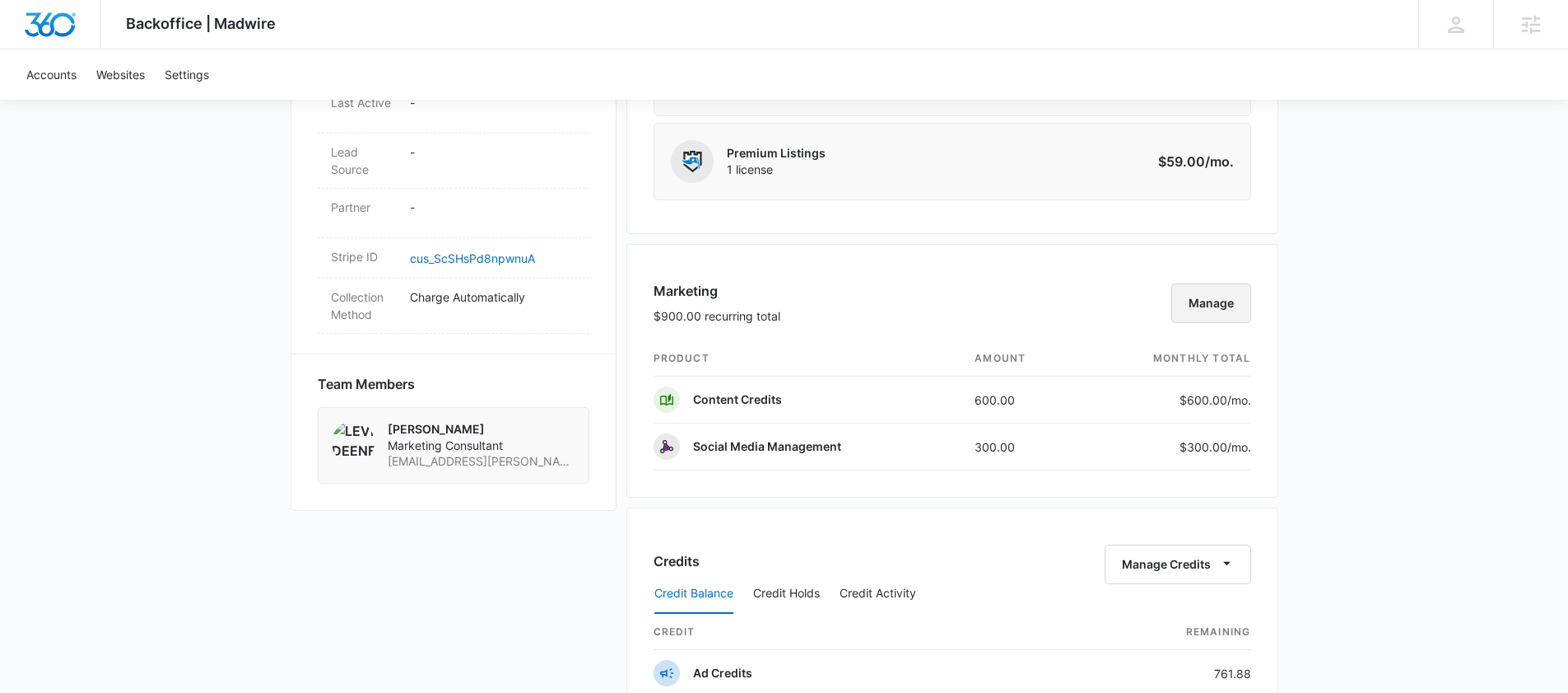
click at [1196, 309] on button "Manage" at bounding box center [1212, 302] width 80 height 39
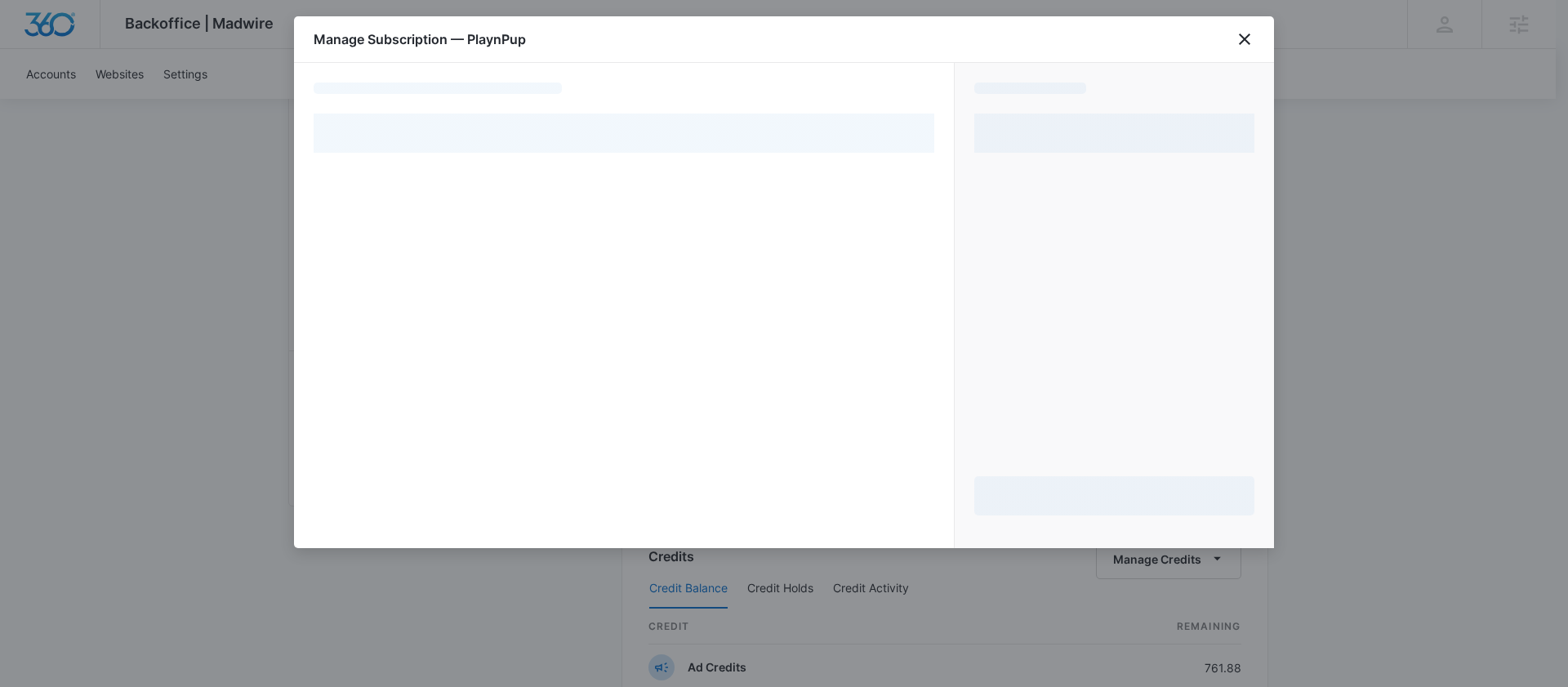
select select "pm_1Rjk4lA4n8RTgNjUrUY0z1Aj"
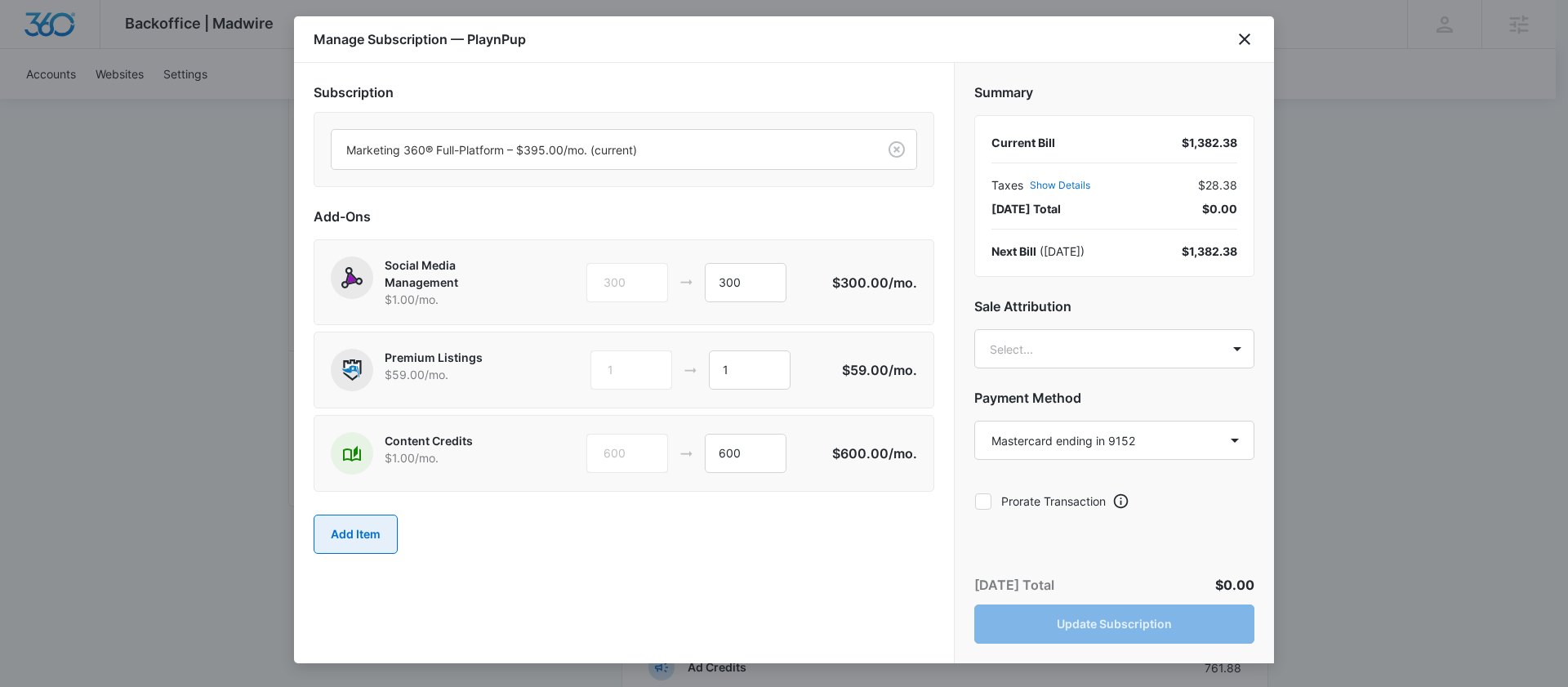
click at [364, 532] on button "Add Item" at bounding box center [356, 534] width 84 height 39
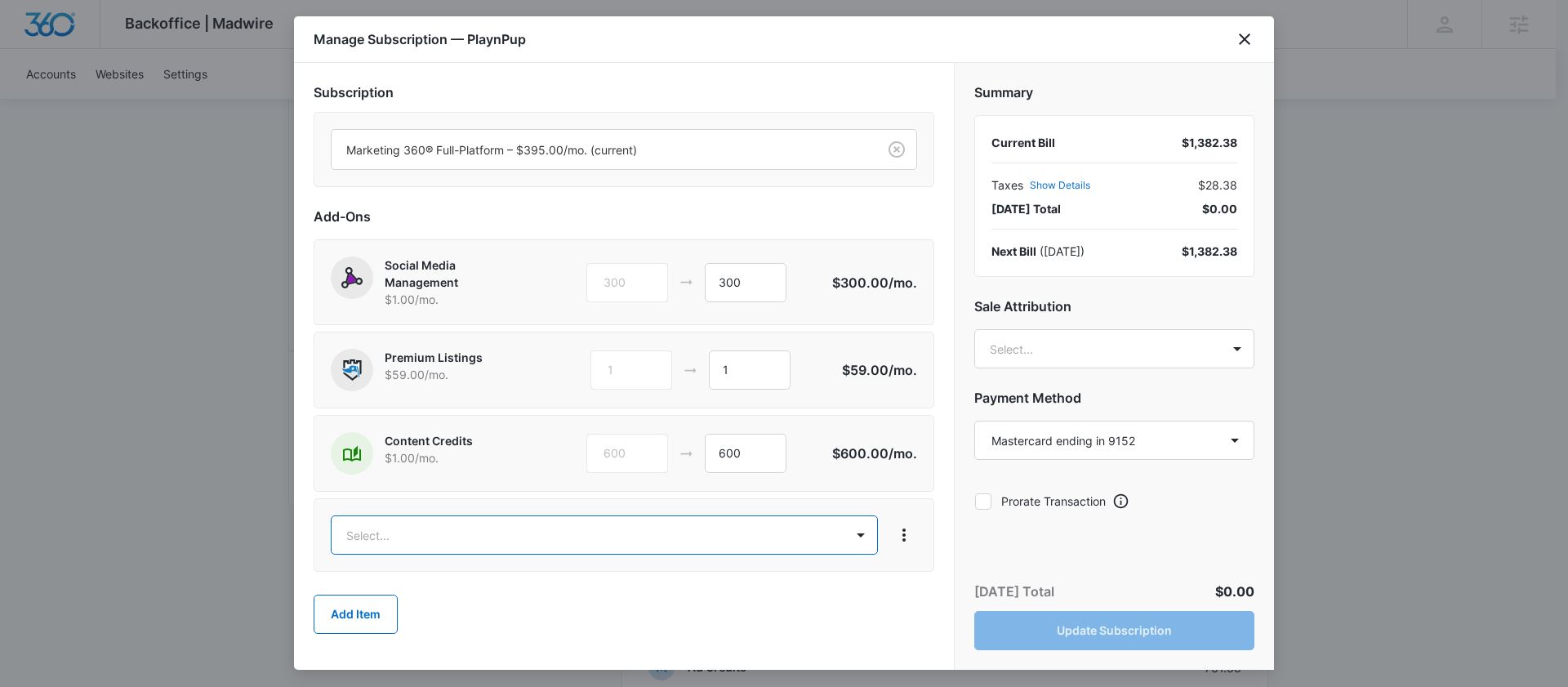
click at [402, 529] on body "Backoffice | Madwire Apps Settings DB Danielle Billington danielle.billington@m…" at bounding box center [784, 382] width 1568 height 2542
type input "a"
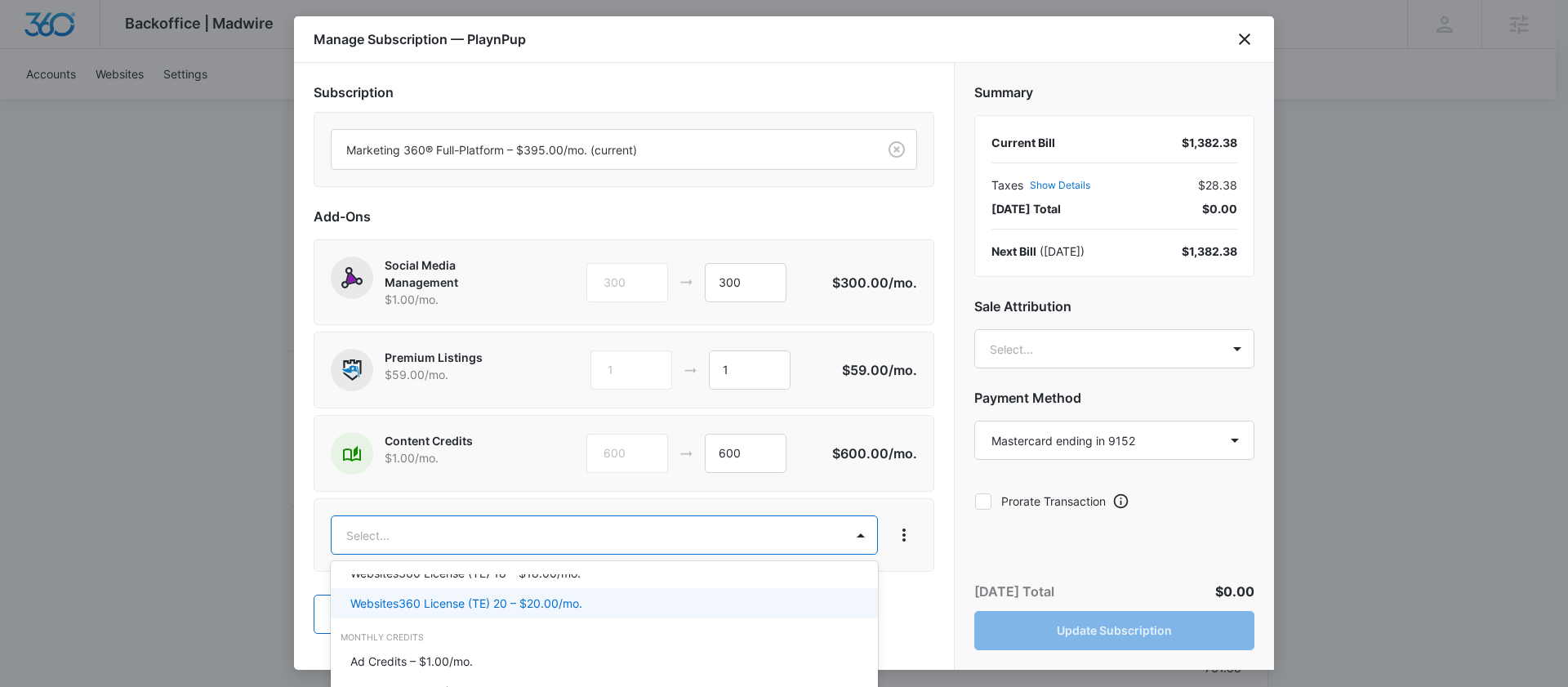
scroll to position [939, 0]
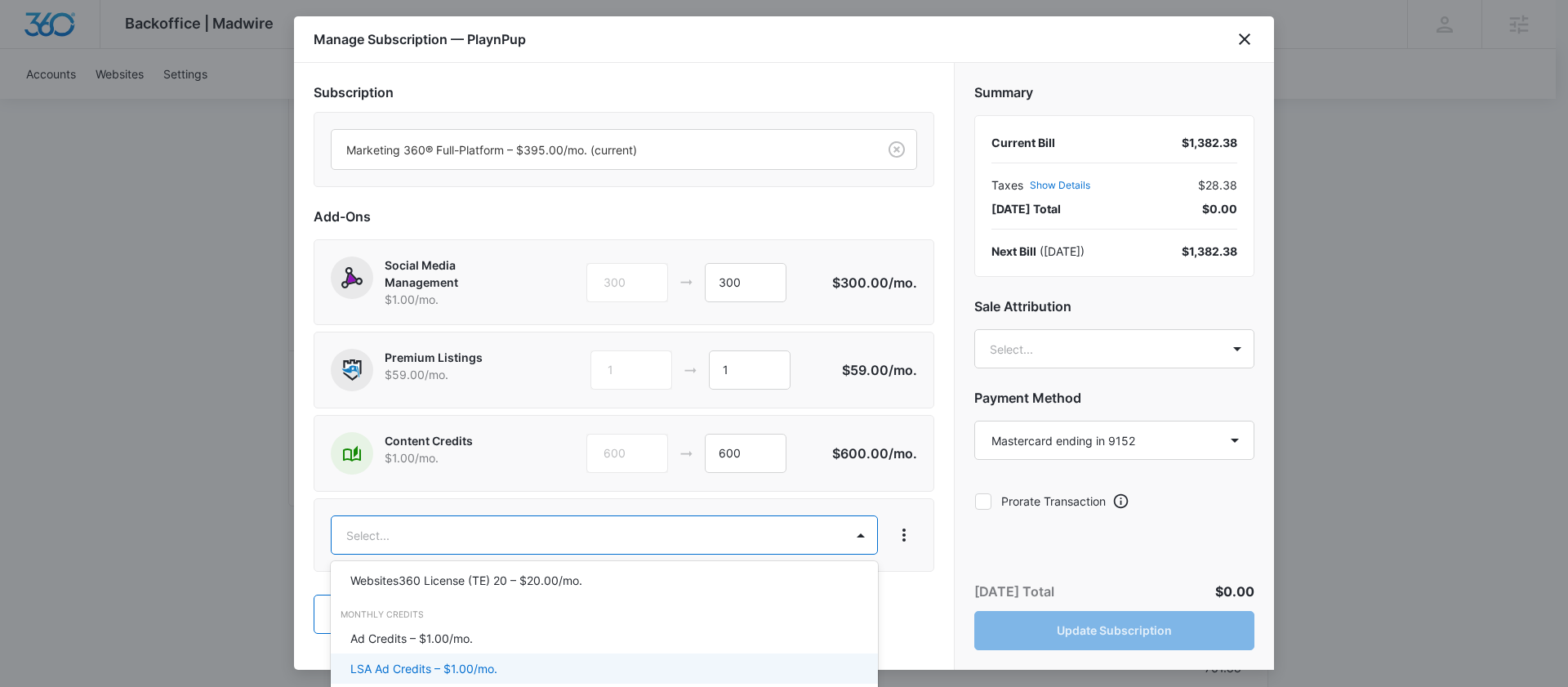
click at [450, 660] on p "LSA Ad Credits – $1.00/mo." at bounding box center [424, 668] width 147 height 17
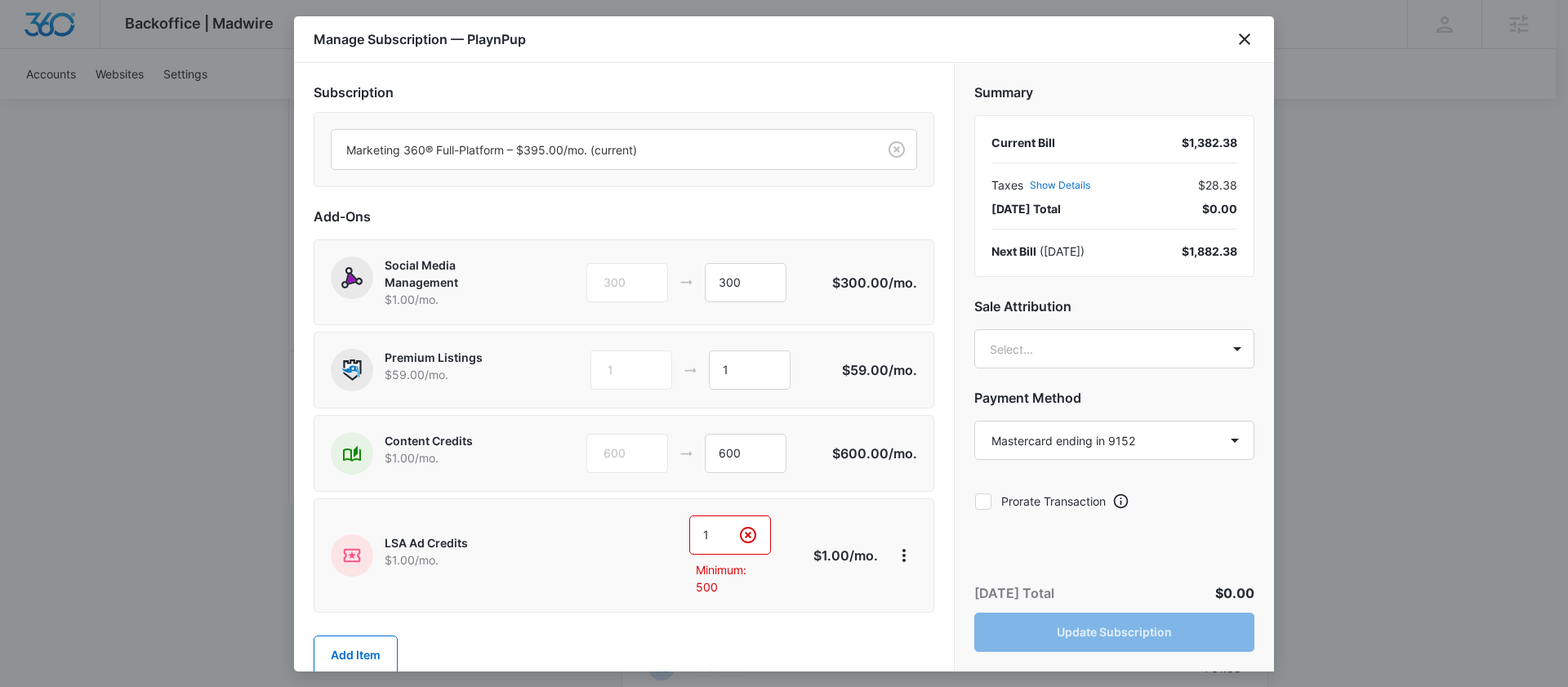
click at [762, 528] on input "1" at bounding box center [730, 535] width 82 height 39
click at [741, 532] on icon "Clear" at bounding box center [748, 535] width 17 height 17
click at [1238, 47] on icon "close" at bounding box center [1245, 40] width 20 height 20
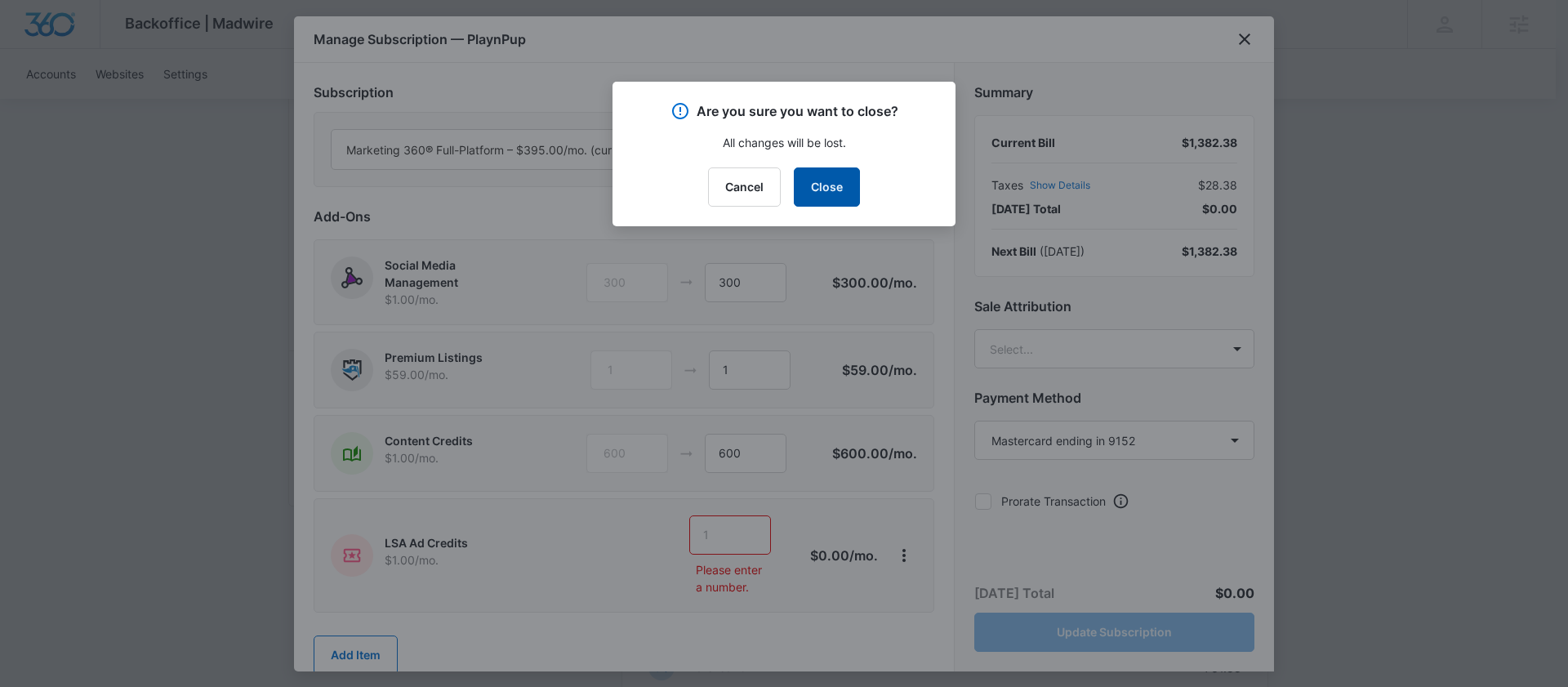
click at [845, 181] on button "Close" at bounding box center [827, 186] width 66 height 39
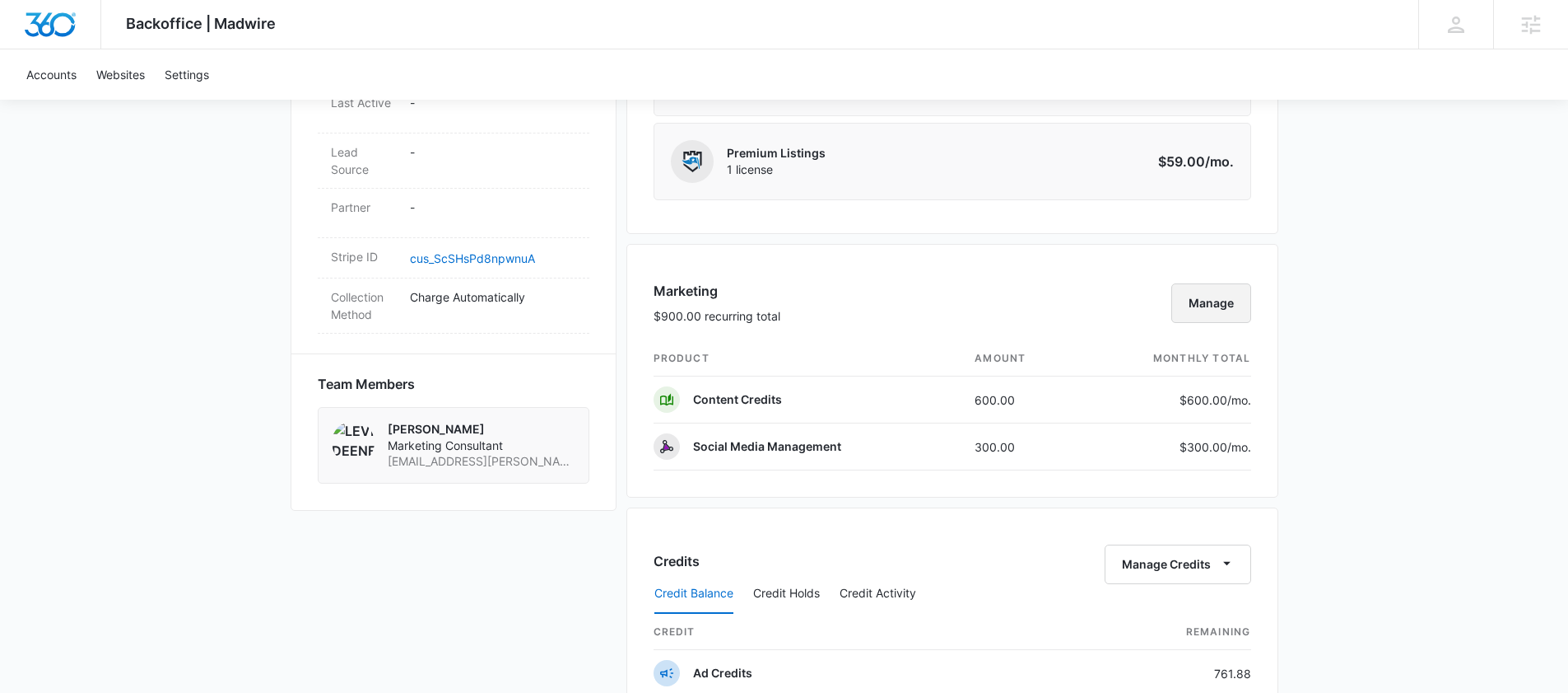
click at [1183, 310] on button "Manage" at bounding box center [1212, 302] width 80 height 39
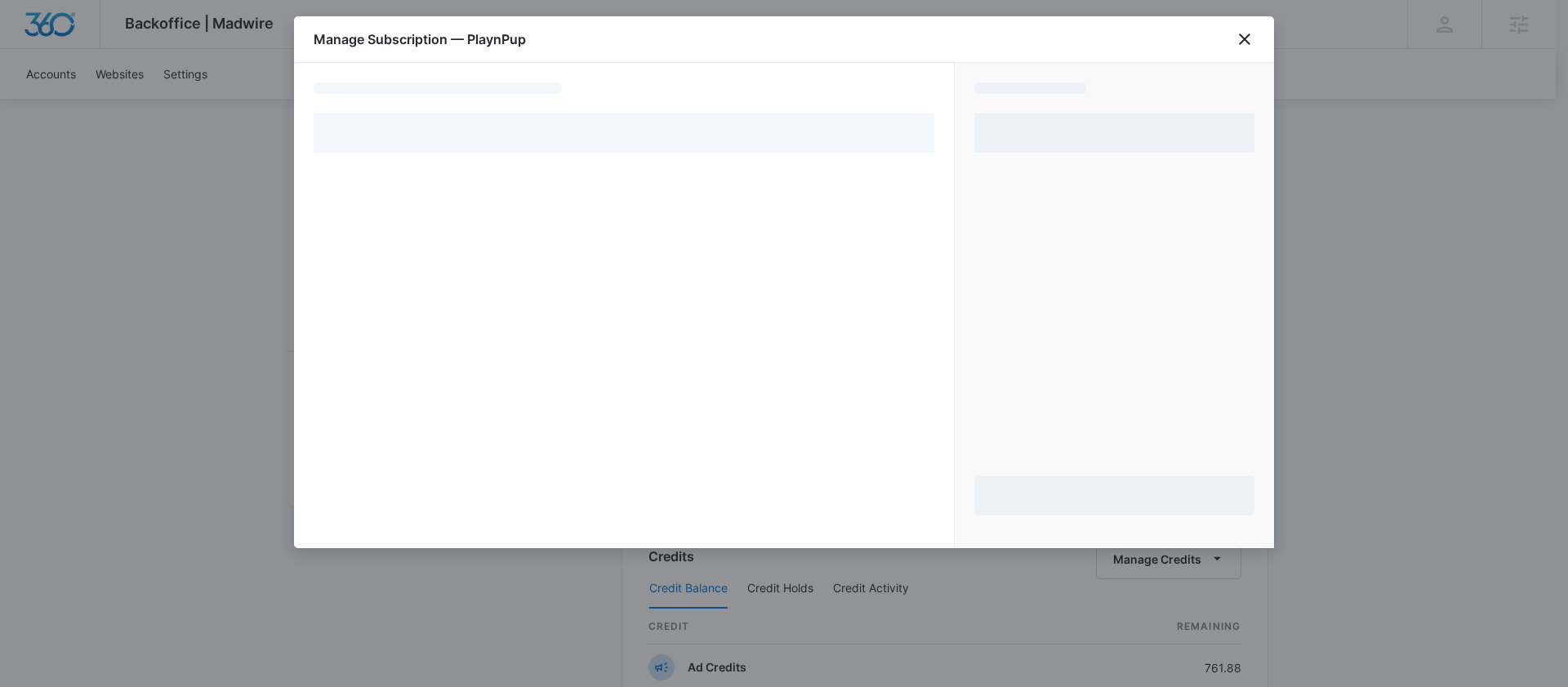
select select "pm_1Rjk4lA4n8RTgNjUrUY0z1Aj"
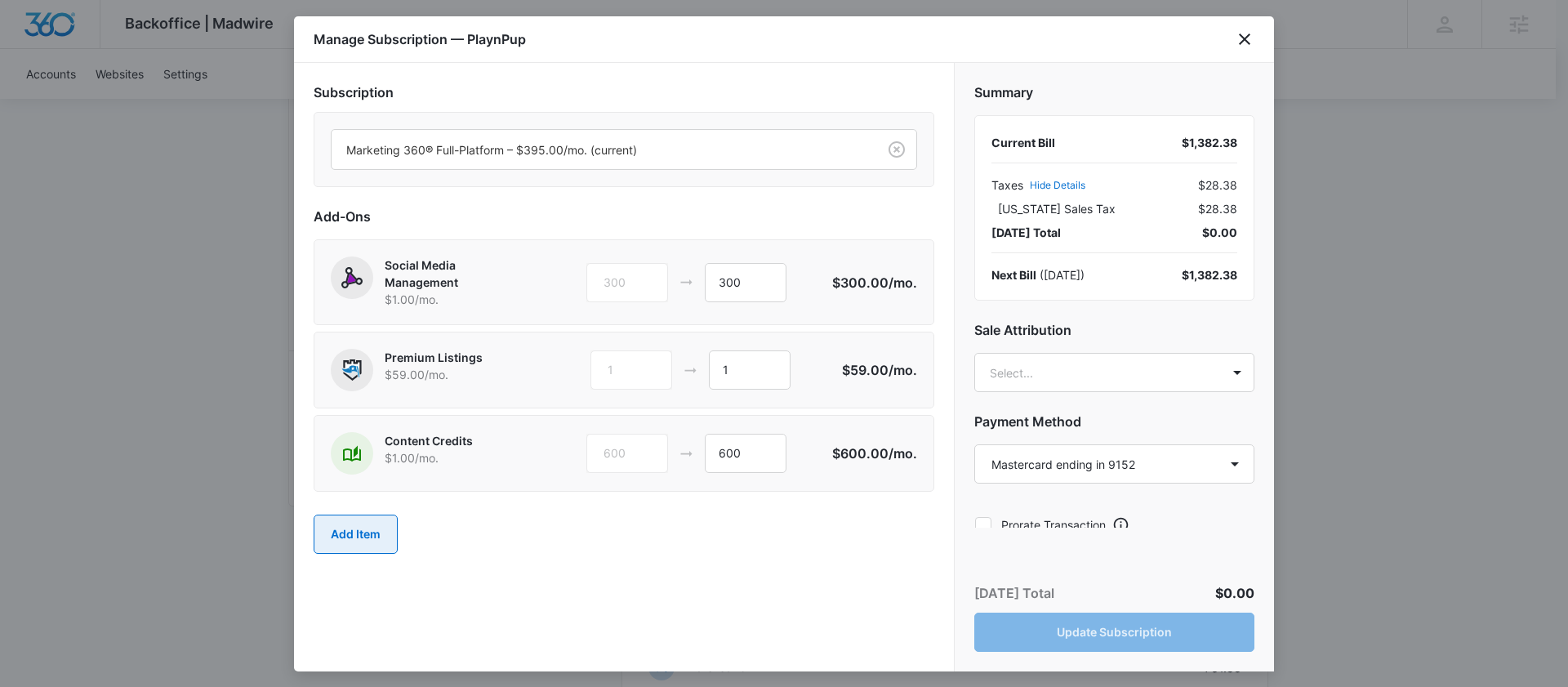
click at [360, 541] on button "Add Item" at bounding box center [356, 534] width 84 height 39
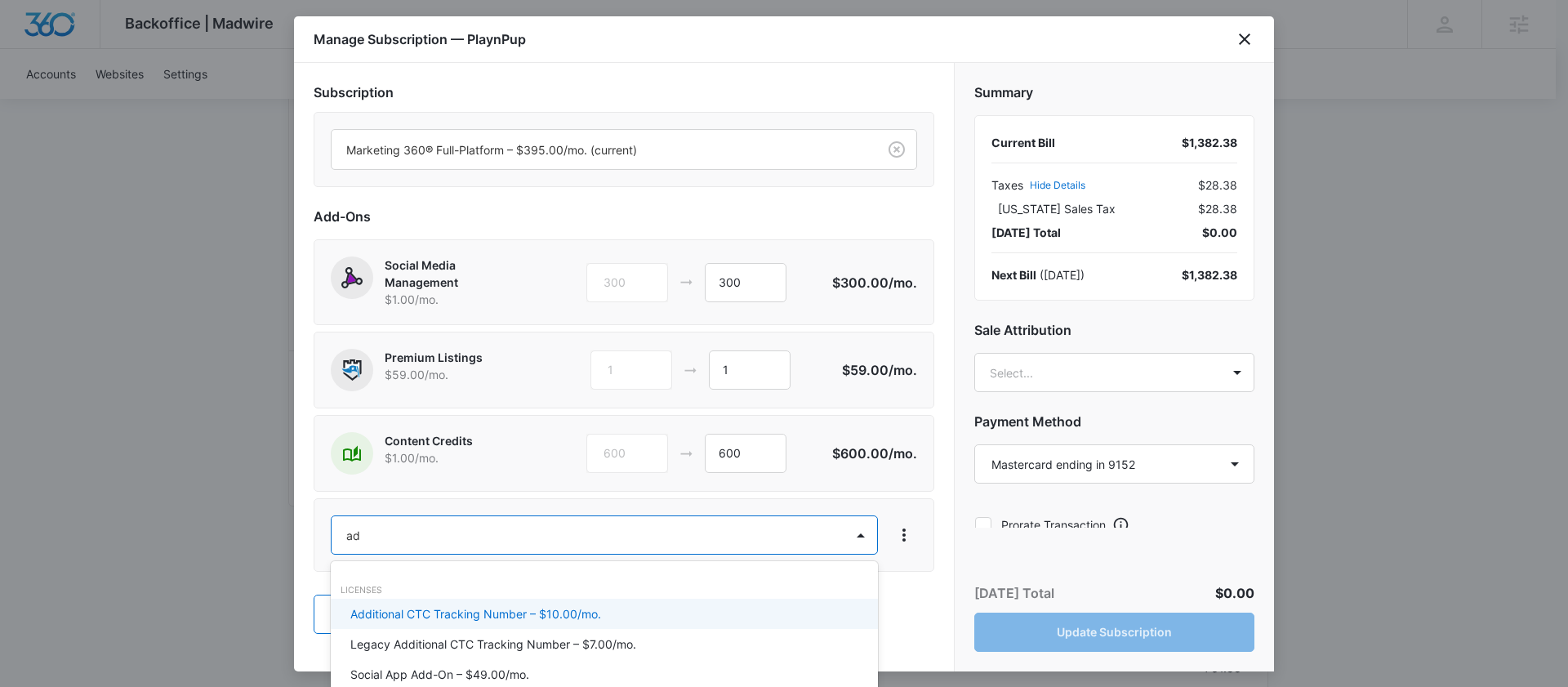
type input "ad c"
click at [421, 615] on p "Ad Credits – $1.00/mo." at bounding box center [411, 613] width 123 height 17
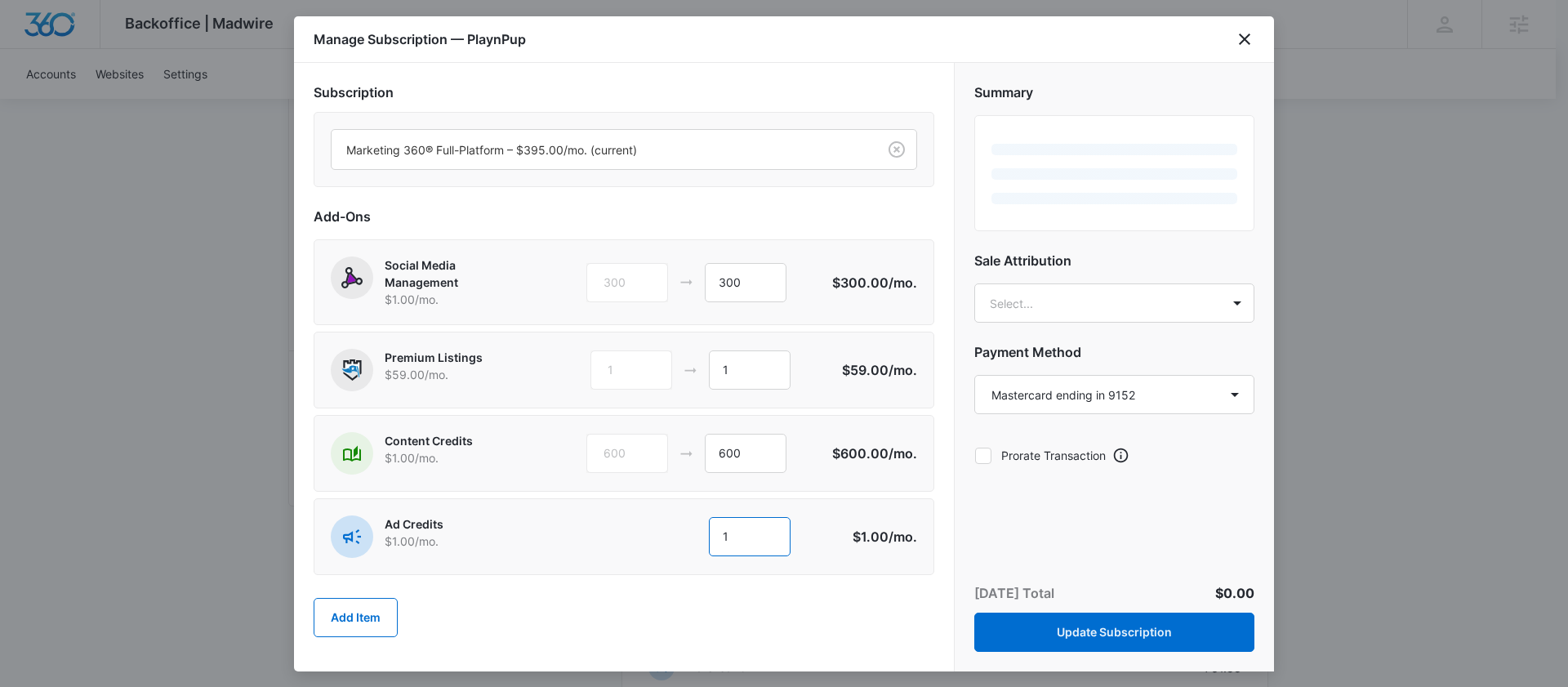
click at [741, 531] on input "1" at bounding box center [749, 536] width 82 height 39
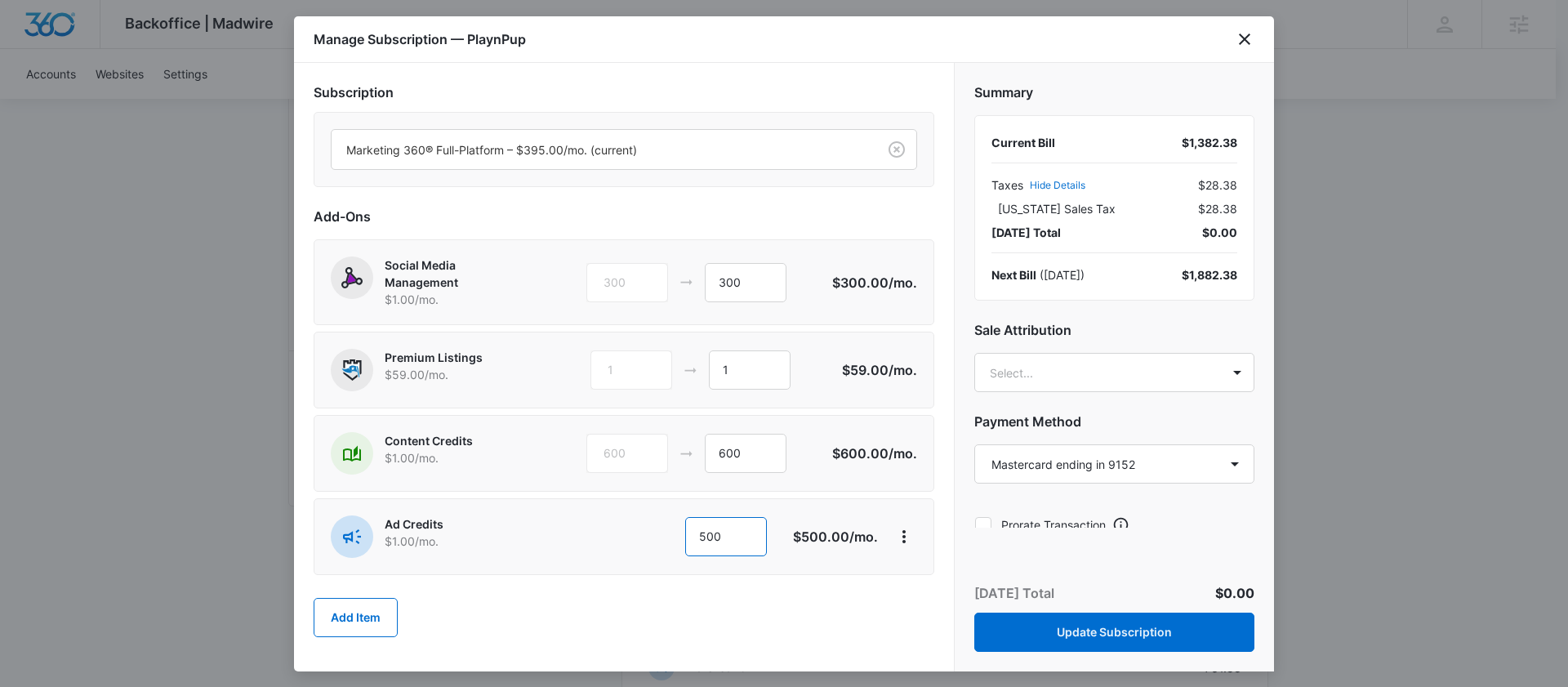
type input "500"
click at [1109, 305] on div "Summary Current Bill $1,382.38 Taxes Hide Details $28.38 Massachusetts Sales Ta…" at bounding box center [1114, 295] width 320 height 464
click at [1051, 371] on body "Backoffice | Madwire Apps Settings DB Danielle Billington danielle.billington@m…" at bounding box center [784, 382] width 1568 height 2542
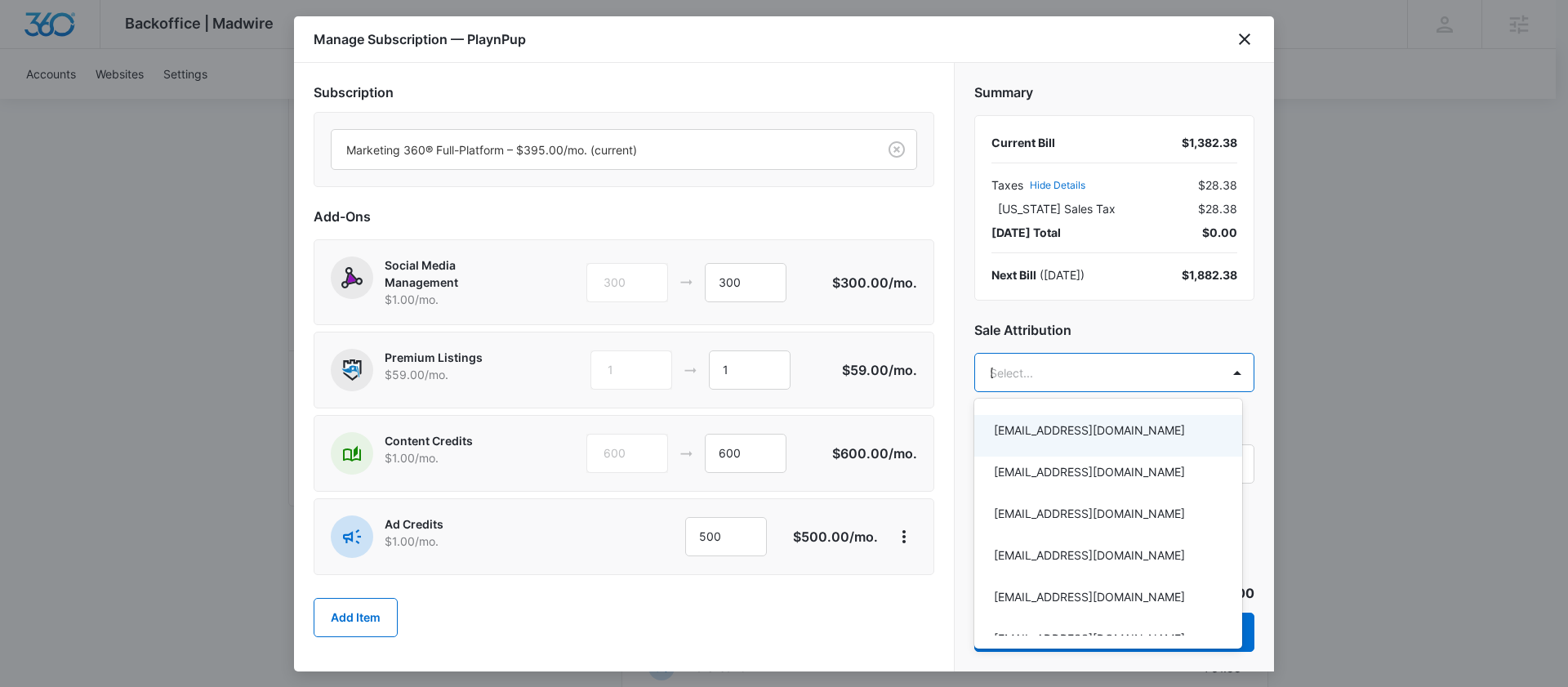
type input "dani"
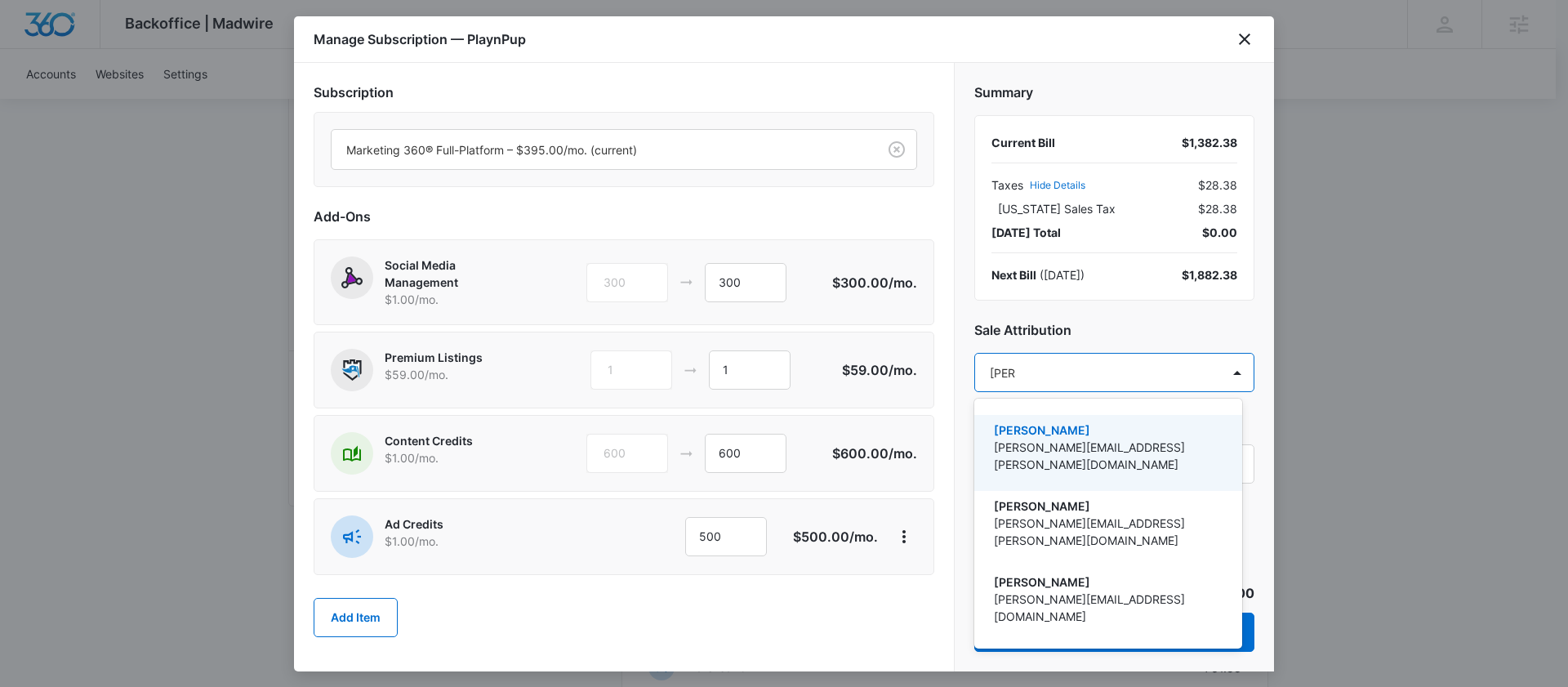
click at [1061, 433] on p "[PERSON_NAME]" at bounding box center [1107, 430] width 225 height 17
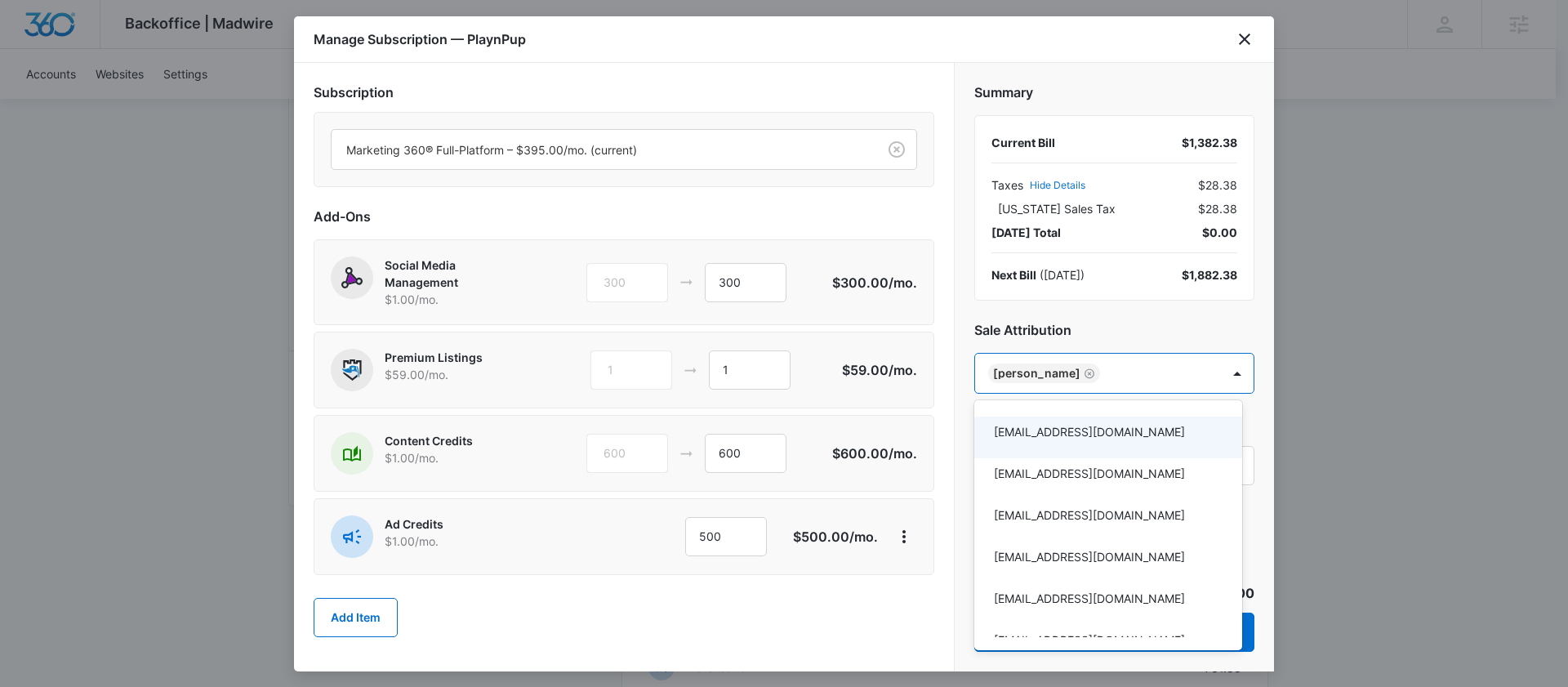
click at [831, 586] on div at bounding box center [784, 344] width 1568 height 687
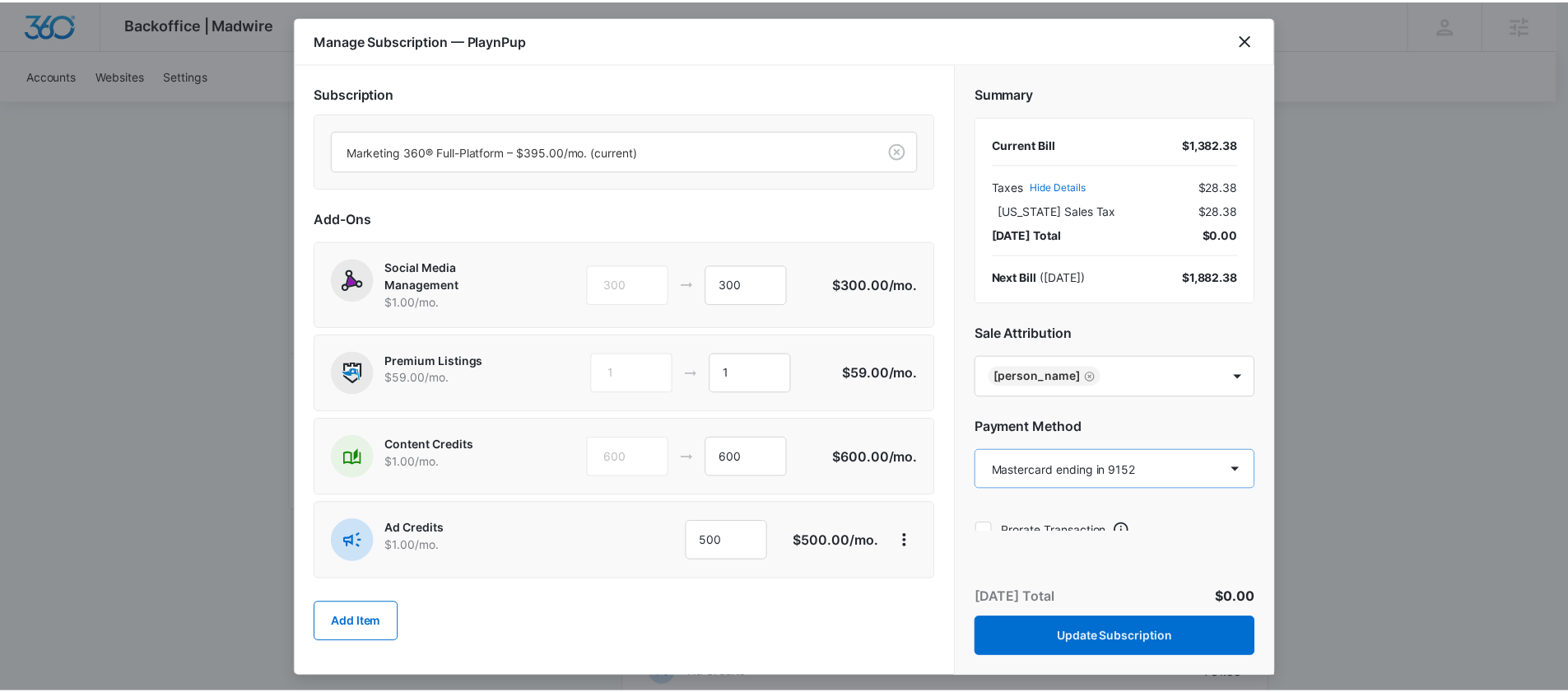
scroll to position [18, 0]
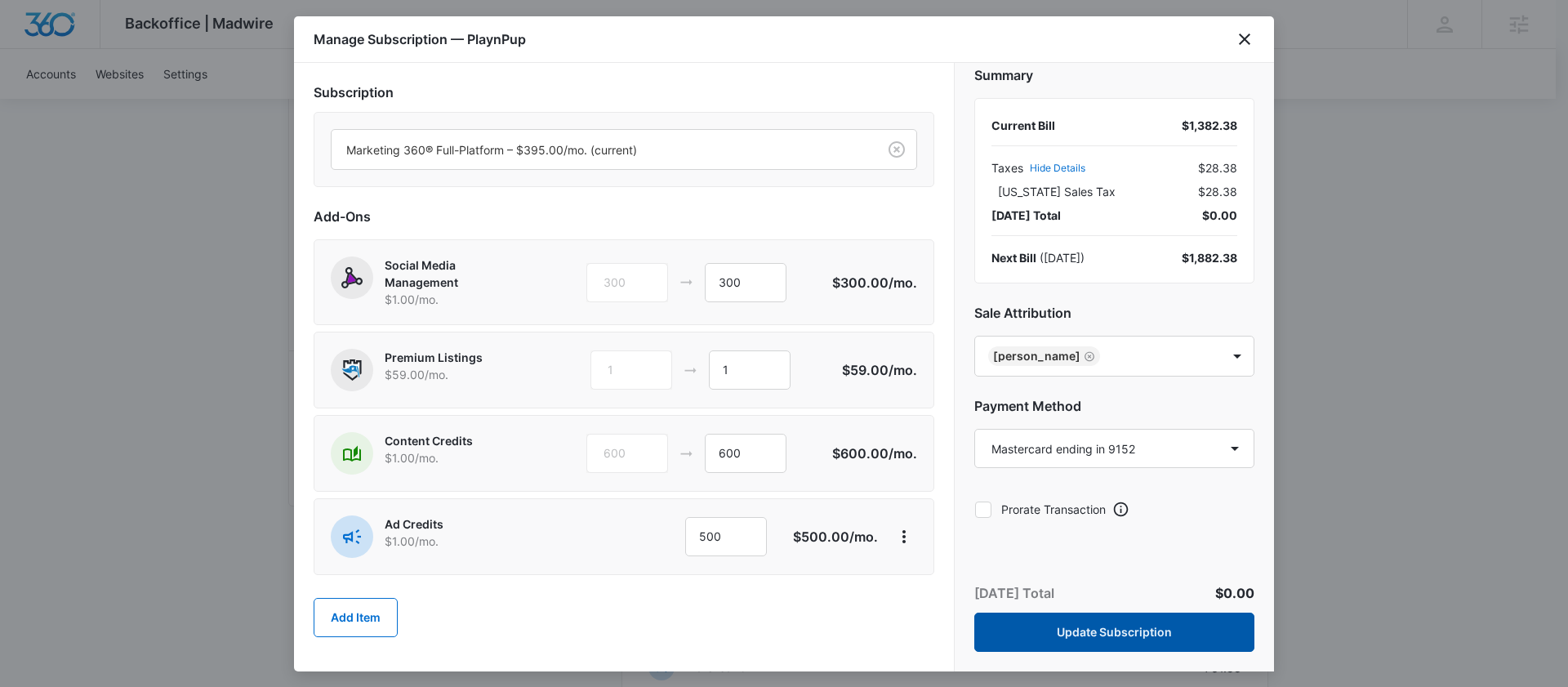
click at [1070, 625] on button "Update Subscription" at bounding box center [1114, 632] width 280 height 39
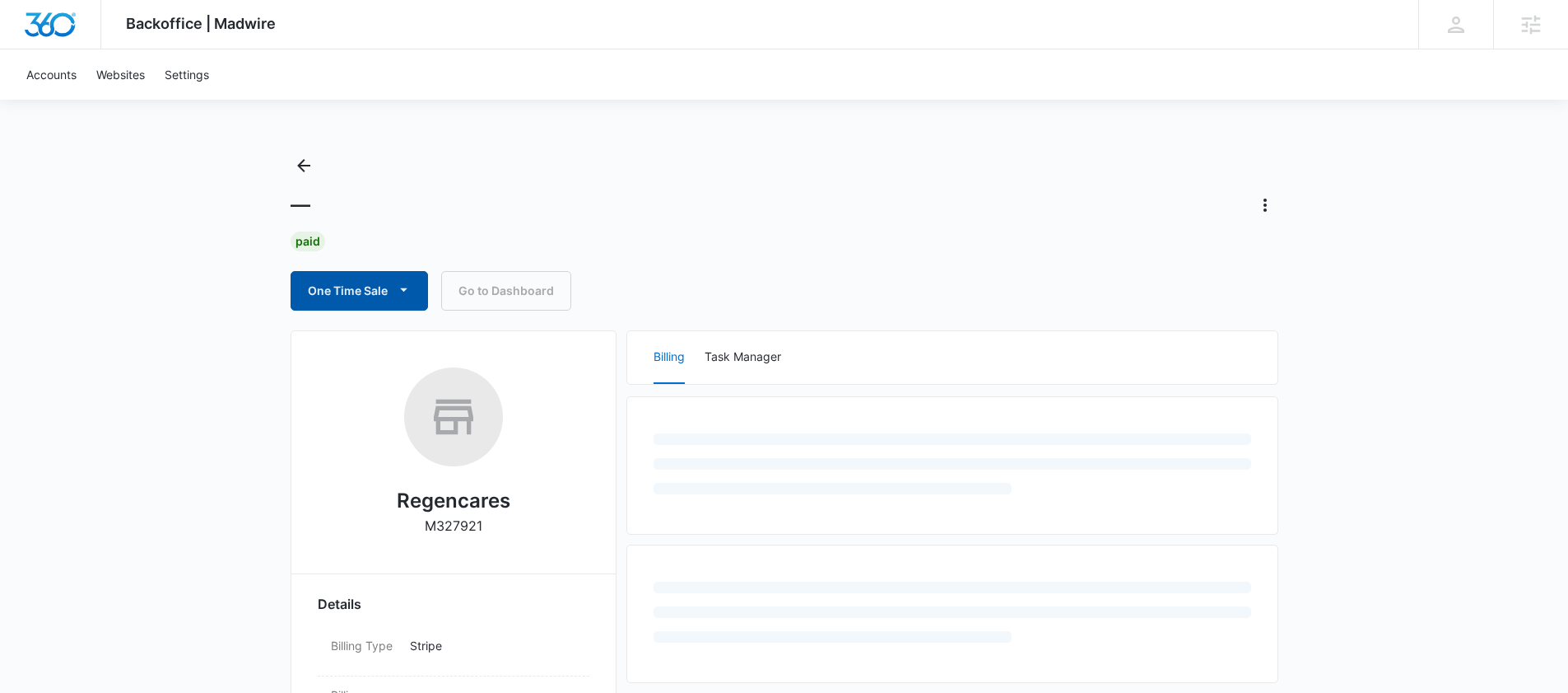
click at [329, 291] on button "One Time Sale" at bounding box center [359, 291] width 138 height 39
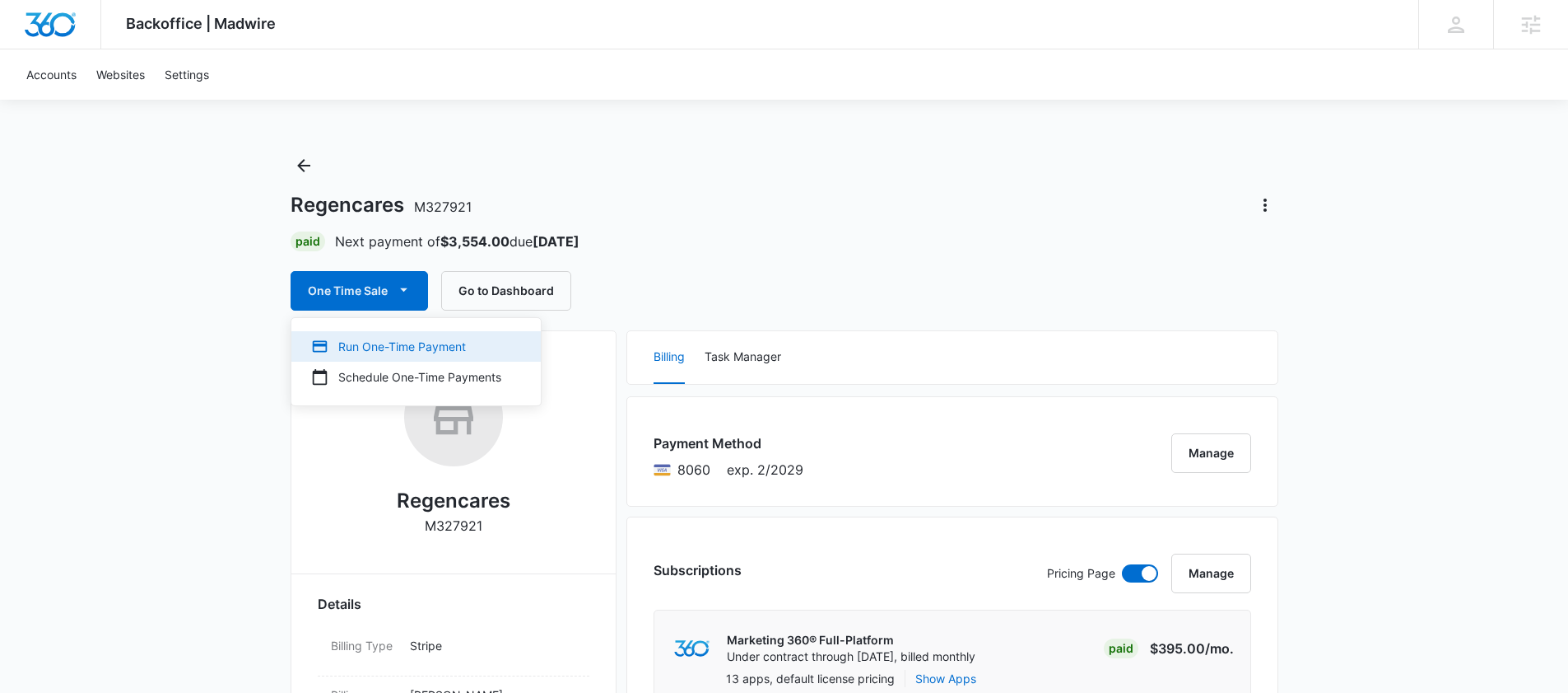
click at [444, 349] on div "Run One-Time Payment" at bounding box center [406, 346] width 190 height 18
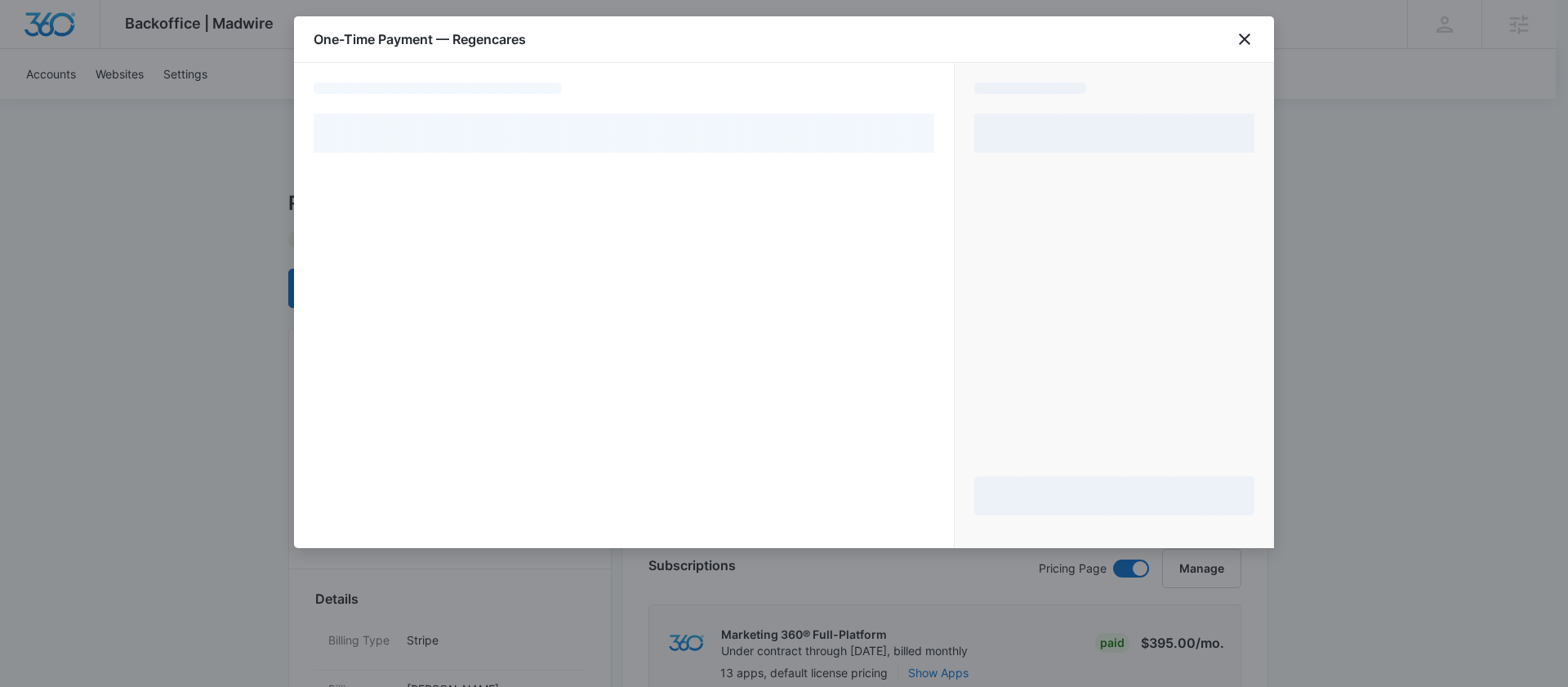
select select "pm_1RHXAaA4n8RTgNjU4ACOGVVk"
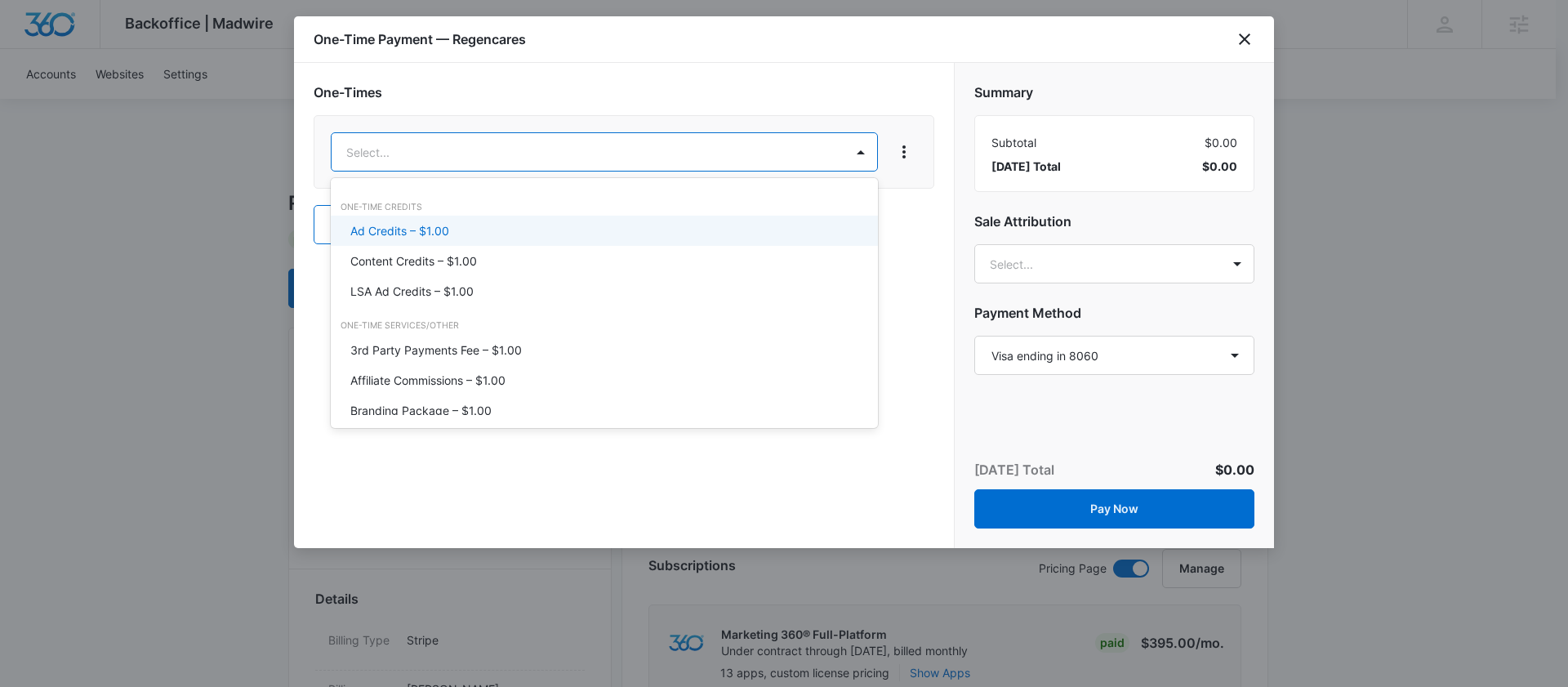
click at [459, 222] on div "Ad Credits – $1.00" at bounding box center [603, 230] width 505 height 17
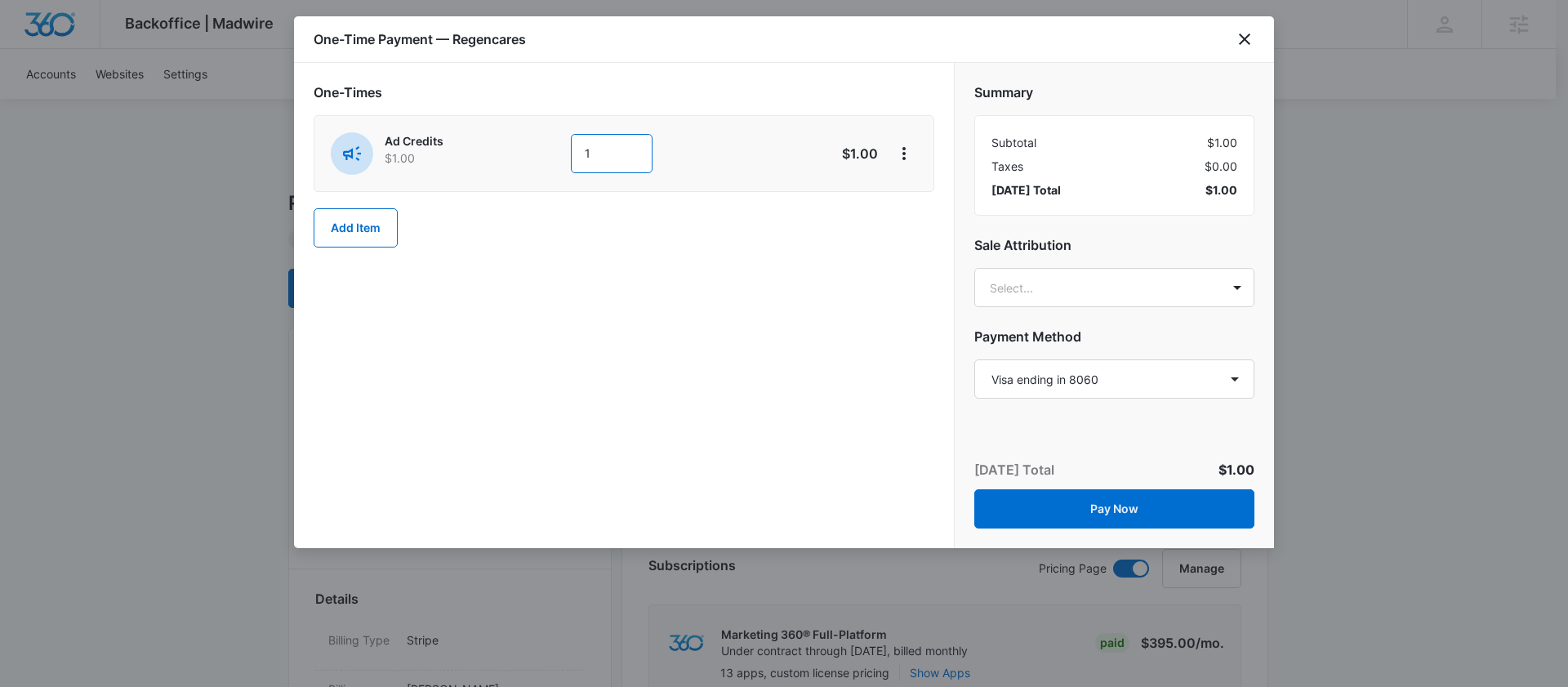
click at [651, 158] on input "1" at bounding box center [612, 153] width 82 height 39
type input "1500"
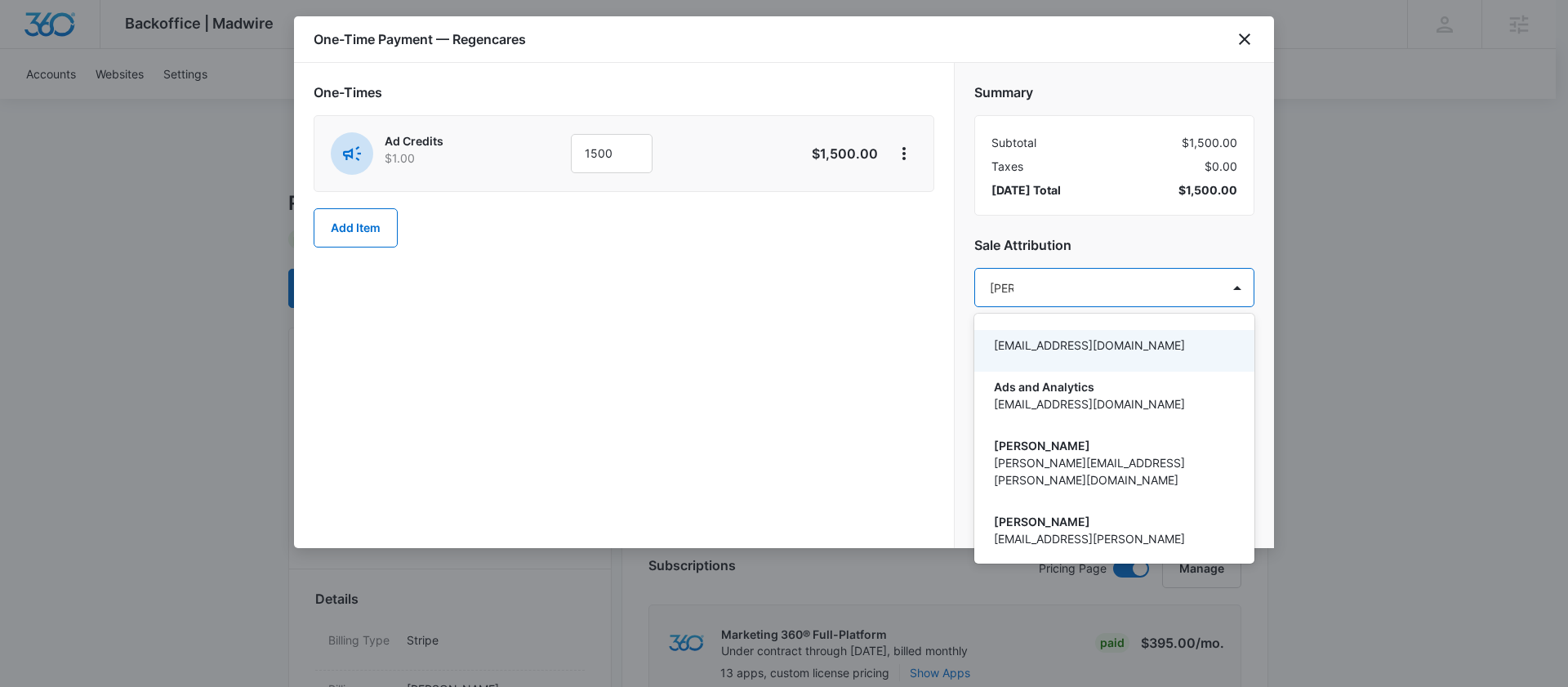
type input "dani"
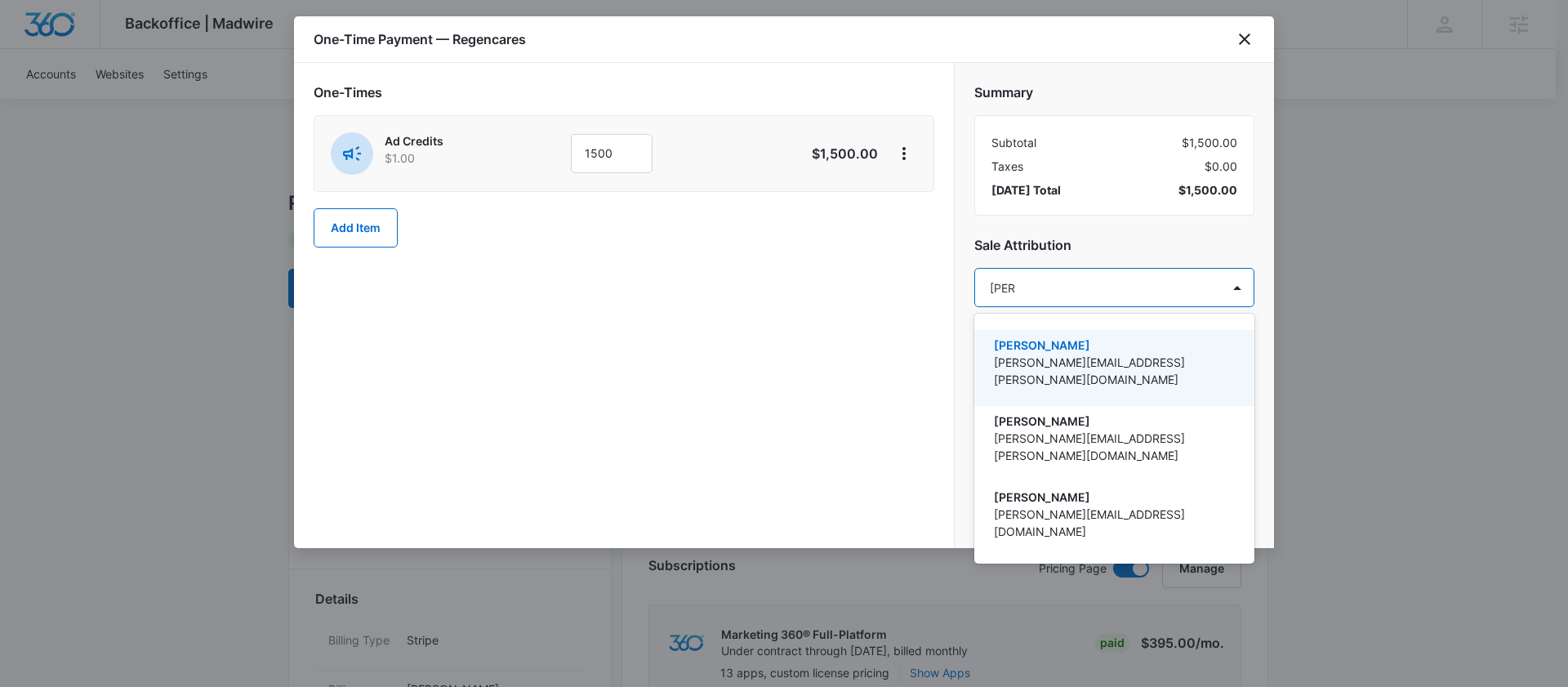
click at [1045, 348] on p "[PERSON_NAME]" at bounding box center [1113, 344] width 238 height 17
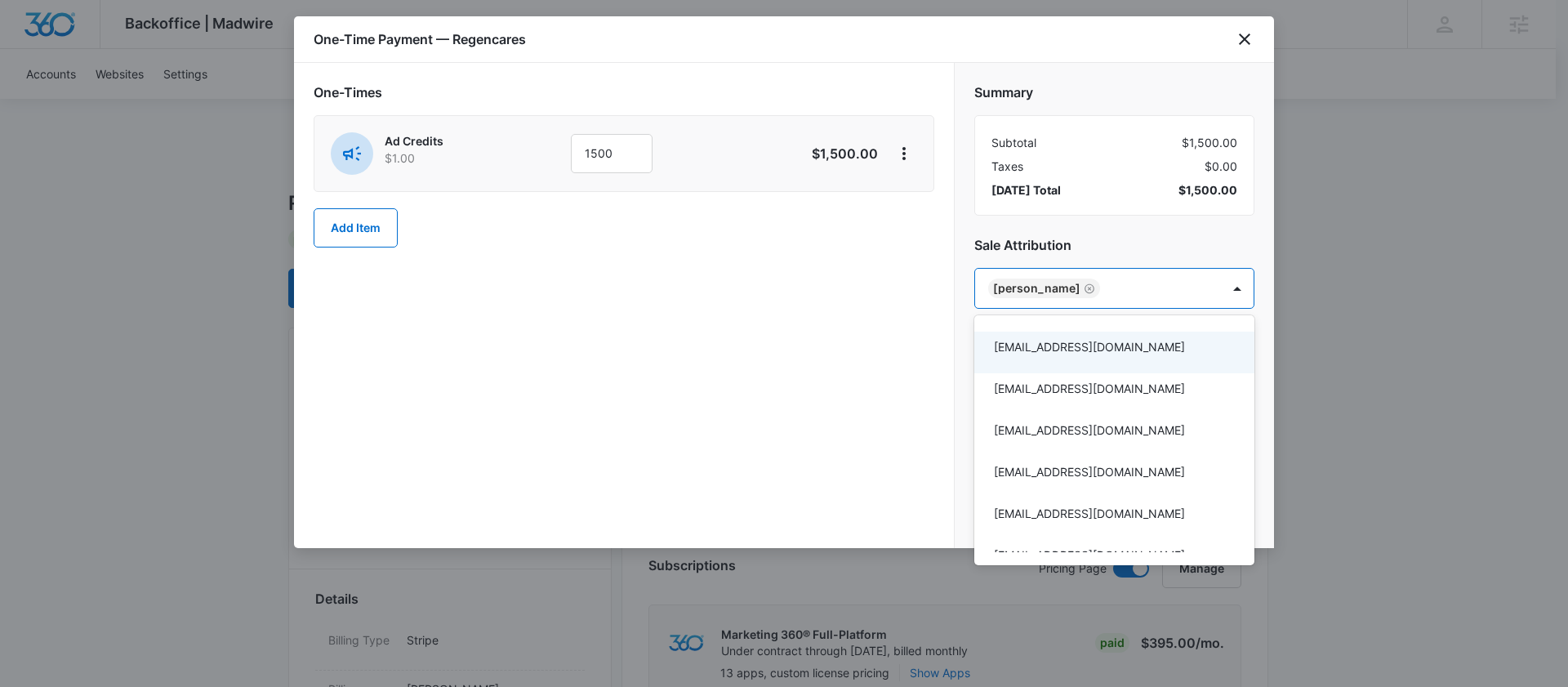
click at [916, 404] on div at bounding box center [784, 344] width 1568 height 687
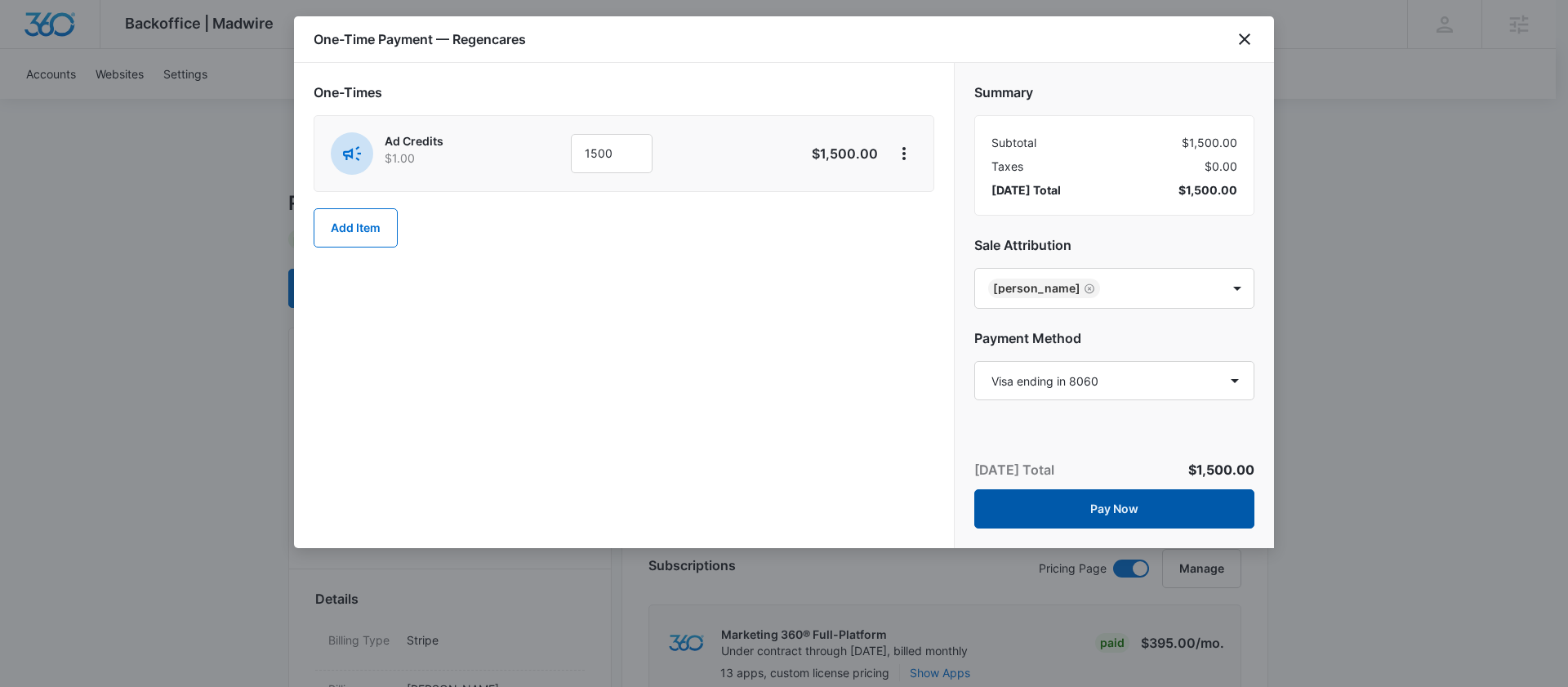
click at [1012, 502] on button "Pay Now" at bounding box center [1114, 508] width 280 height 39
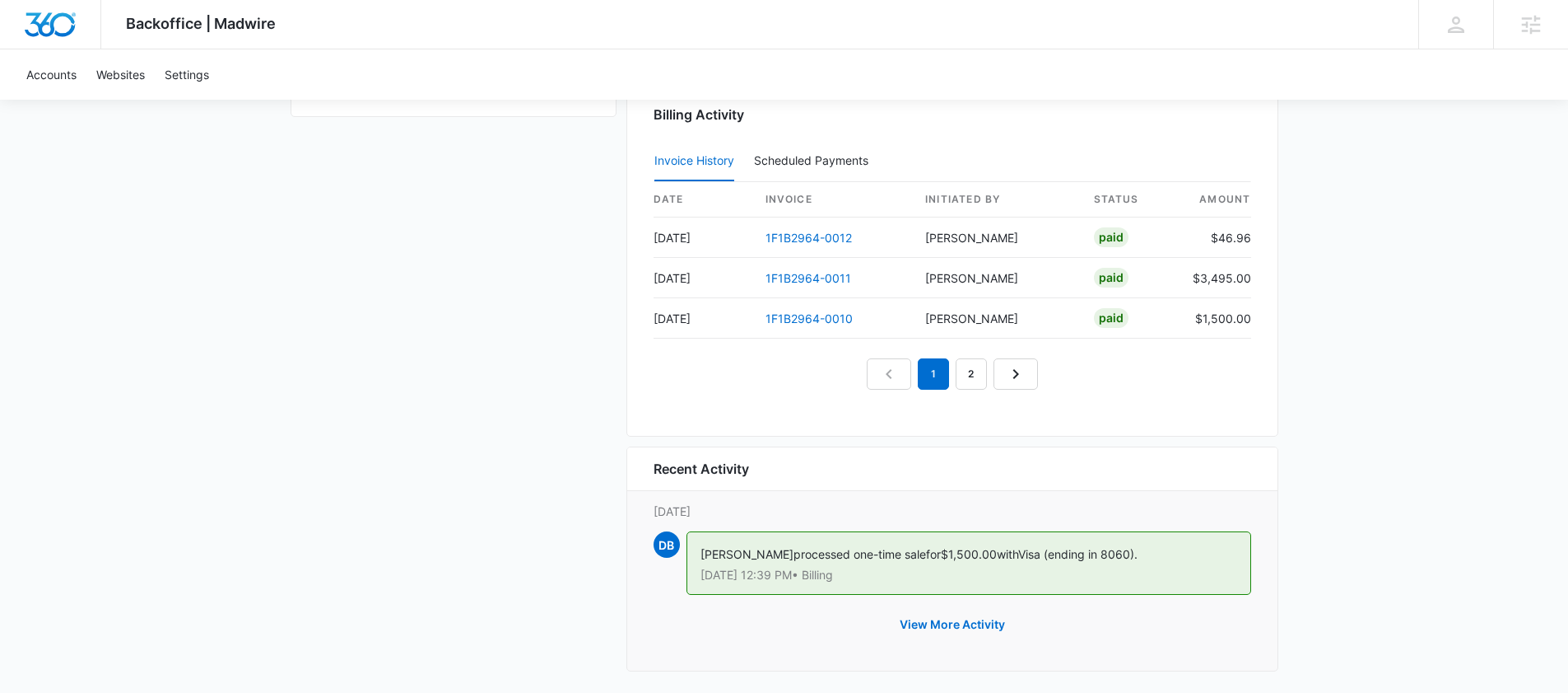
scroll to position [1667, 0]
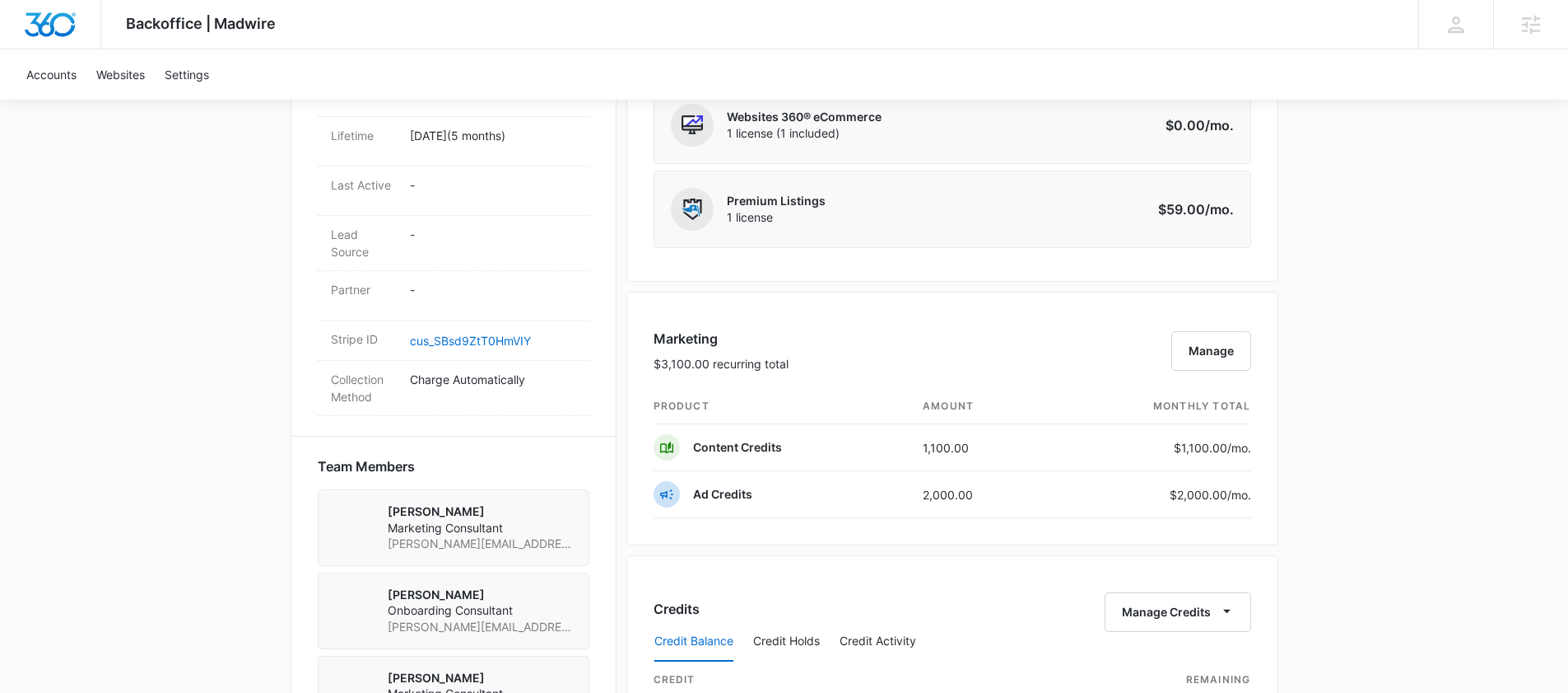
scroll to position [823, 0]
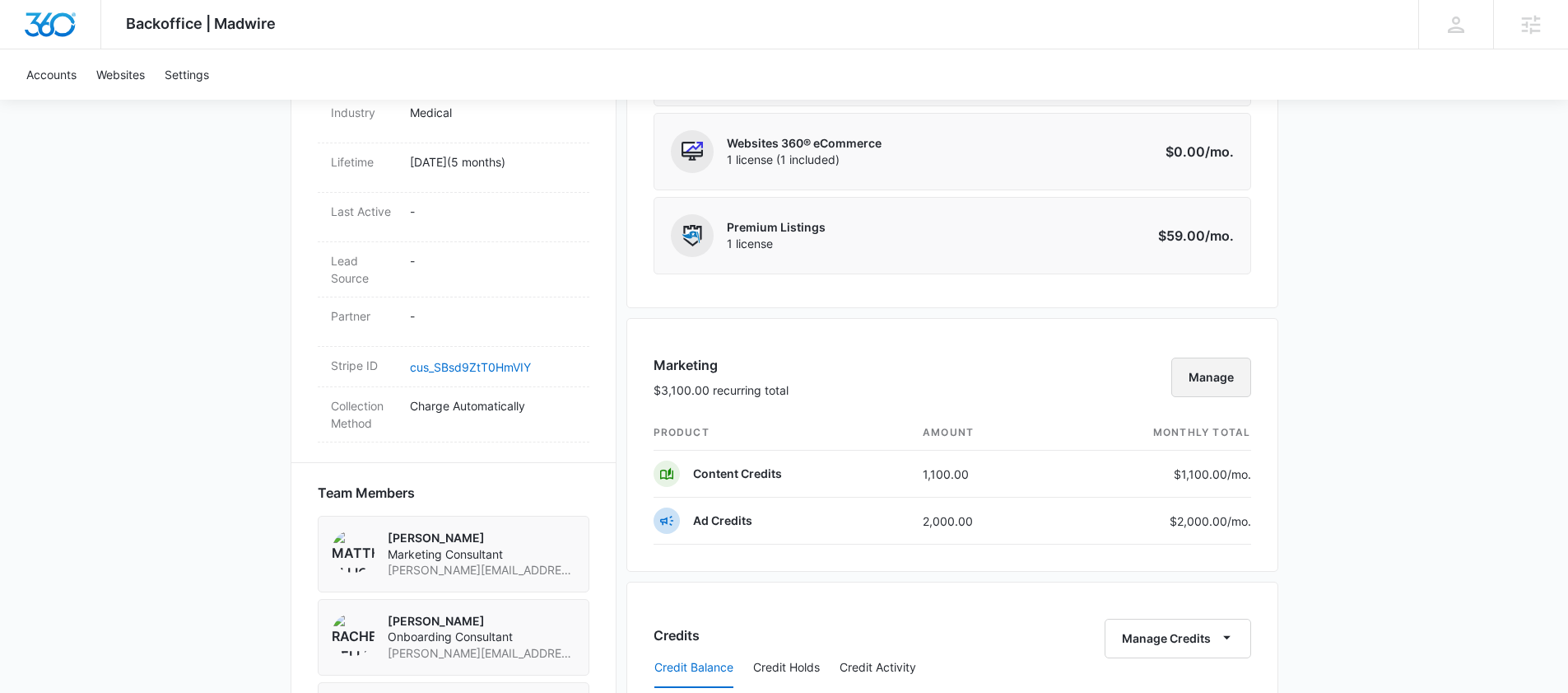
click at [1197, 384] on button "Manage" at bounding box center [1212, 377] width 80 height 39
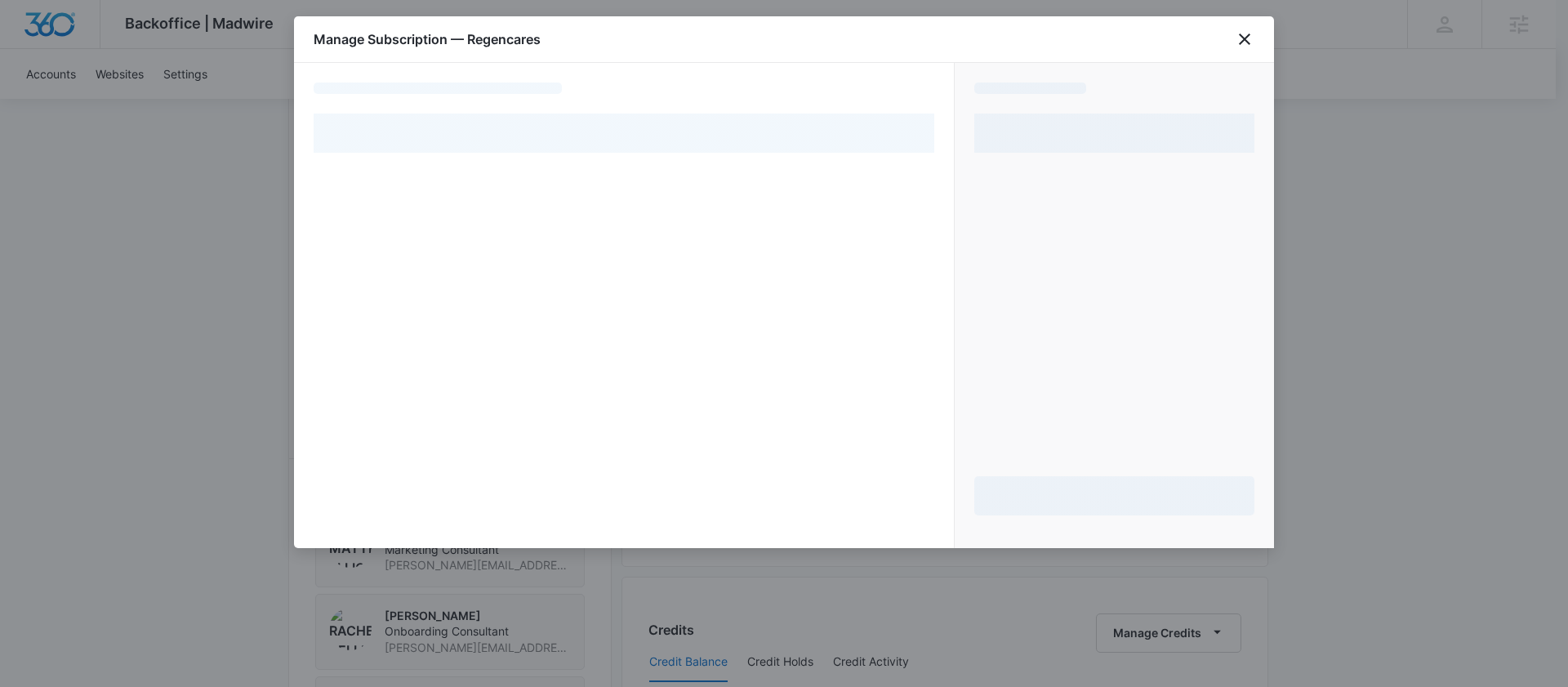
select select "pm_1RHXAaA4n8RTgNjU4ACOGVVk"
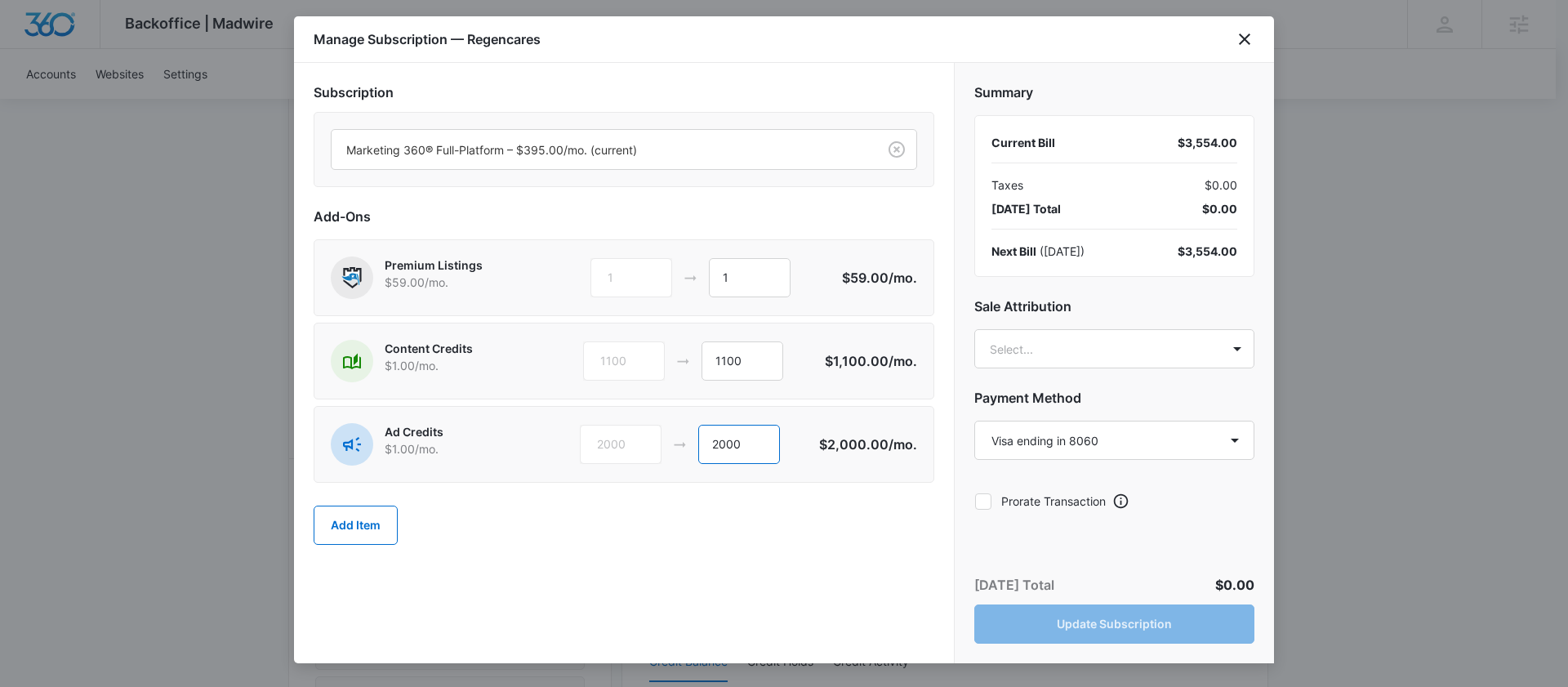
drag, startPoint x: 769, startPoint y: 449, endPoint x: 655, endPoint y: 449, distance: 114.0
click at [655, 449] on div "2000 2000" at bounding box center [699, 444] width 239 height 39
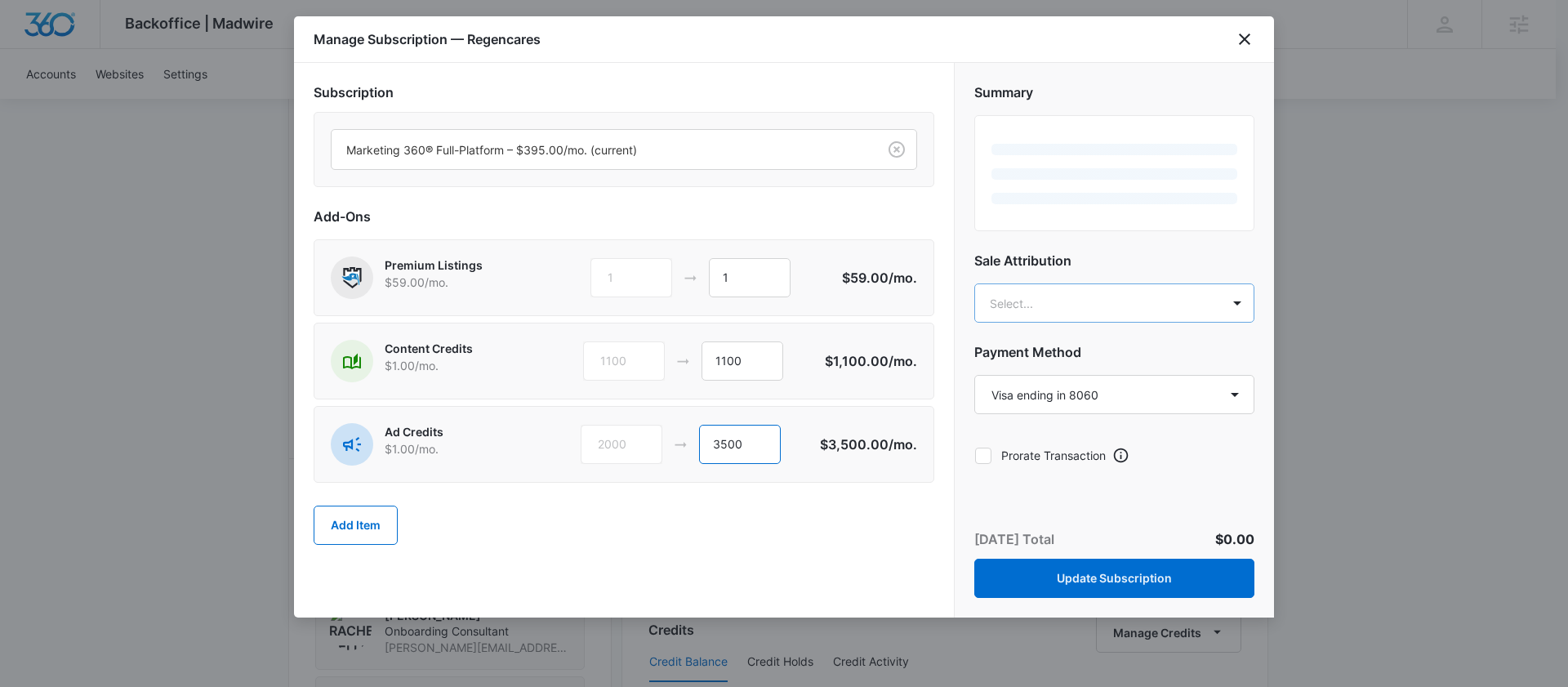
type input "3500"
click at [1065, 302] on body "Backoffice | Madwire Apps Settings DB [PERSON_NAME] [PERSON_NAME][EMAIL_ADDRESS…" at bounding box center [784, 454] width 1568 height 2542
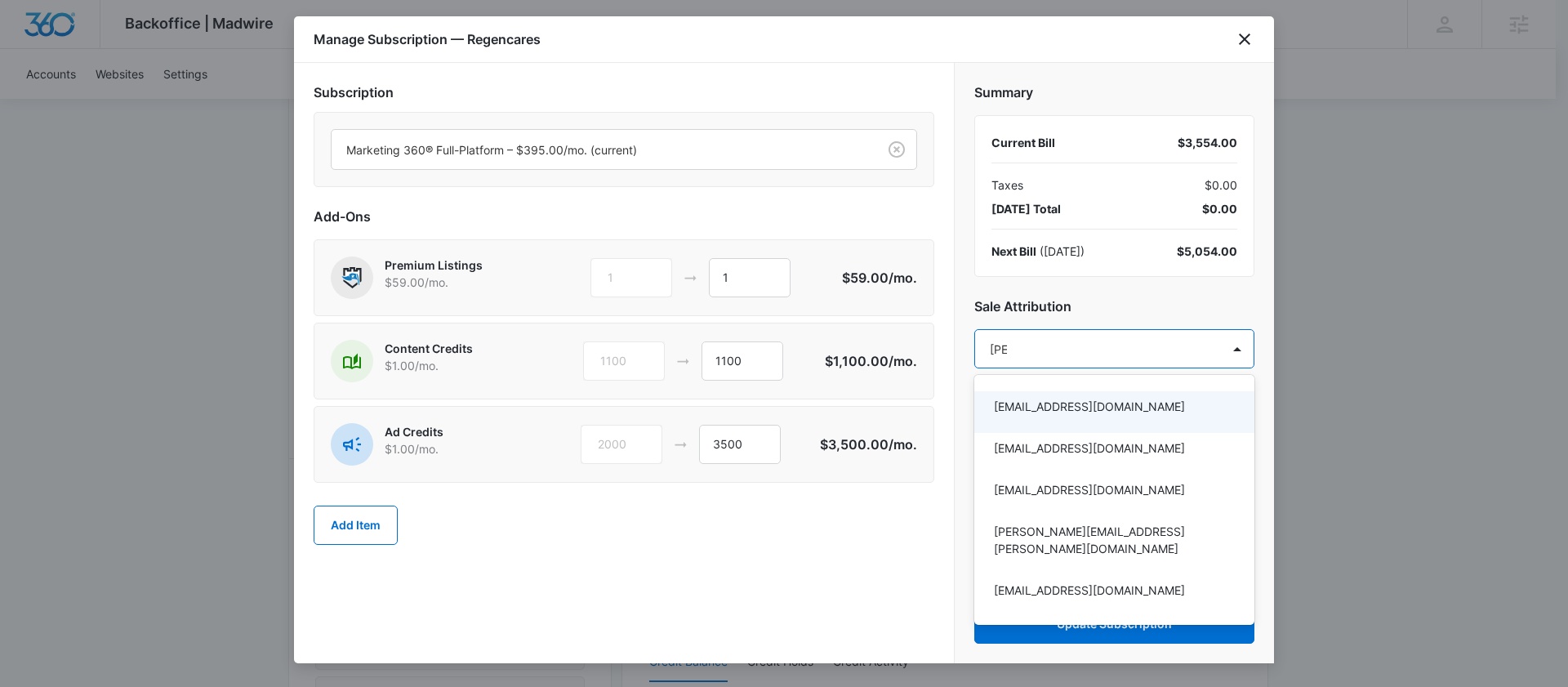
type input "[PERSON_NAME]"
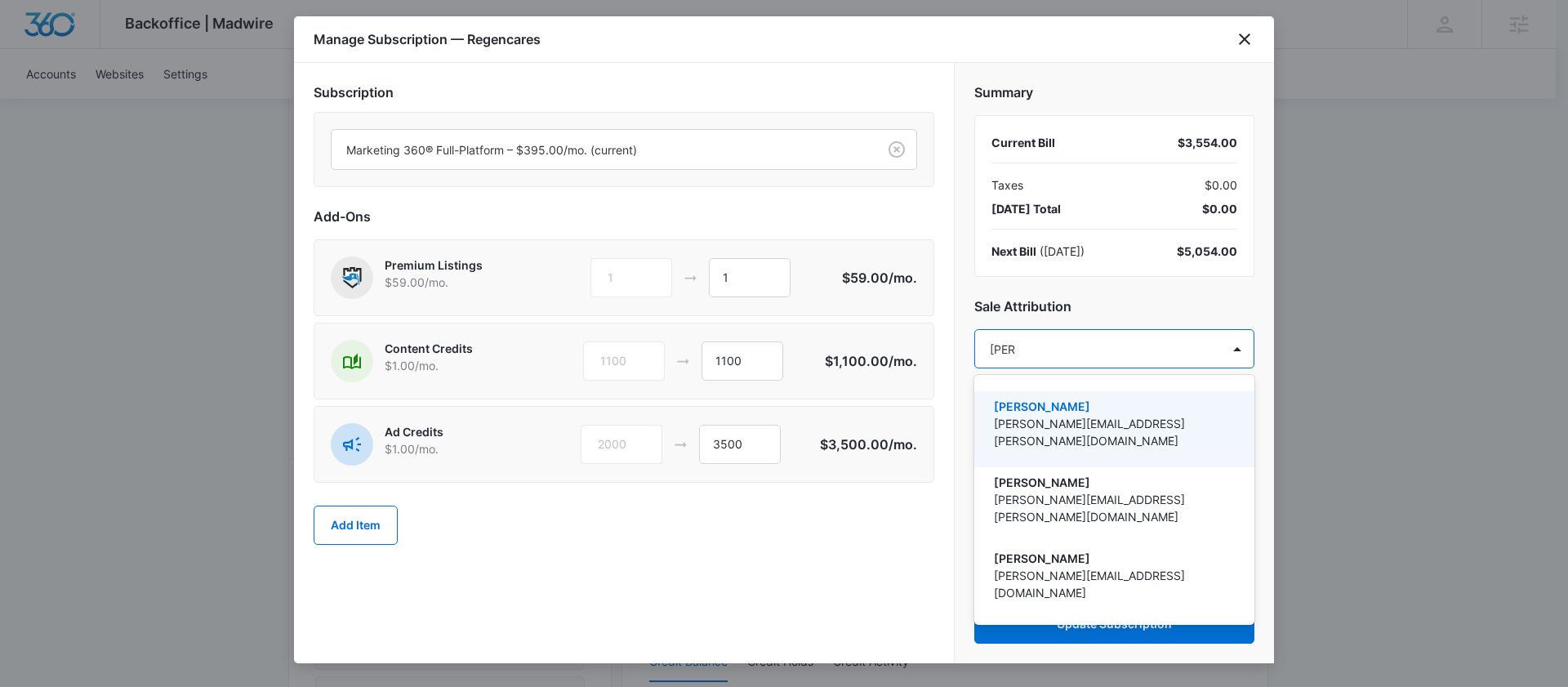
click at [1043, 413] on p "[PERSON_NAME]" at bounding box center [1113, 406] width 238 height 17
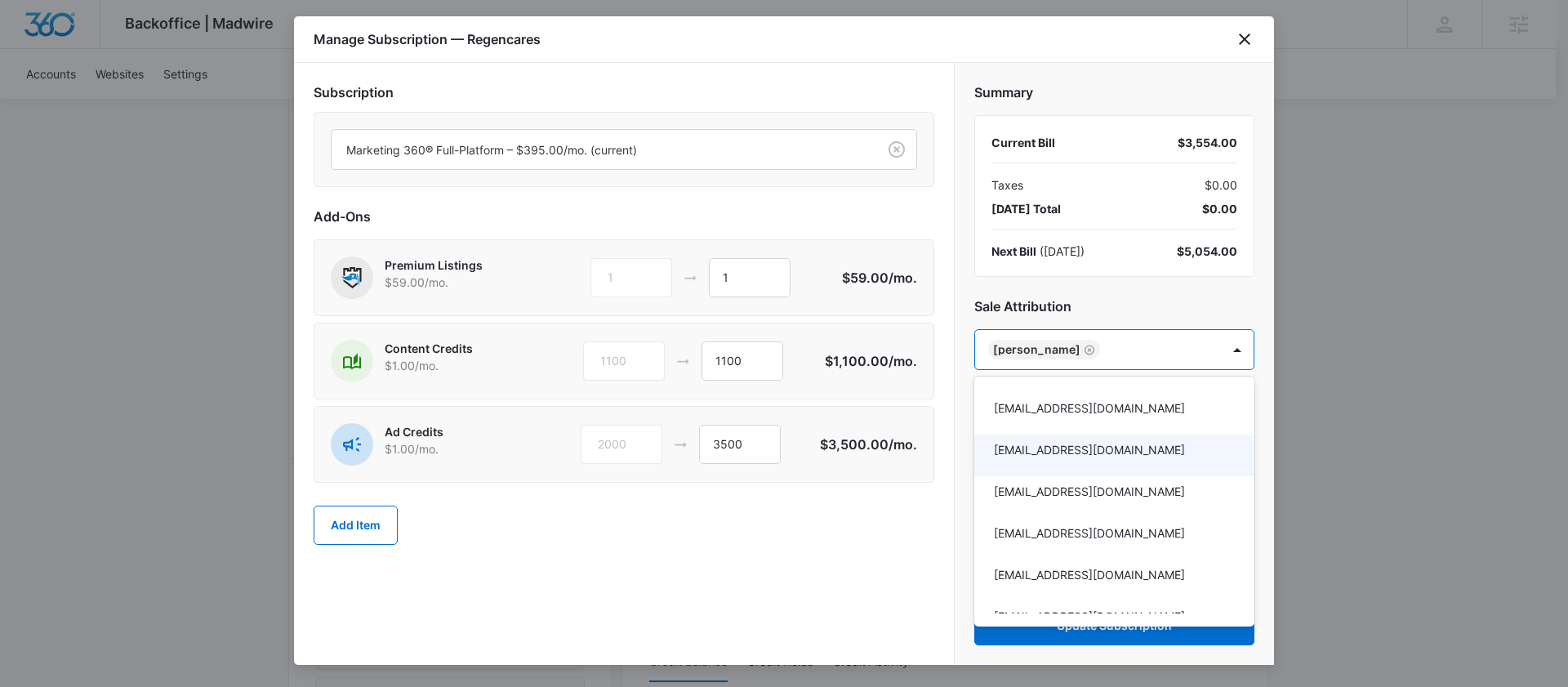
click at [854, 584] on div at bounding box center [784, 344] width 1568 height 687
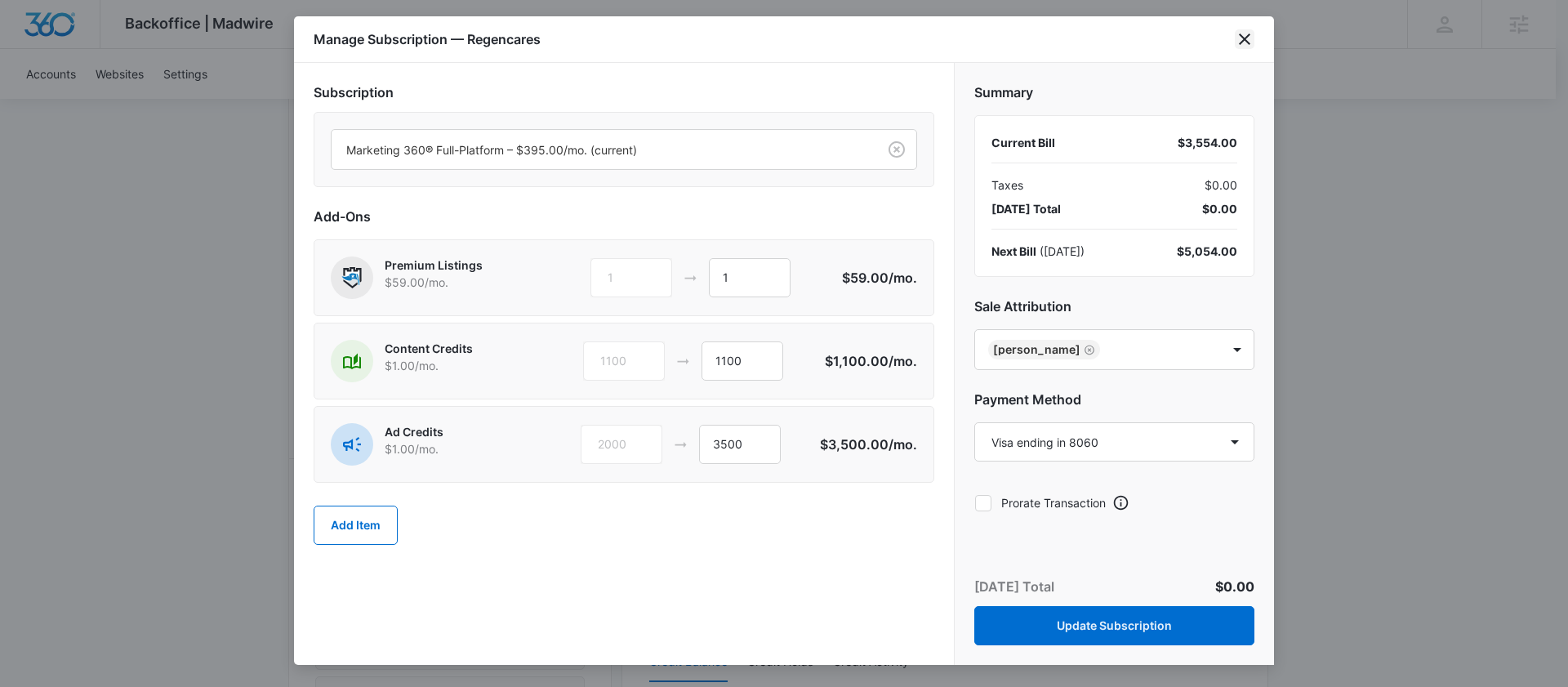
click at [1248, 37] on icon "close" at bounding box center [1245, 40] width 20 height 20
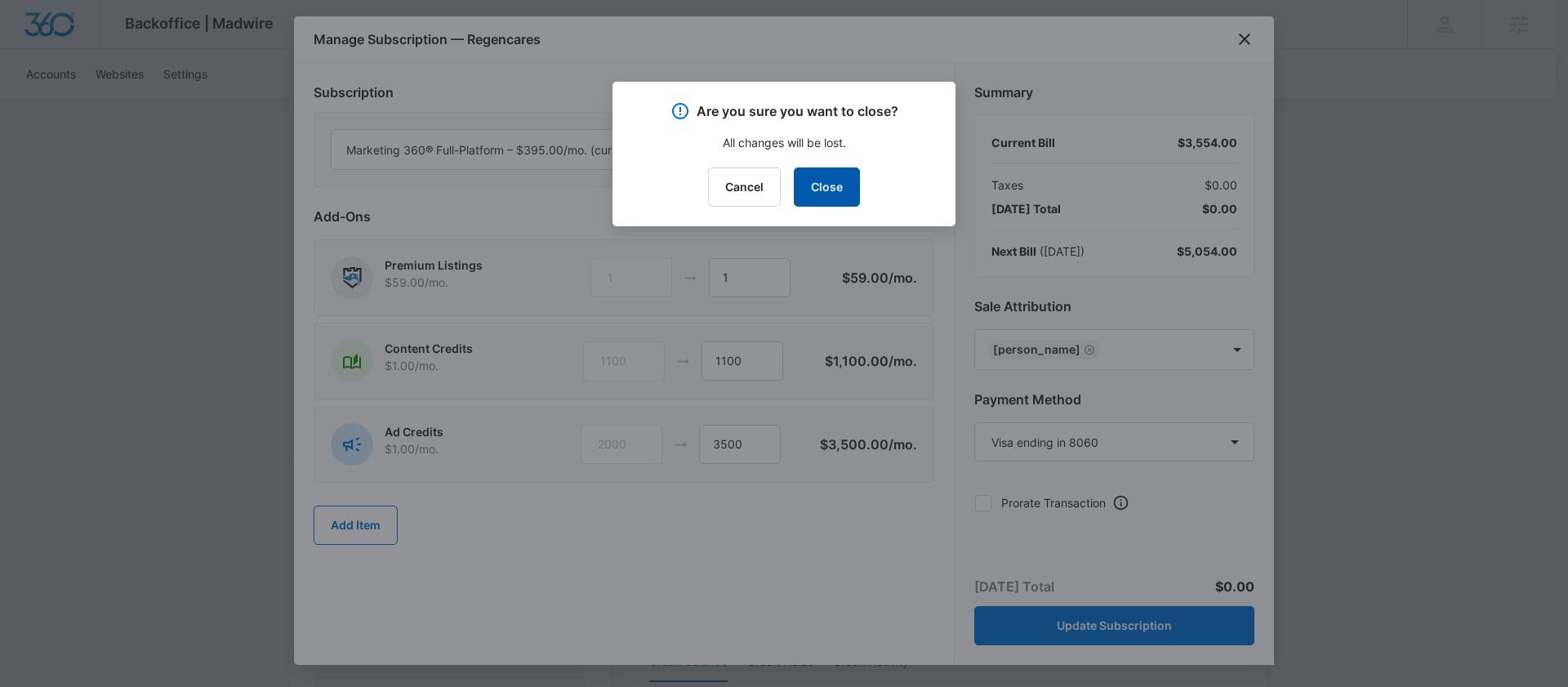
click at [820, 182] on button "Close" at bounding box center [827, 186] width 66 height 39
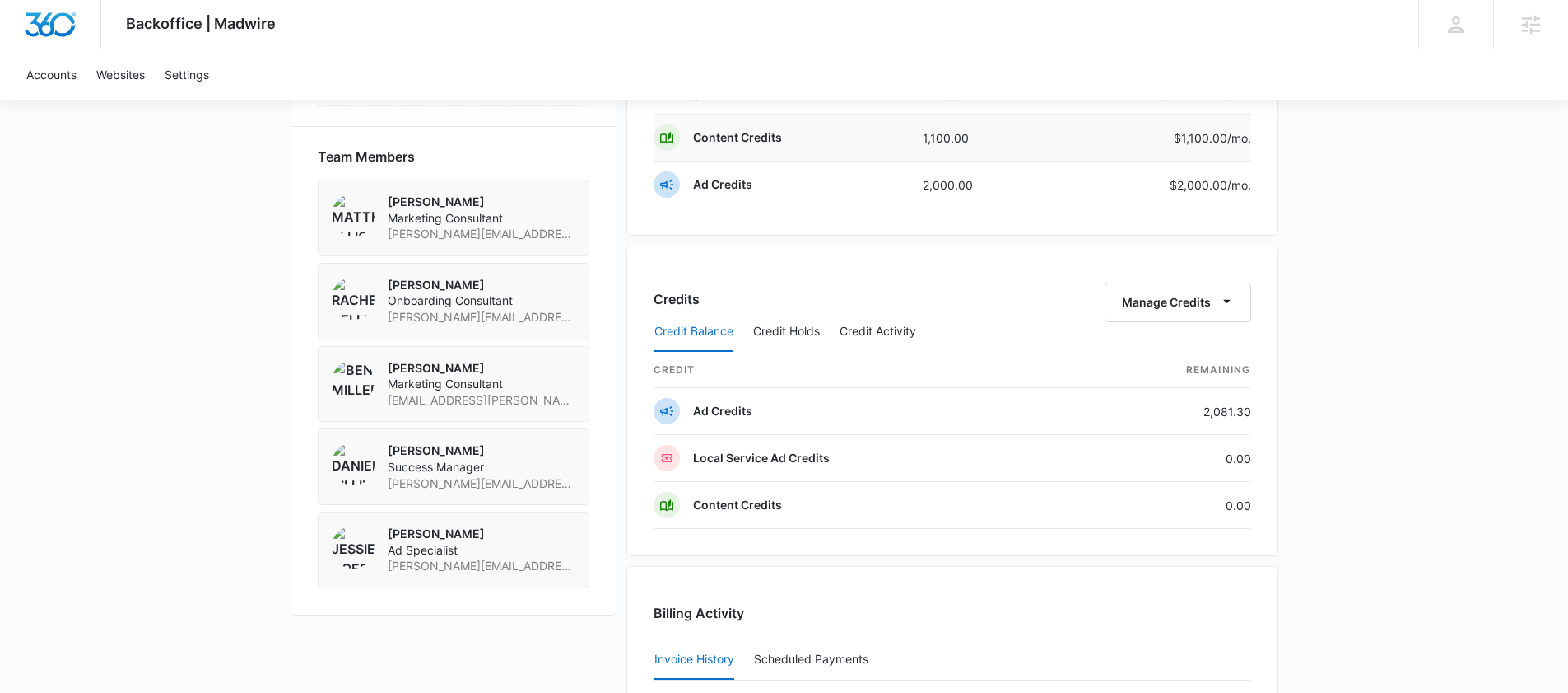
scroll to position [1139, 0]
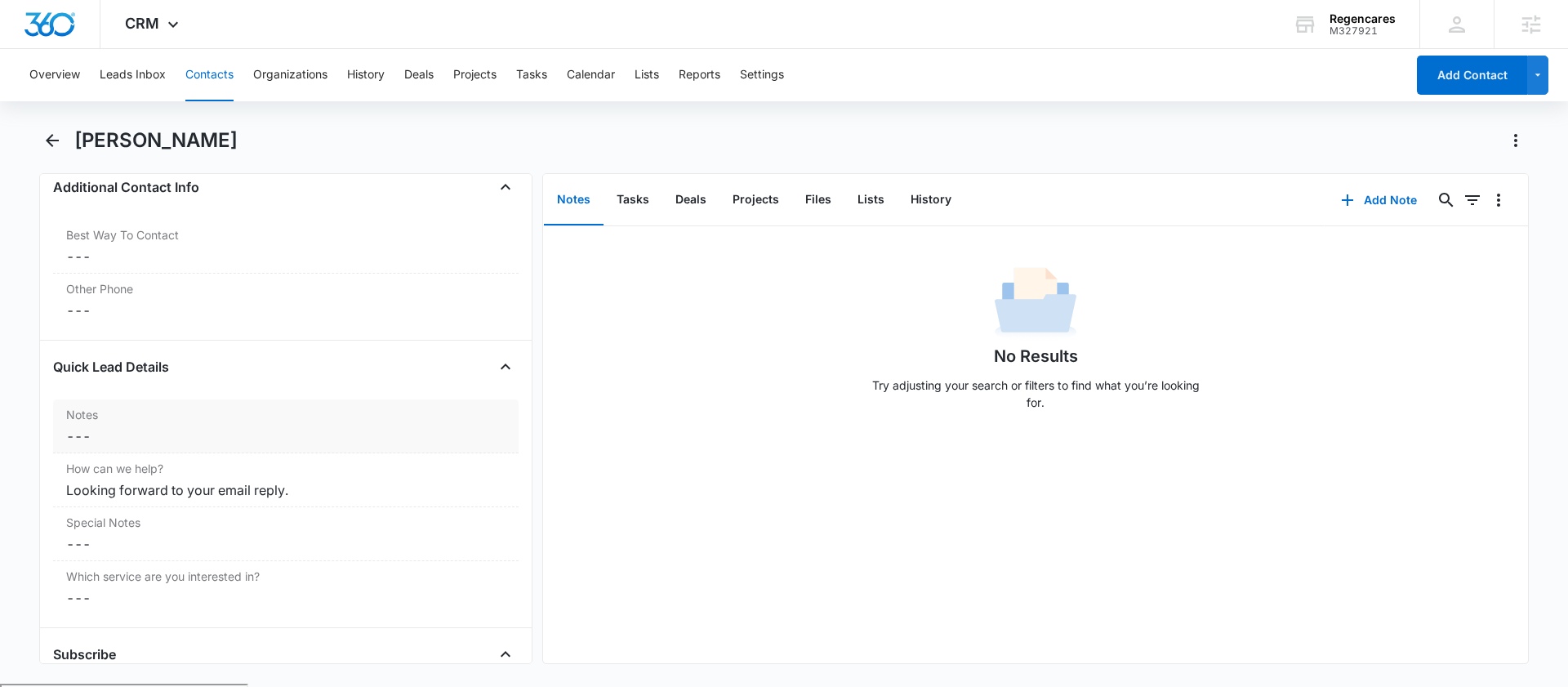
scroll to position [1295, 0]
